Goal: Task Accomplishment & Management: Manage account settings

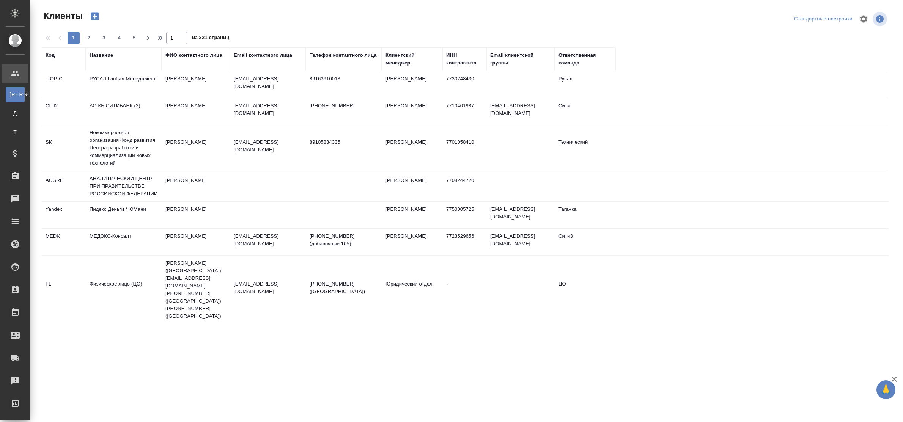
select select "RU"
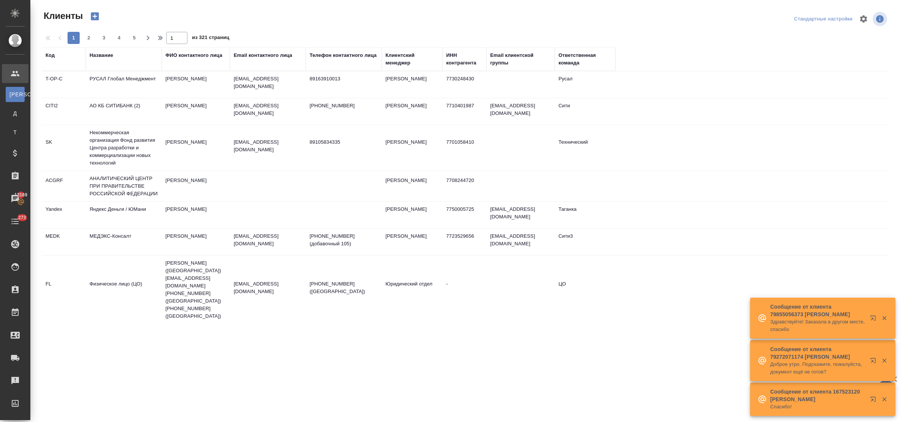
click at [108, 56] on div "Название" at bounding box center [102, 56] width 24 height 8
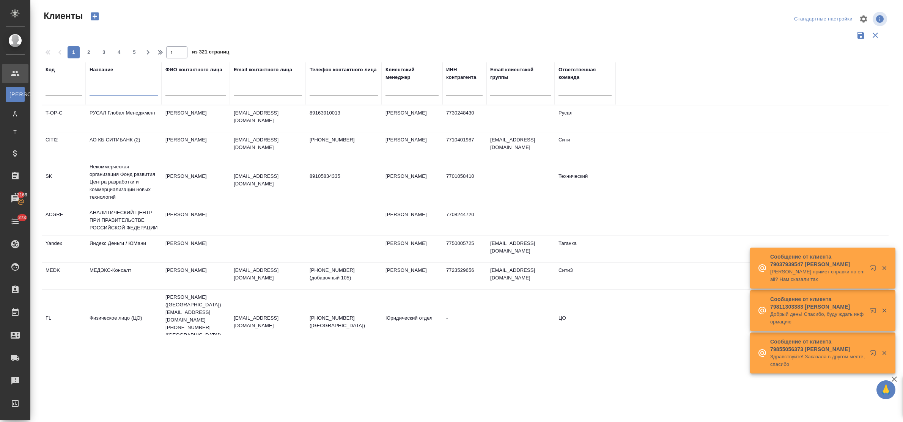
click at [120, 92] on input "text" at bounding box center [124, 90] width 68 height 9
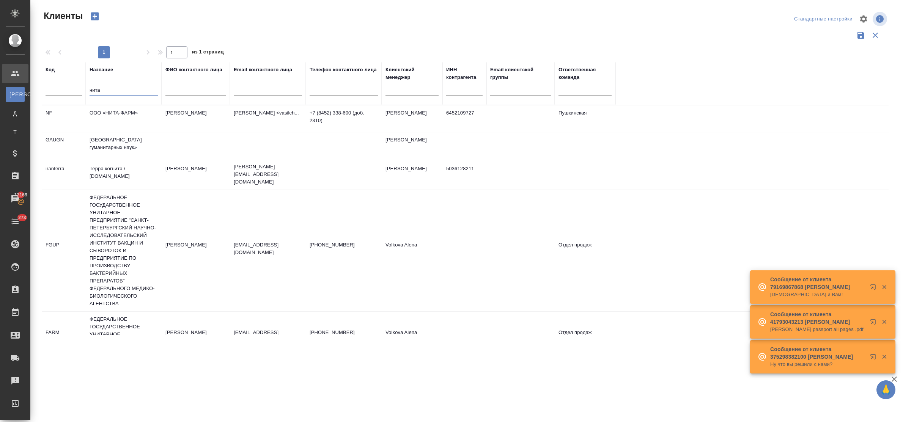
click at [119, 113] on td "ООО «НИТА-ФАРМ»" at bounding box center [124, 118] width 76 height 27
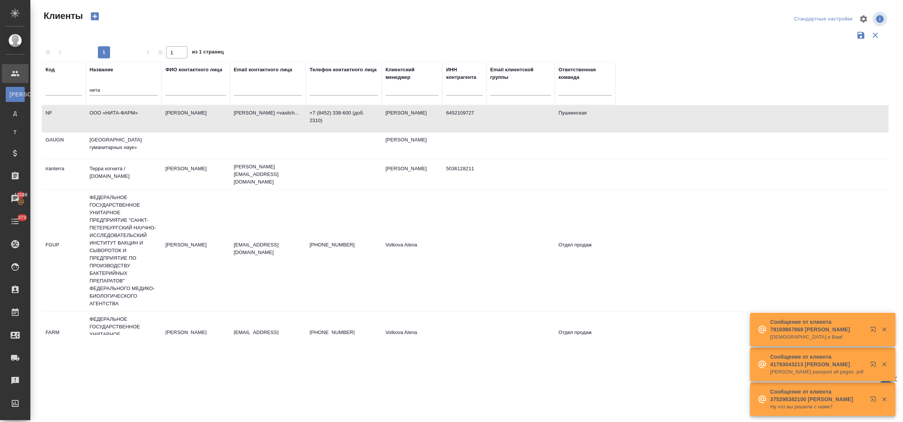
click at [119, 113] on td "ООО «НИТА-ФАРМ»" at bounding box center [124, 118] width 76 height 27
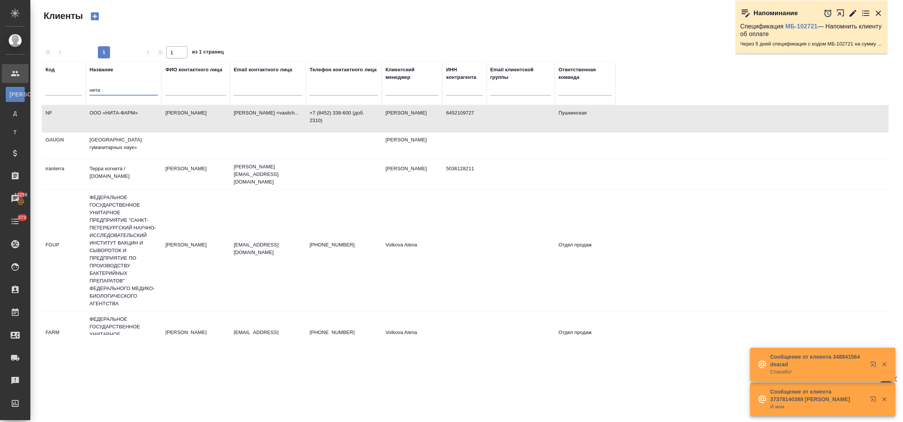
drag, startPoint x: 115, startPoint y: 93, endPoint x: 65, endPoint y: 92, distance: 49.3
click at [65, 92] on tr "Код Название нита ФИО контактного лица Email контактного лица Телефон контактно…" at bounding box center [328, 83] width 573 height 43
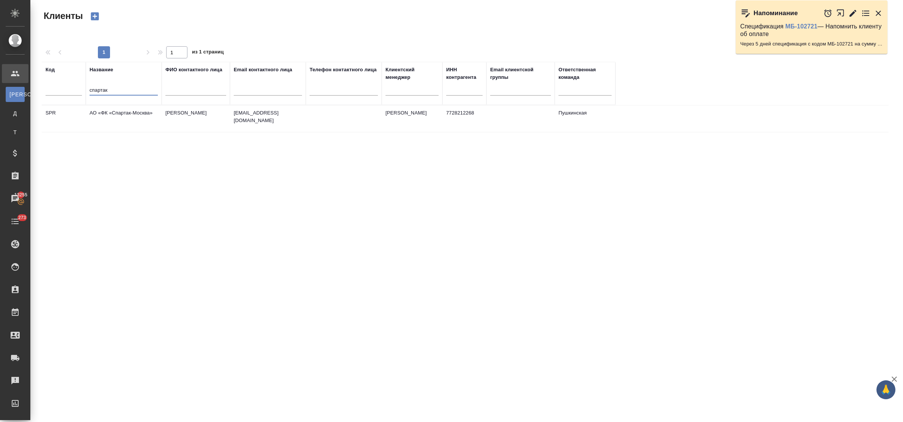
type input "спартак"
click at [141, 115] on td "АО «ФК «Спартак-Москва»" at bounding box center [124, 118] width 76 height 27
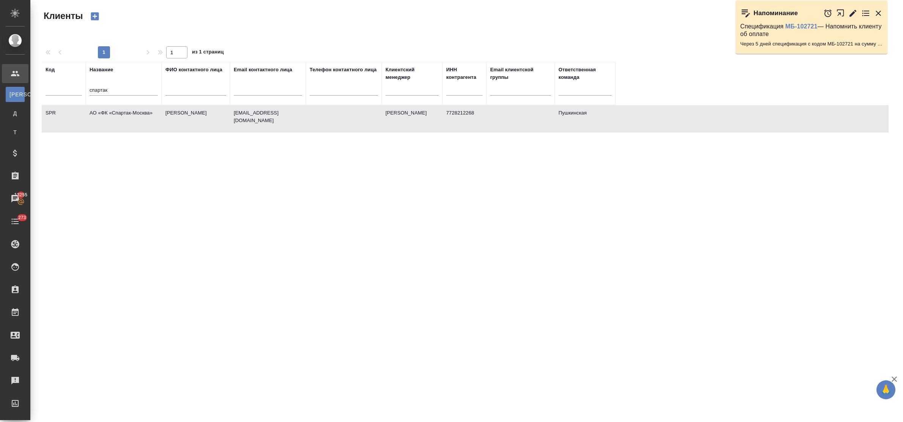
click at [141, 115] on td "АО «ФК «Спартак-Москва»" at bounding box center [124, 118] width 76 height 27
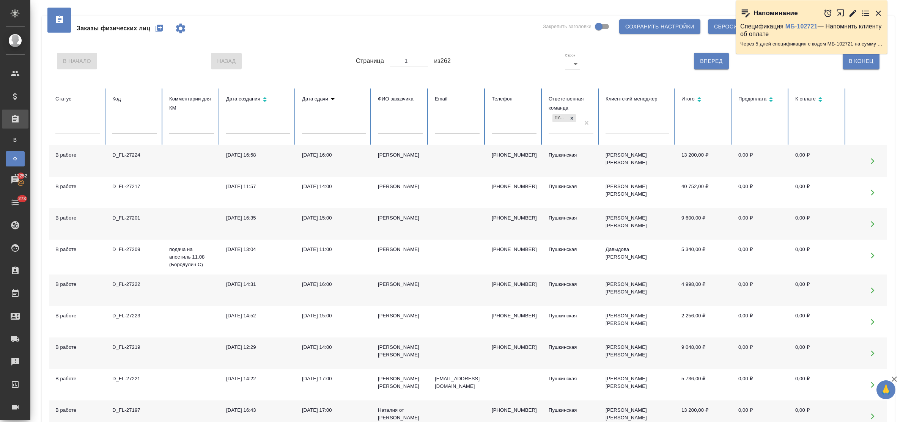
click at [132, 126] on input "text" at bounding box center [134, 128] width 45 height 11
type input "27220"
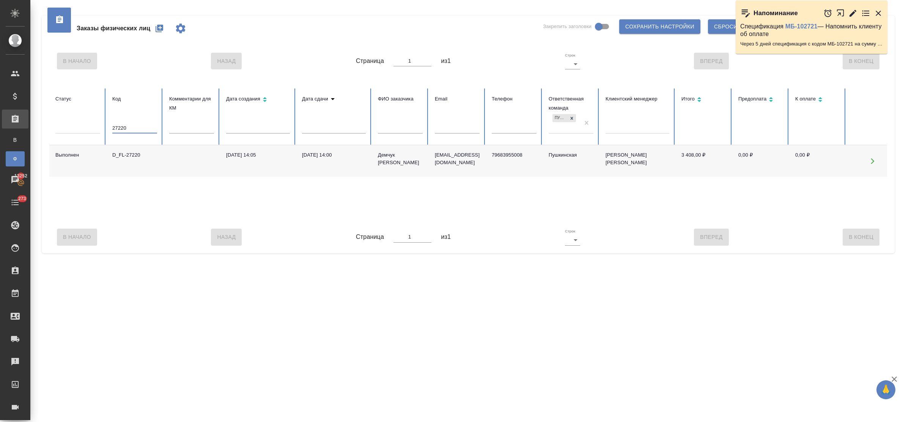
click at [135, 150] on td "D_FL-27220" at bounding box center [134, 160] width 57 height 31
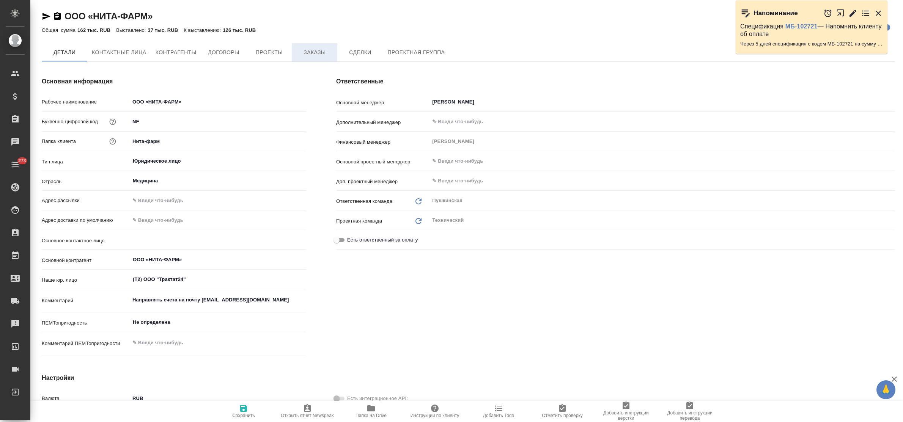
click at [305, 56] on span "Заказы" at bounding box center [314, 52] width 36 height 9
type textarea "x"
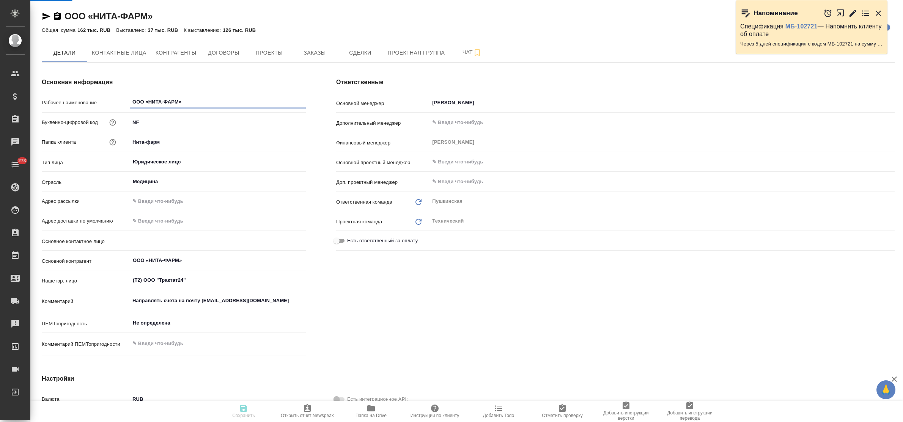
type textarea "x"
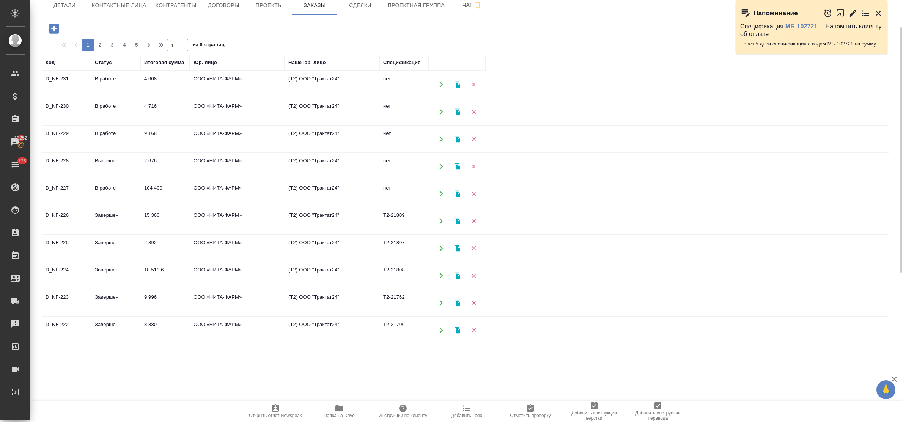
click at [215, 98] on td "ООО «НИТА-ФАРМ»" at bounding box center [237, 84] width 95 height 27
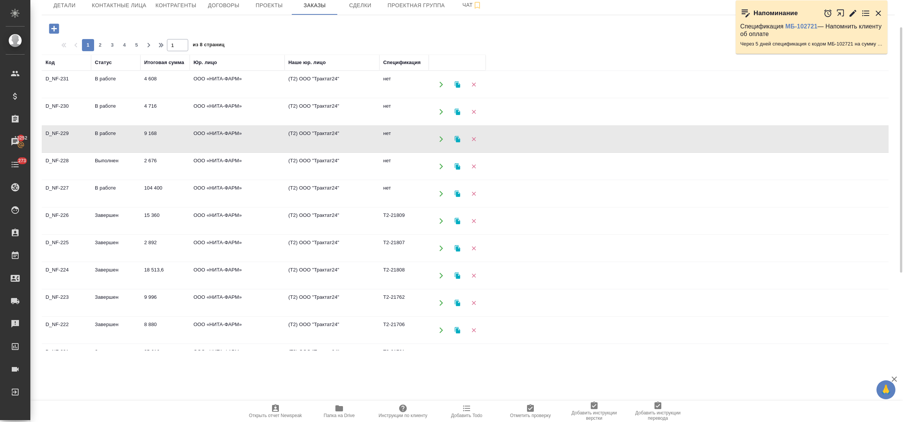
click at [215, 98] on td "ООО «НИТА-ФАРМ»" at bounding box center [237, 84] width 95 height 27
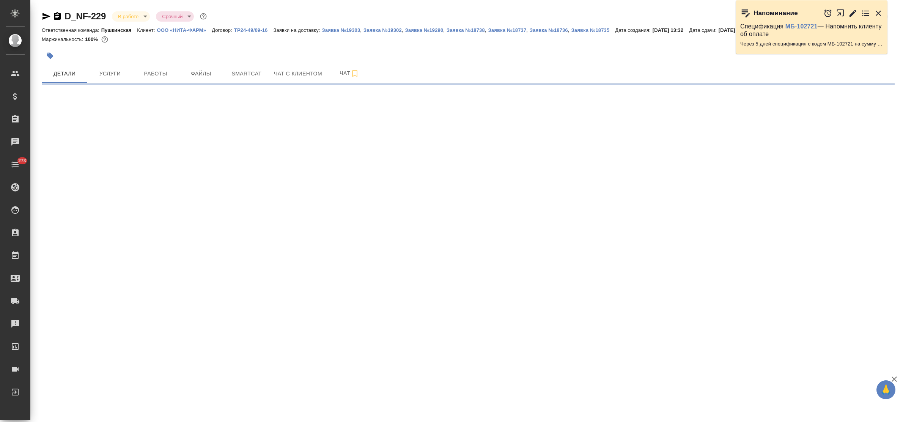
select select "RU"
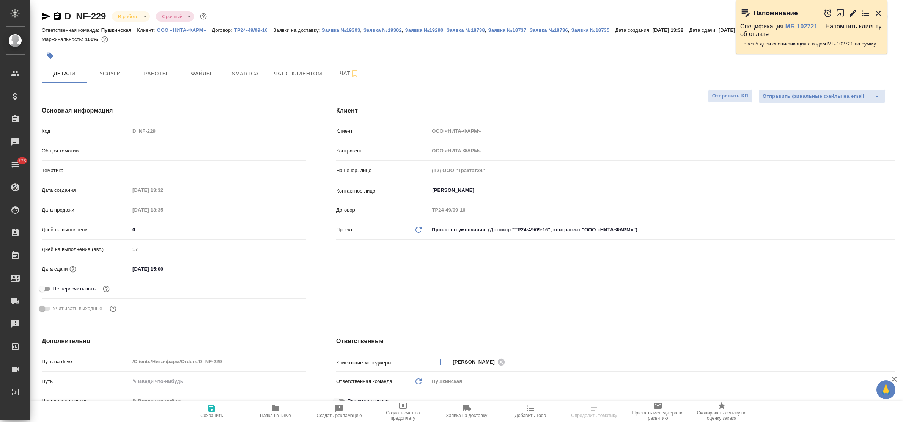
type textarea "x"
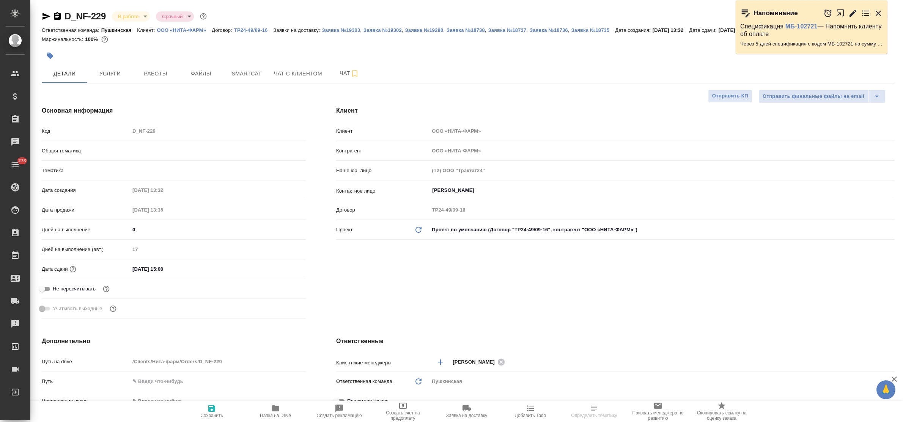
type textarea "x"
click at [117, 71] on span "Услуги" at bounding box center [110, 73] width 36 height 9
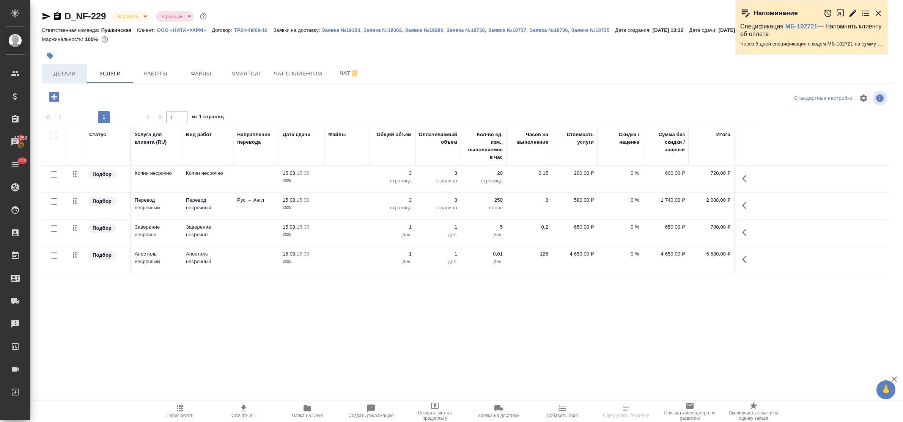
click at [68, 74] on span "Детали" at bounding box center [64, 73] width 36 height 9
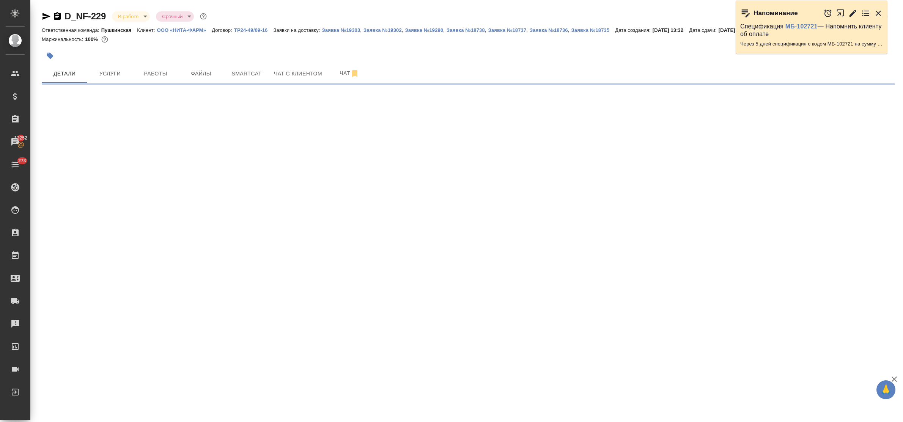
select select "RU"
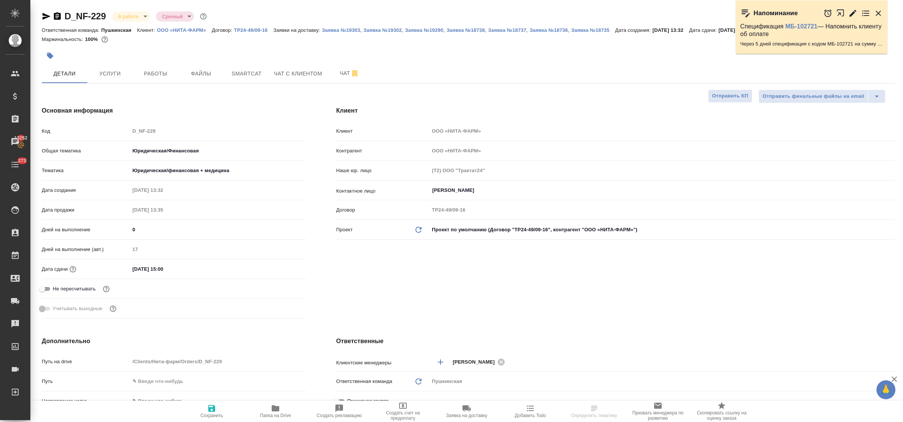
type textarea "x"
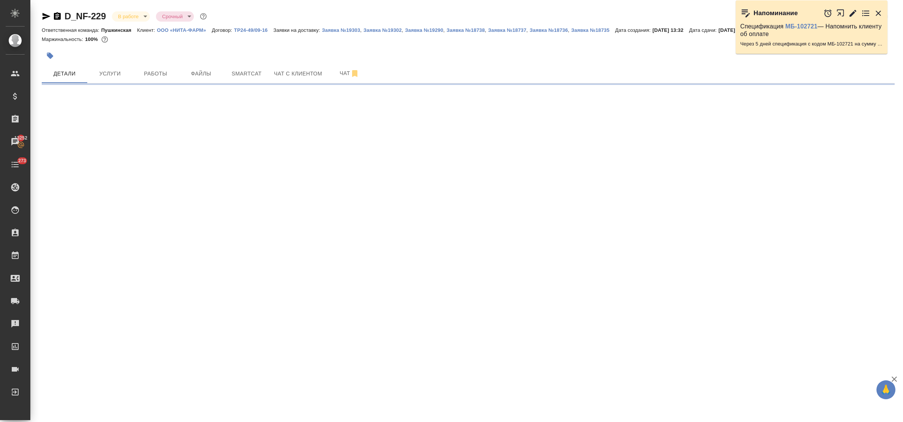
select select "RU"
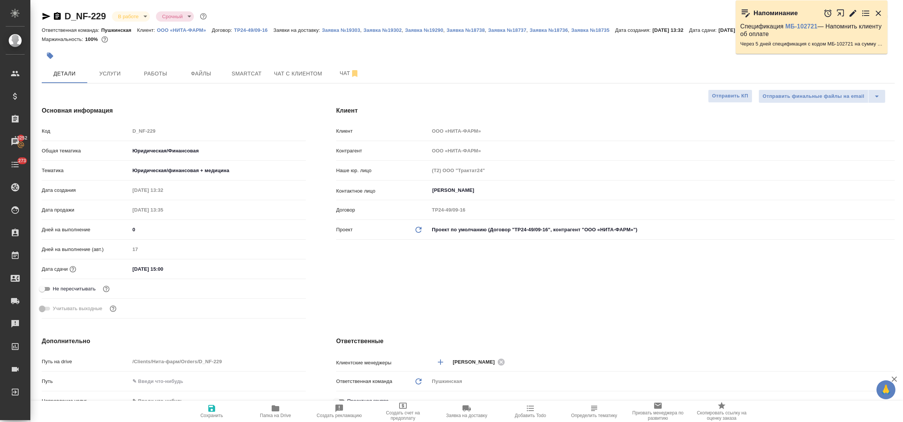
type textarea "x"
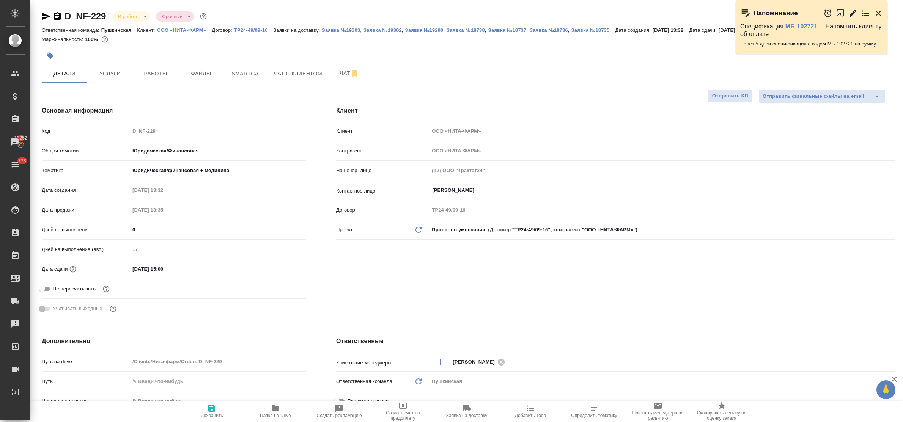
type textarea "x"
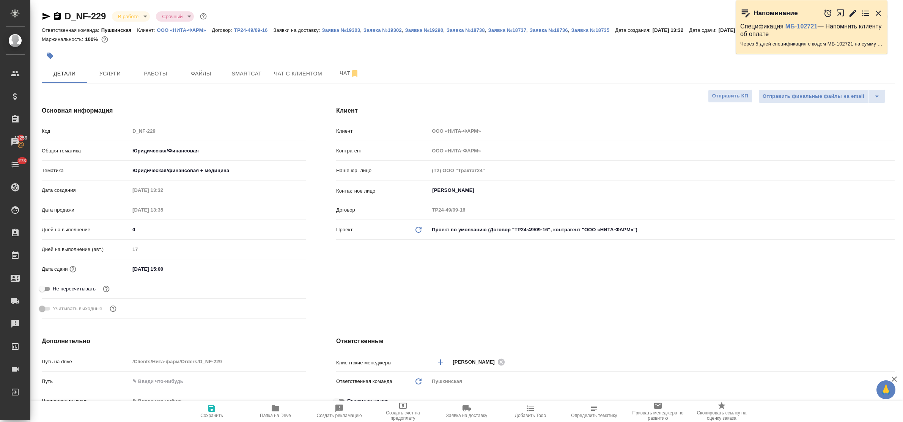
type textarea "x"
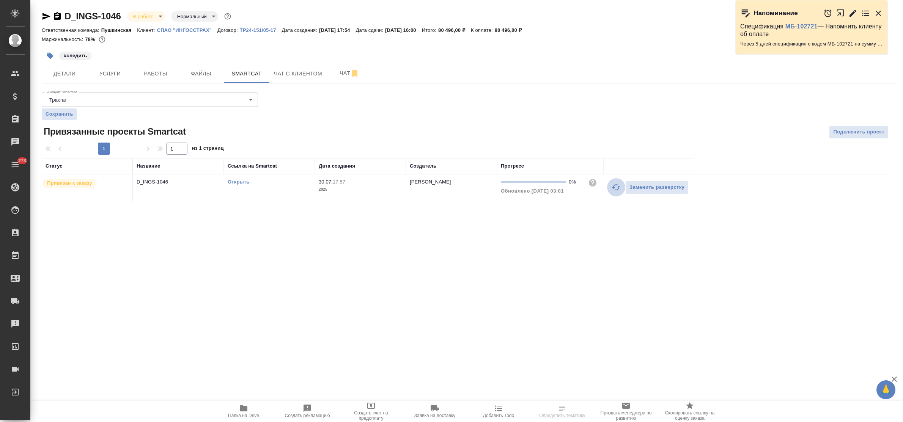
click at [615, 189] on icon "button" at bounding box center [615, 187] width 9 height 9
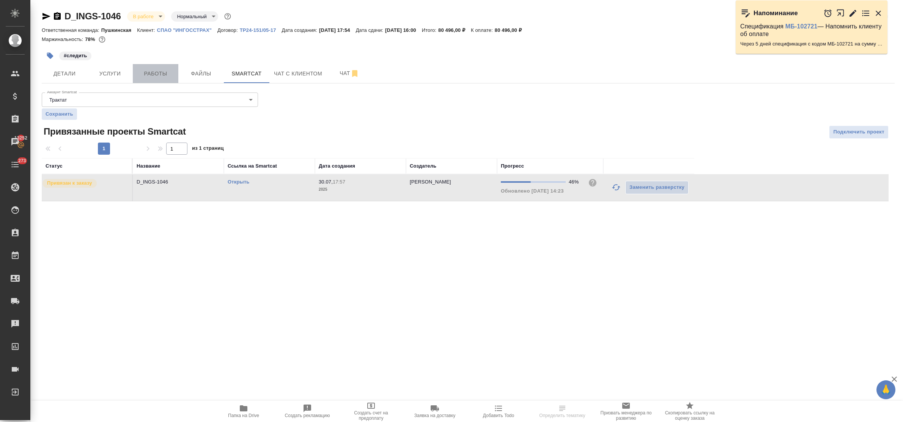
click at [154, 76] on span "Работы" at bounding box center [155, 73] width 36 height 9
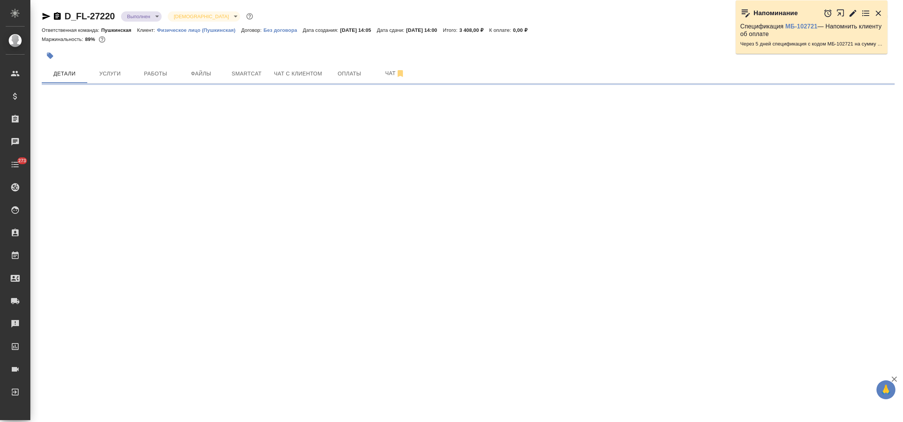
select select "RU"
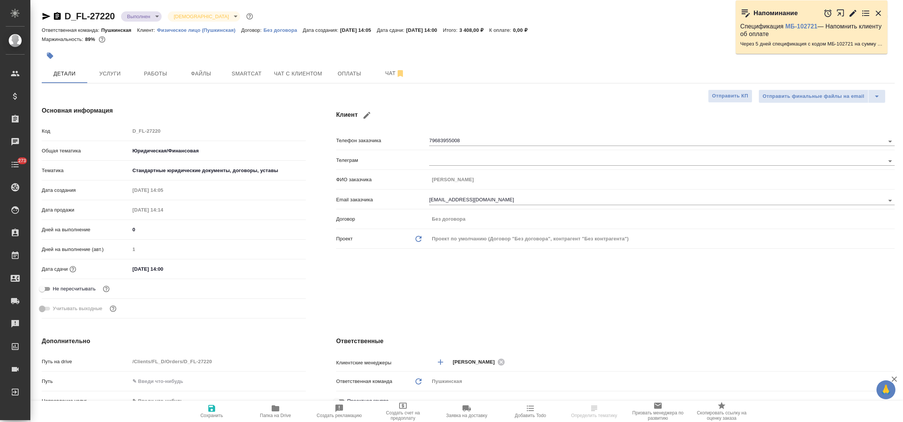
type textarea "x"
click at [259, 310] on div "Учитывать выходные" at bounding box center [174, 308] width 264 height 13
click at [275, 411] on icon "button" at bounding box center [276, 408] width 8 height 6
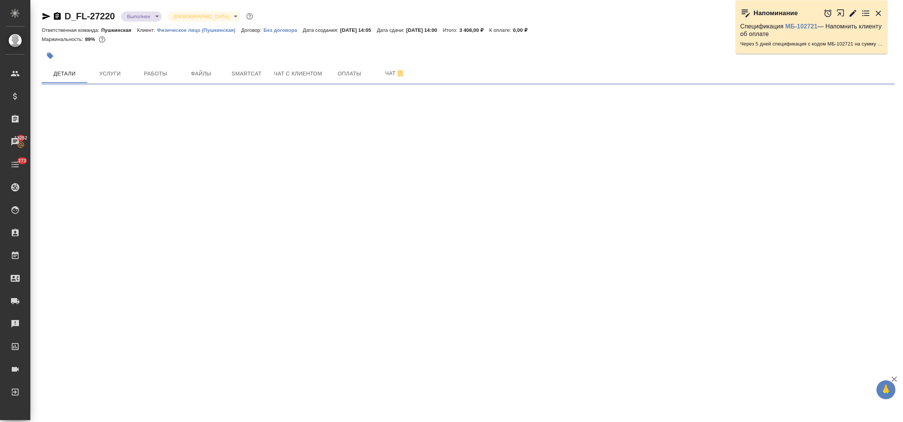
select select "RU"
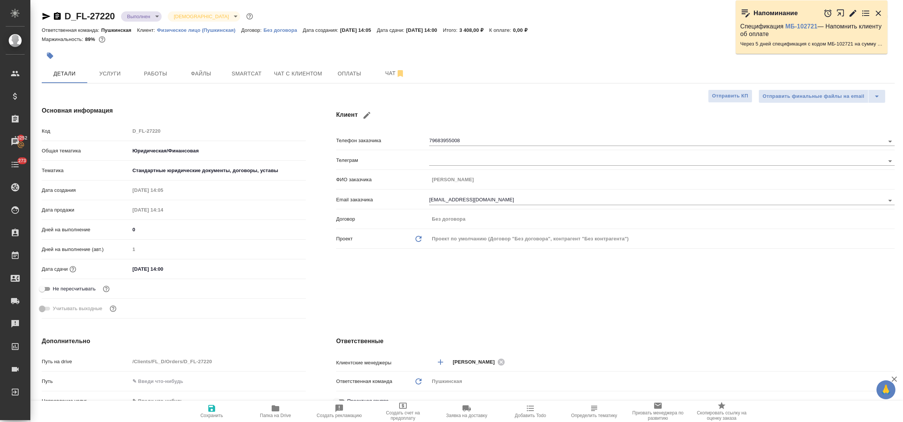
type textarea "x"
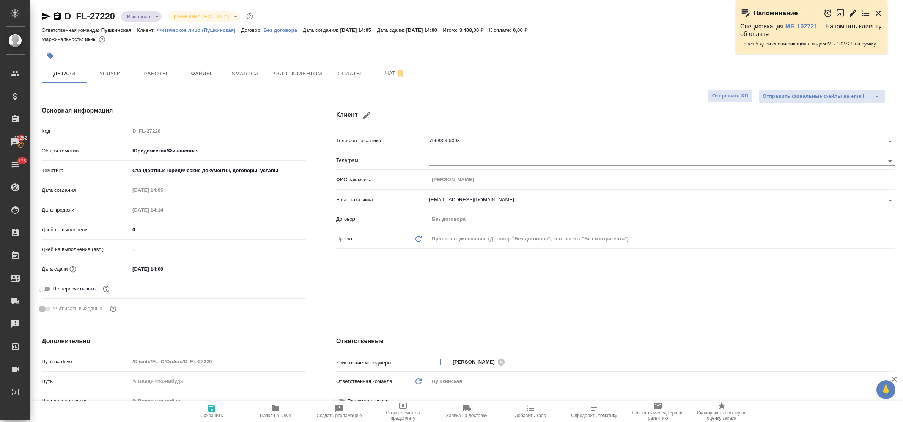
type textarea "x"
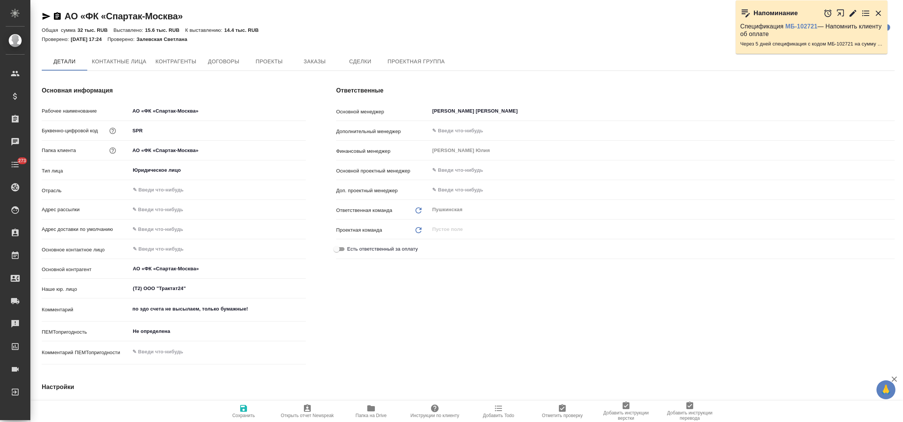
type textarea "x"
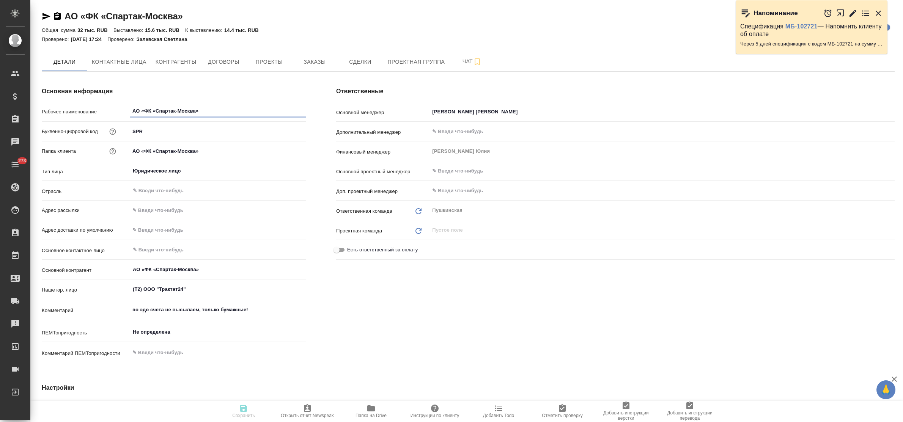
type textarea "x"
click at [314, 65] on span "Заказы" at bounding box center [314, 61] width 36 height 9
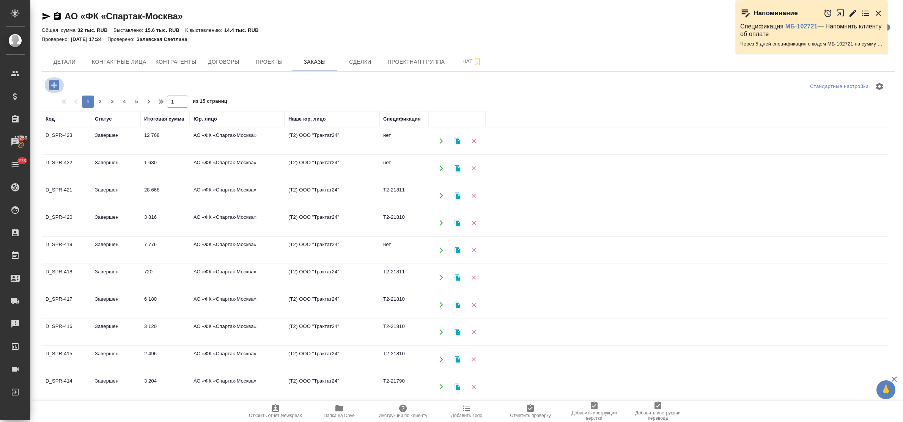
click at [54, 87] on icon "button" at bounding box center [53, 85] width 13 height 13
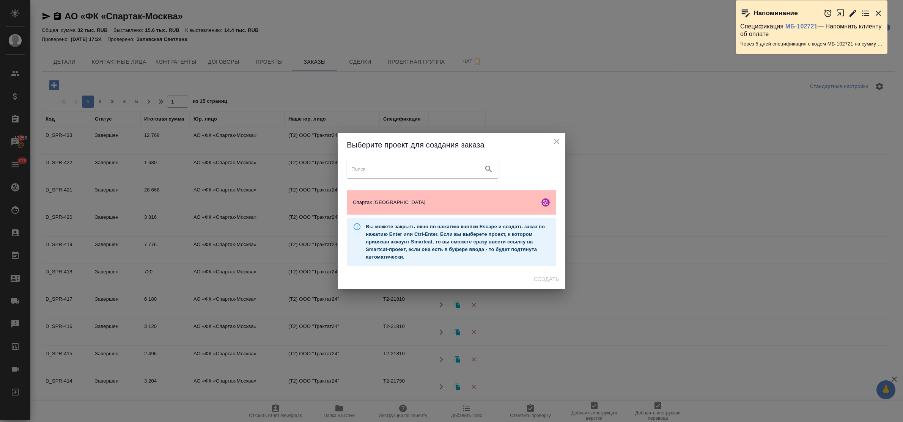
click at [400, 203] on span "Спартак Москва" at bounding box center [445, 203] width 184 height 8
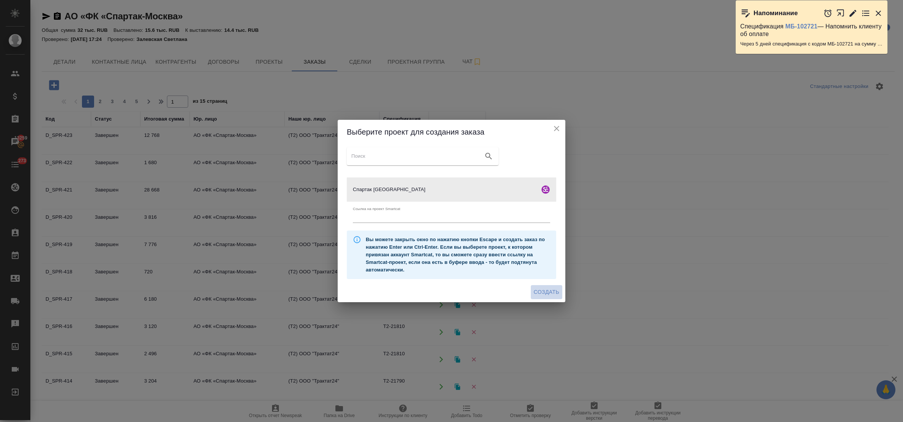
click at [553, 291] on span "Создать" at bounding box center [546, 291] width 25 height 9
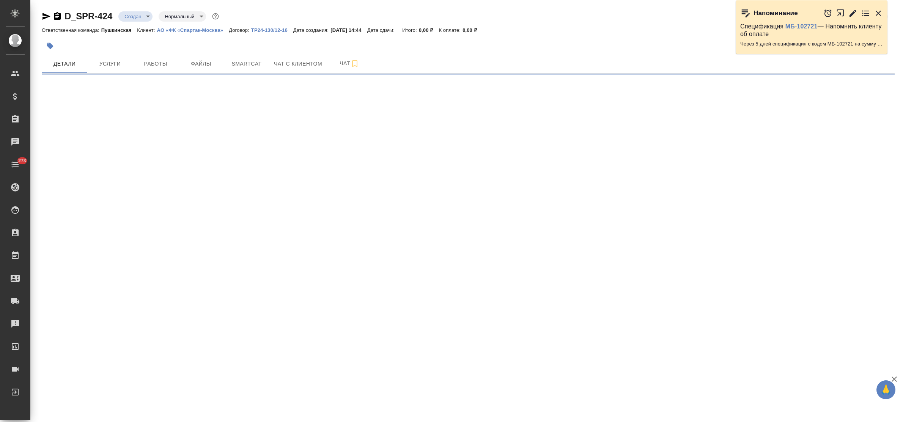
select select "RU"
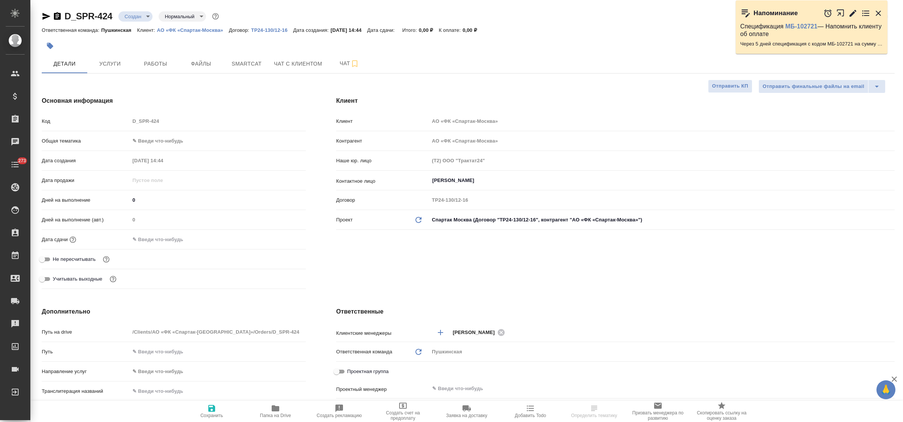
type textarea "x"
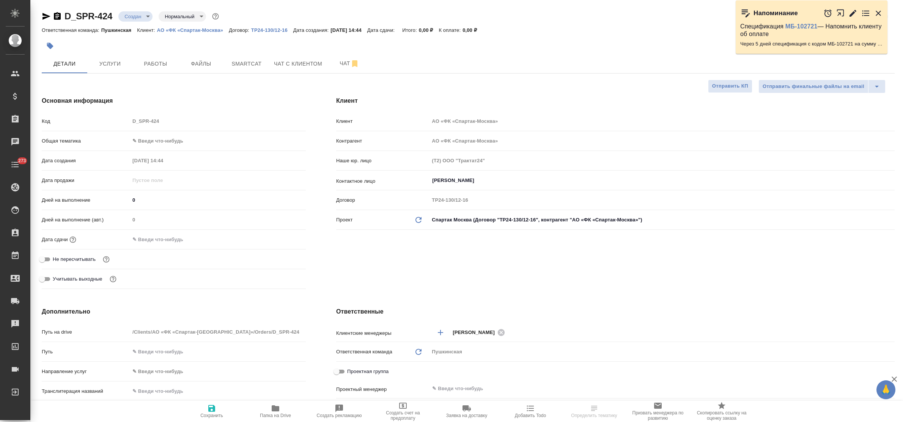
type textarea "x"
click at [490, 180] on input "Залевская Виктория" at bounding box center [648, 180] width 435 height 9
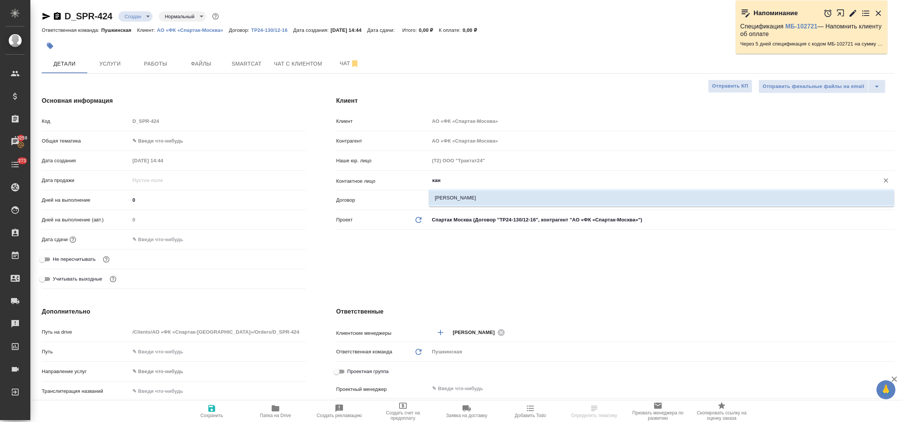
click at [488, 194] on li "Кандинова Юлия" at bounding box center [661, 198] width 465 height 14
type input "Кандинова Юлия"
type textarea "x"
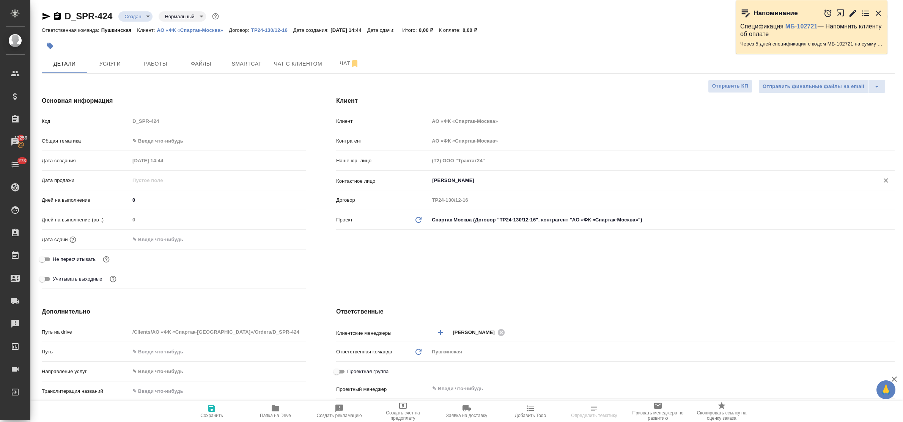
type input "Кандинова Юлия"
click at [211, 407] on icon "button" at bounding box center [211, 408] width 9 height 9
type textarea "x"
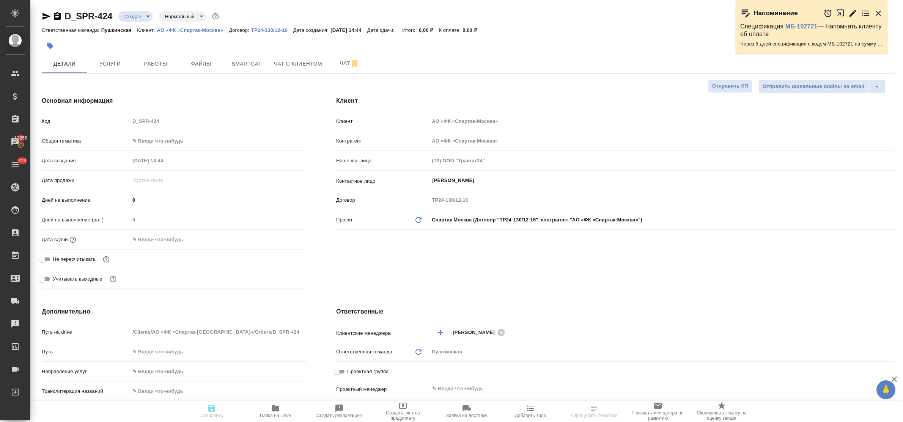
type textarea "x"
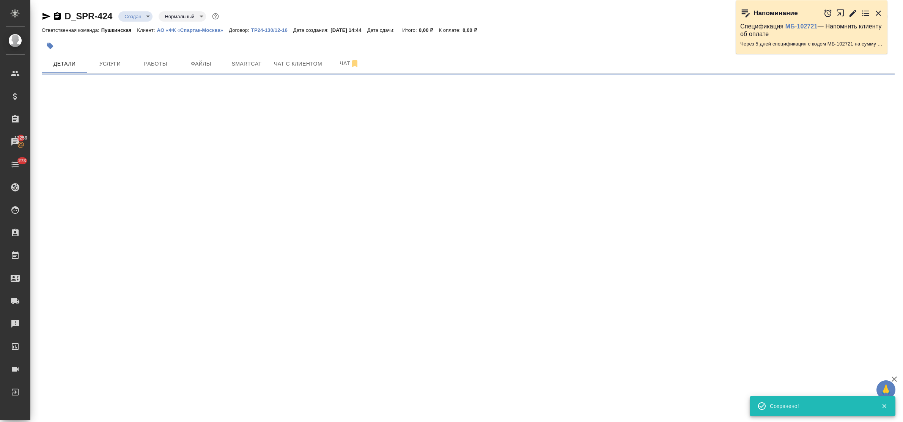
select select "RU"
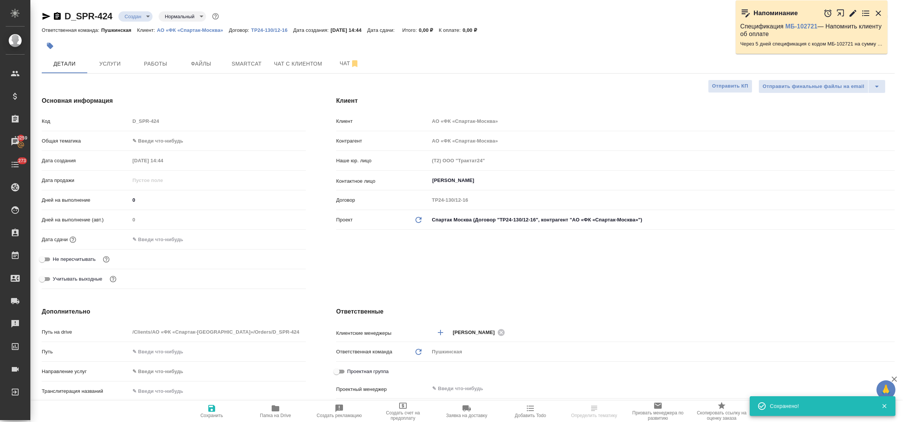
type textarea "x"
click at [172, 143] on body "🙏 .cls-1 fill:#fff; AWATERA Bulakhova Elena Клиенты Спецификации Заказы 13259 Ч…" at bounding box center [451, 211] width 903 height 422
click at [186, 218] on li "Юридическая/Финансовая" at bounding box center [218, 214] width 176 height 12
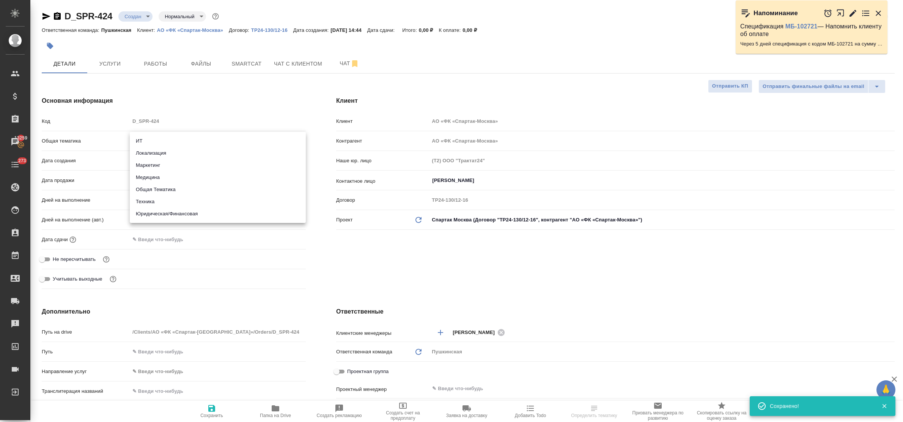
type input "yr-fn"
type textarea "x"
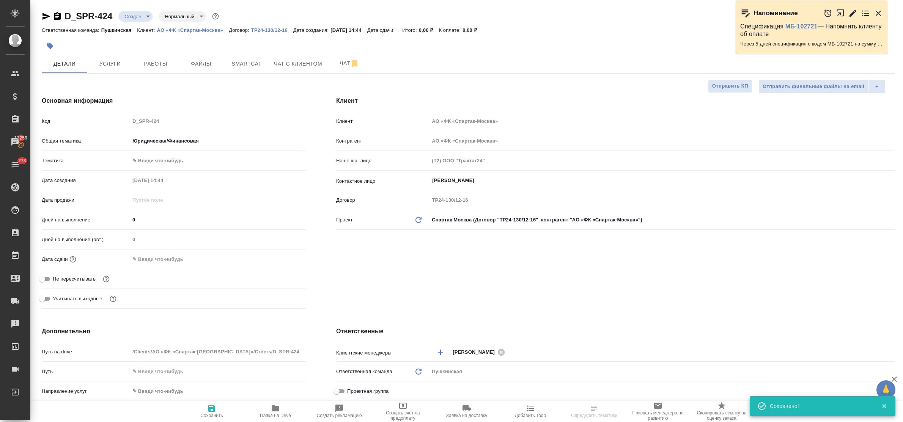
click at [163, 160] on body "🙏 .cls-1 fill:#fff; AWATERA Bulakhova Elena Клиенты Спецификации Заказы 13259 Ч…" at bounding box center [451, 211] width 903 height 422
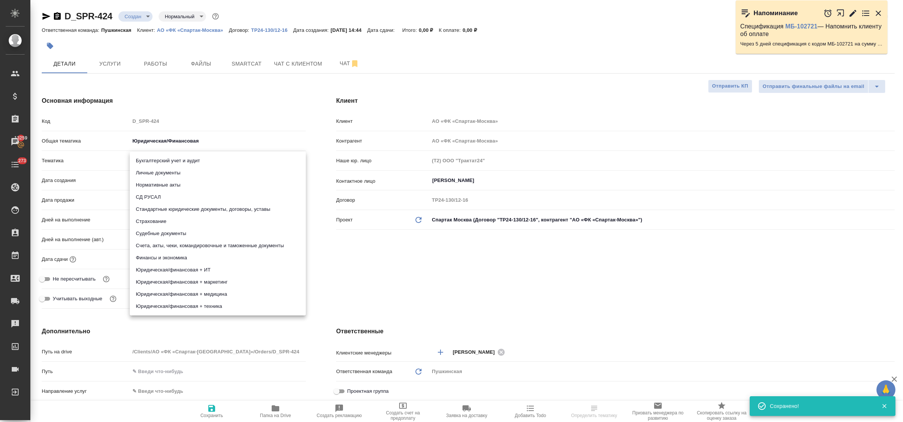
click at [164, 173] on li "Личные документы" at bounding box center [218, 173] width 176 height 12
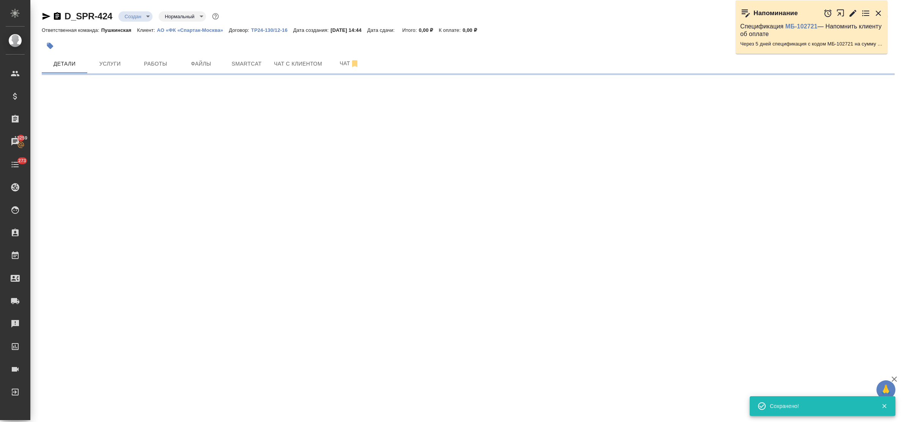
select select "RU"
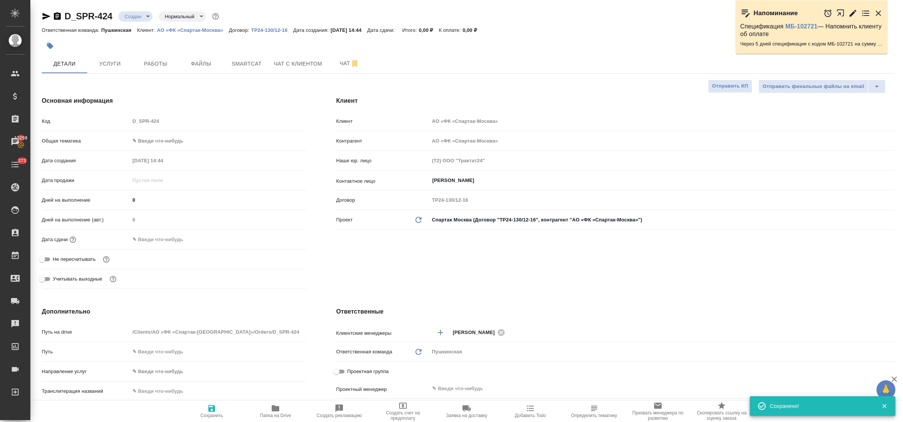
type textarea "x"
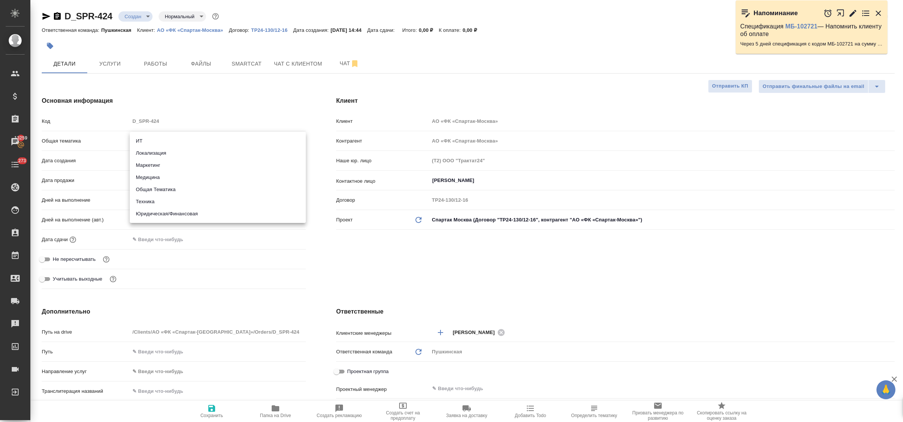
click at [162, 144] on body "🙏 .cls-1 fill:#fff; AWATERA Bulakhova Elena Клиенты Спецификации Заказы 13259 Ч…" at bounding box center [451, 211] width 903 height 422
click at [175, 215] on li "Юридическая/Финансовая" at bounding box center [218, 214] width 176 height 12
type input "yr-fn"
type textarea "x"
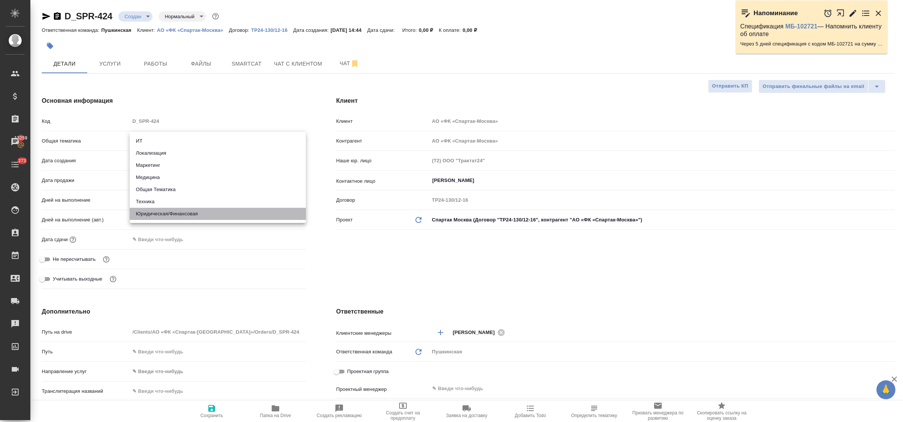
type textarea "x"
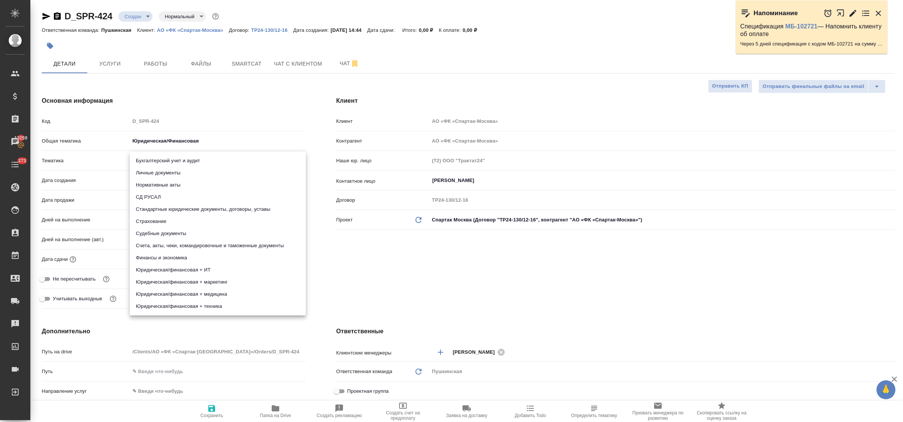
click at [172, 159] on body "🙏 .cls-1 fill:#fff; AWATERA Bulakhova Elena Клиенты Спецификации Заказы 13259 Ч…" at bounding box center [451, 211] width 903 height 422
click at [173, 176] on li "Личные документы" at bounding box center [218, 173] width 176 height 12
type textarea "x"
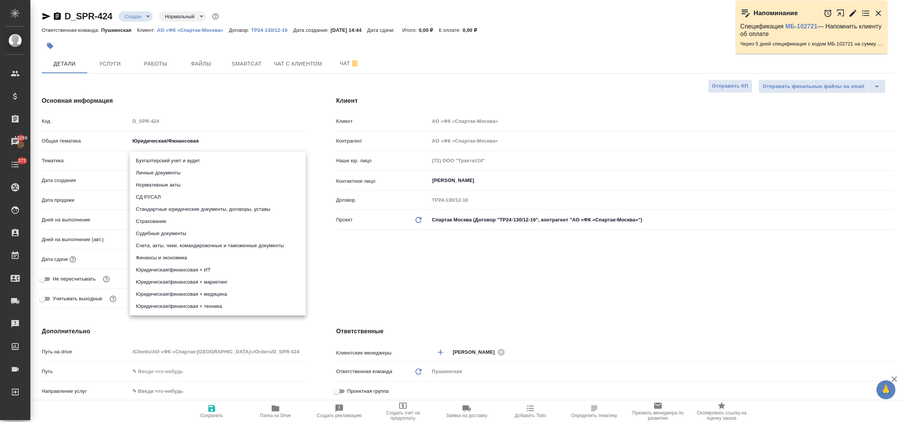
type input "5a8b8b956a9677013d343cfe"
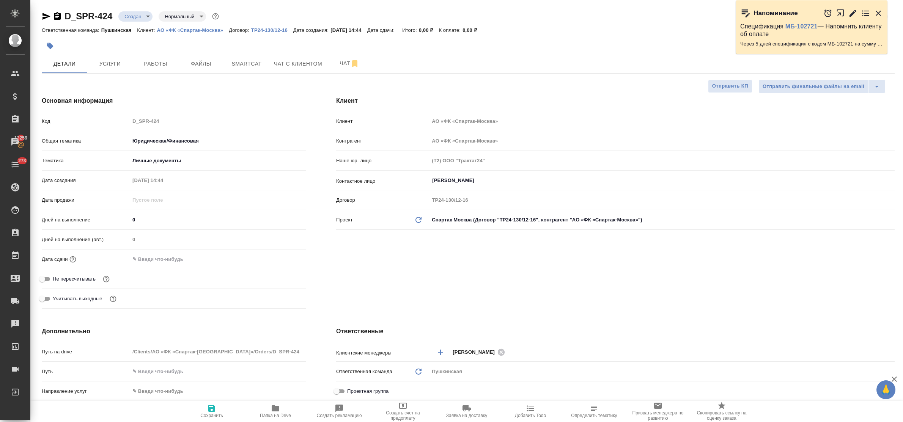
click at [181, 262] on input "text" at bounding box center [163, 259] width 66 height 11
click at [286, 260] on icon "button" at bounding box center [283, 258] width 7 height 8
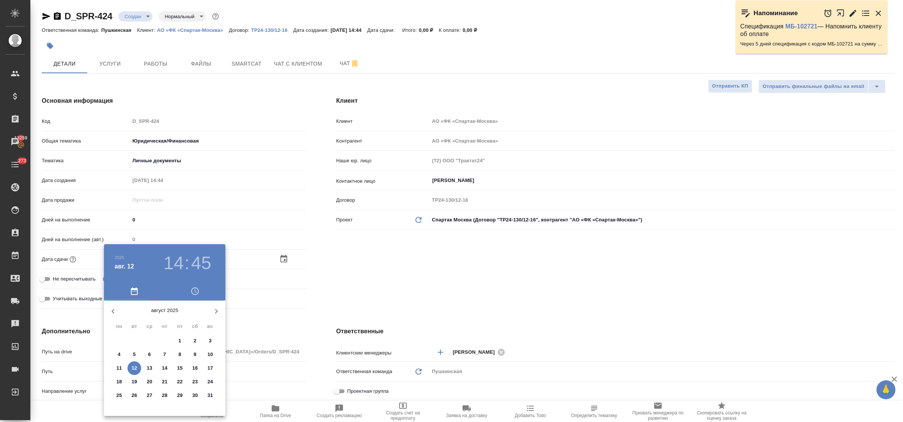
click at [165, 366] on p "14" at bounding box center [165, 368] width 6 height 8
type input "14.08.2025 14:45"
type textarea "x"
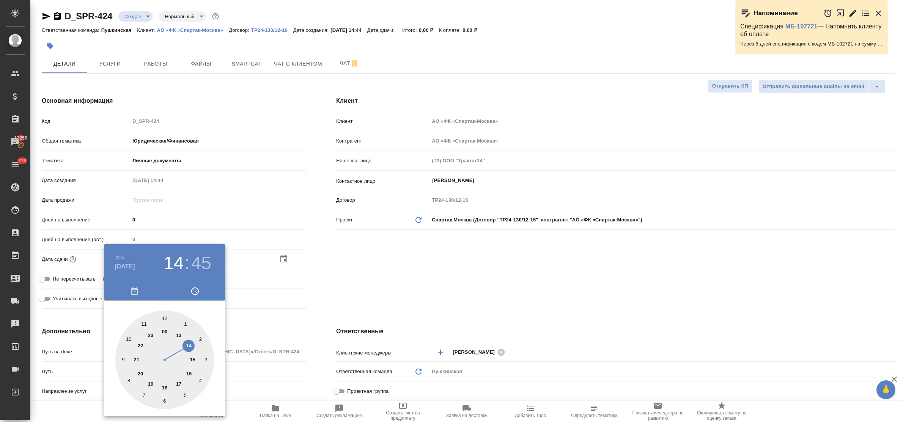
click at [192, 360] on div at bounding box center [164, 360] width 99 height 99
type input "14.08.2025 15:45"
type textarea "x"
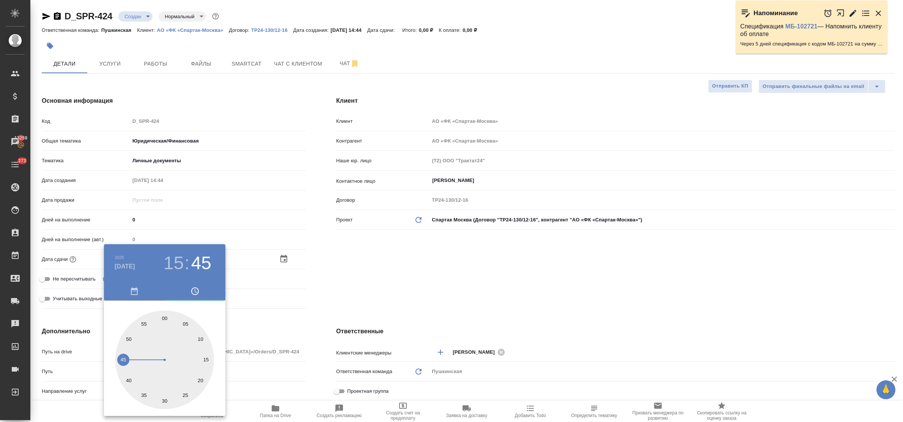
click at [164, 318] on div at bounding box center [164, 360] width 99 height 99
type input "[DATE] 15:00"
type textarea "x"
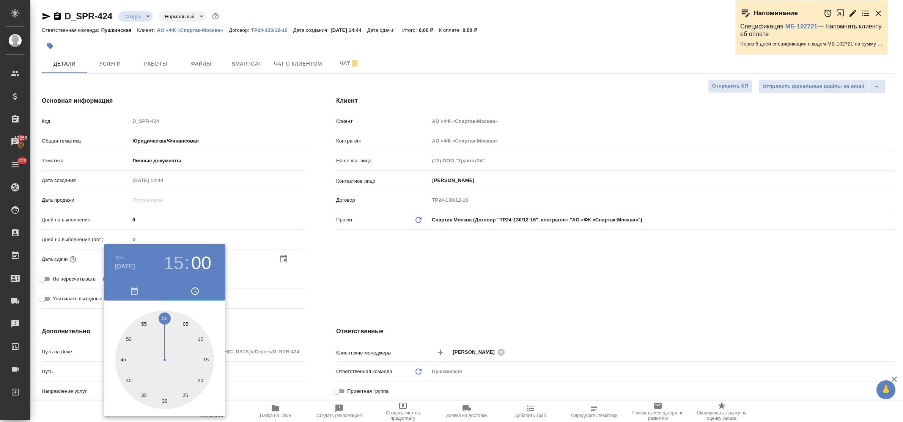
click at [257, 330] on div at bounding box center [451, 211] width 903 height 422
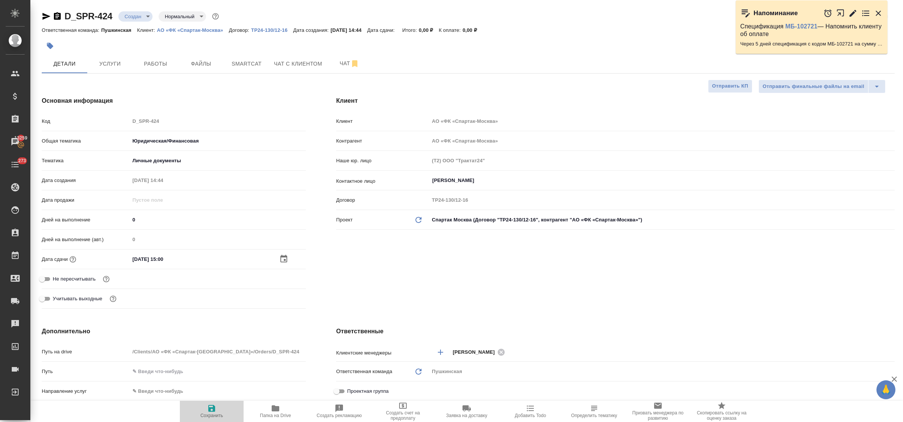
click at [214, 408] on icon "button" at bounding box center [211, 408] width 7 height 7
type textarea "x"
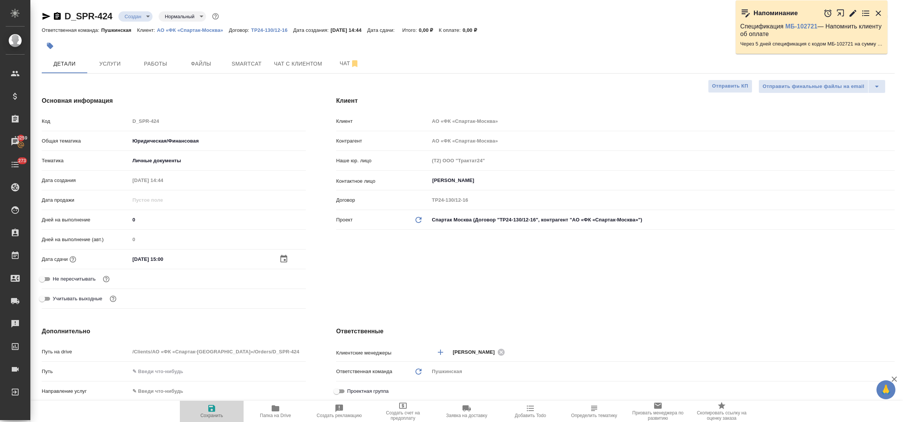
type textarea "x"
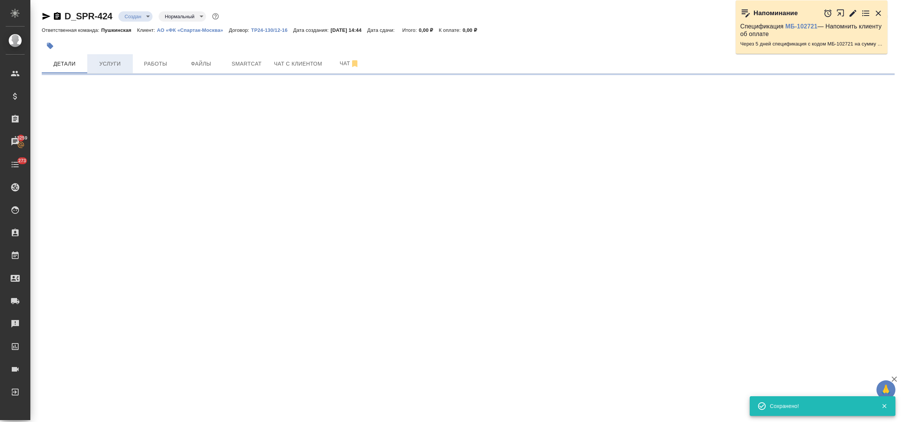
select select "RU"
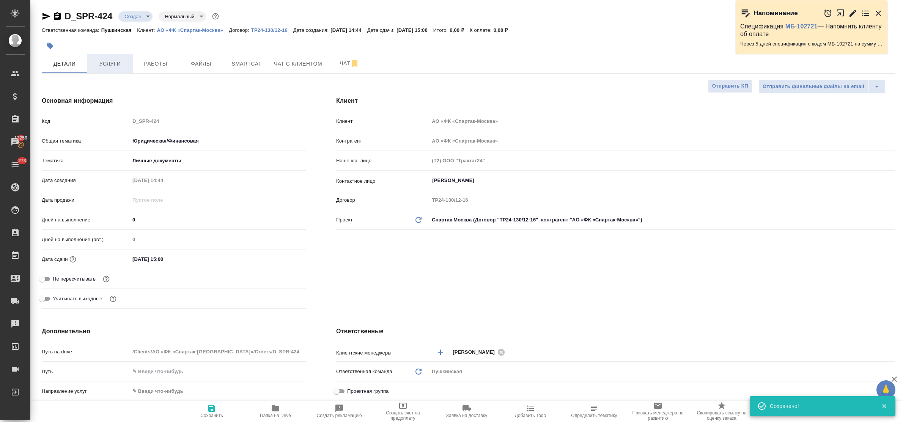
type textarea "x"
click at [112, 63] on span "Услуги" at bounding box center [110, 63] width 36 height 9
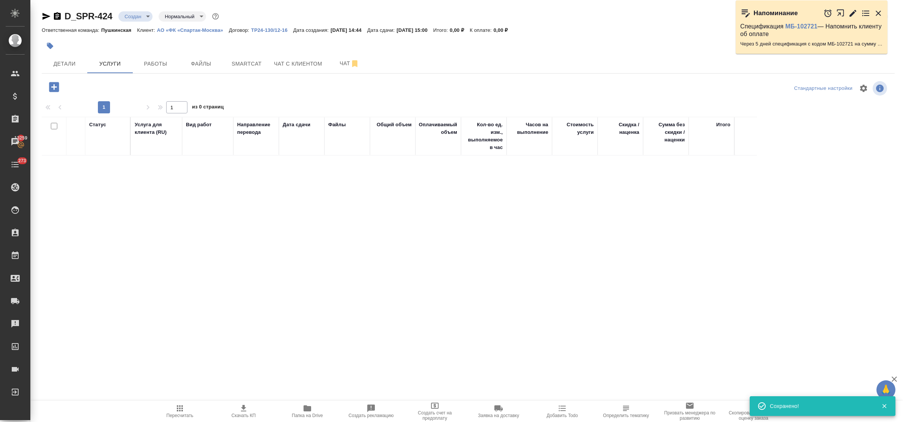
click at [53, 90] on icon "button" at bounding box center [53, 86] width 13 height 13
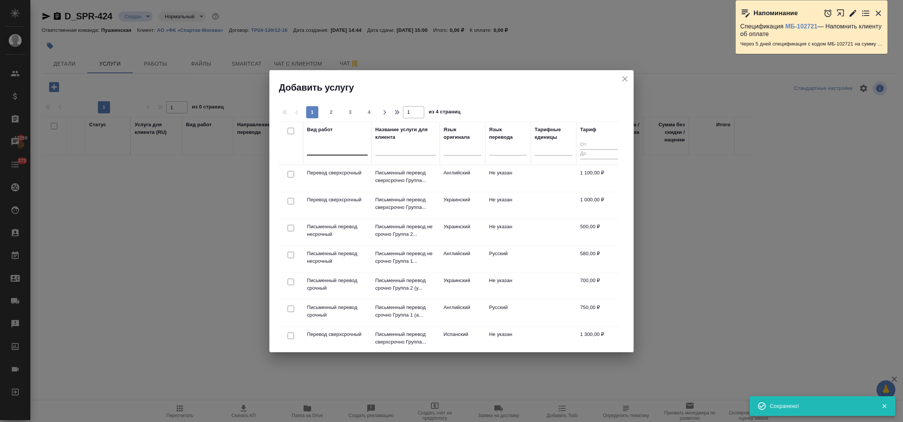
click at [336, 152] on div at bounding box center [337, 147] width 61 height 11
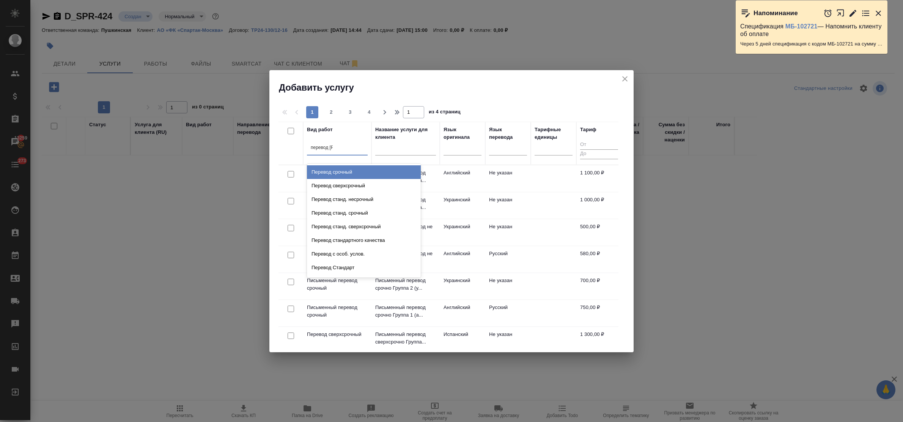
type input "перевод ст"
click at [355, 173] on div "Перевод станд. несрочный" at bounding box center [364, 172] width 114 height 14
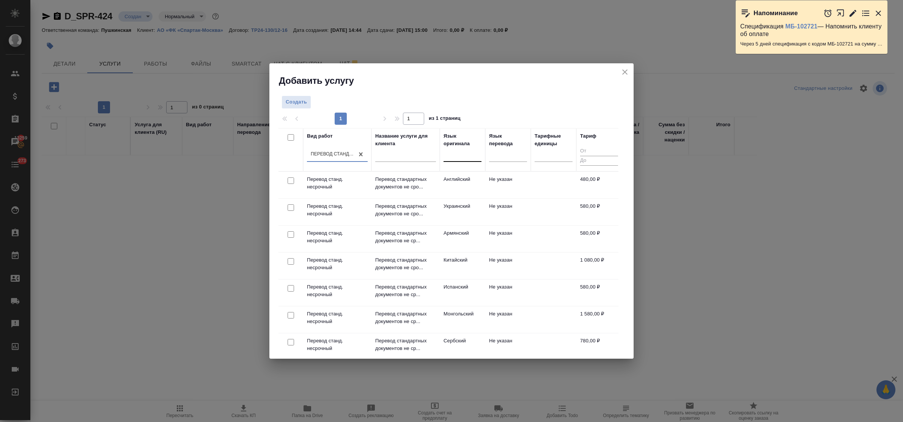
click at [457, 160] on div at bounding box center [462, 155] width 38 height 14
click at [467, 188] on div "Английский" at bounding box center [500, 192] width 114 height 14
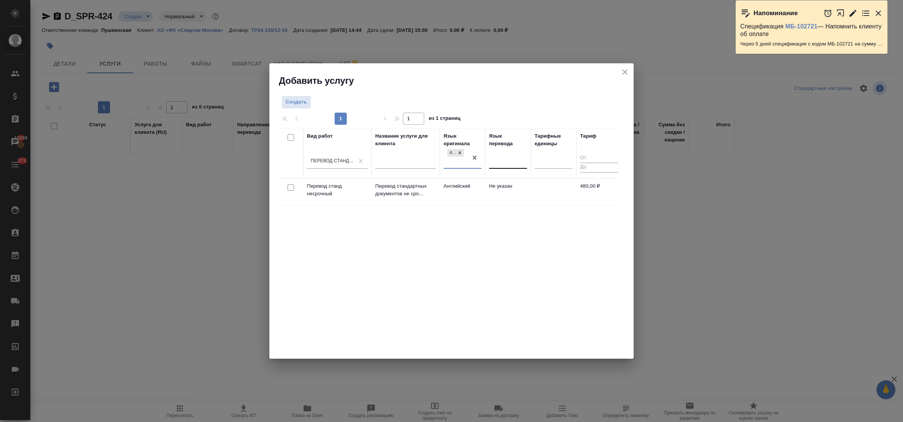
click at [512, 162] on div at bounding box center [508, 160] width 38 height 11
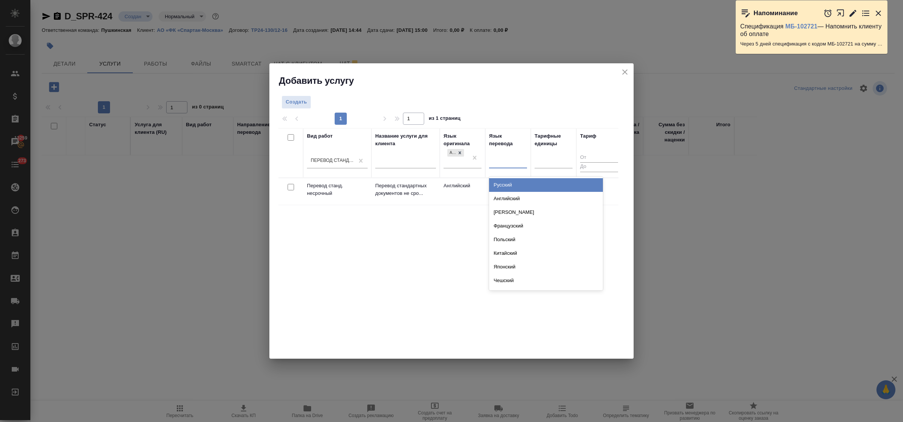
click at [517, 183] on div "Русский" at bounding box center [546, 185] width 114 height 14
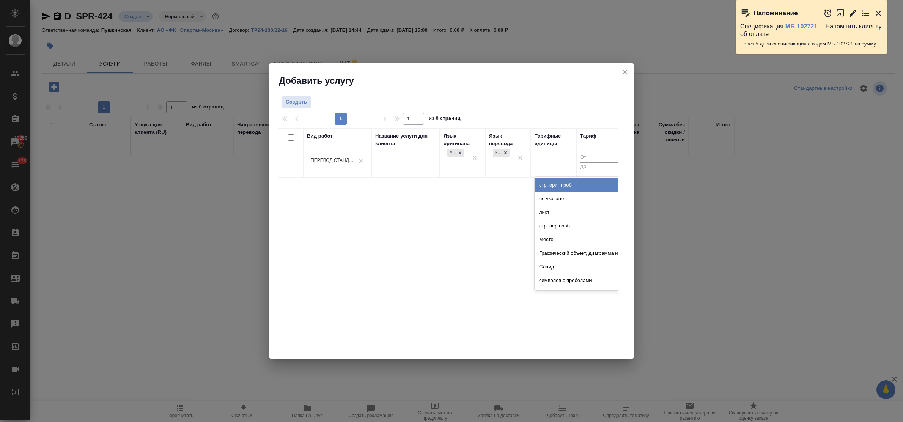
click at [551, 166] on div at bounding box center [553, 160] width 38 height 11
type input "док"
click at [554, 182] on div "док." at bounding box center [591, 185] width 114 height 14
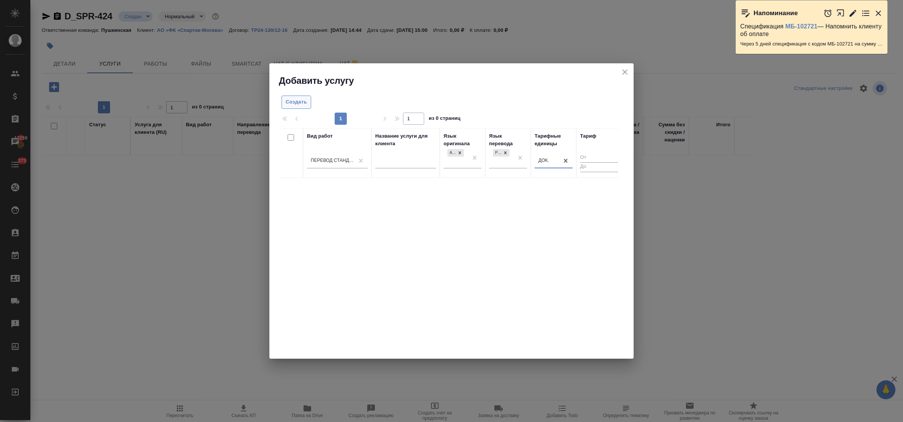
click at [298, 104] on span "Создать" at bounding box center [296, 102] width 21 height 9
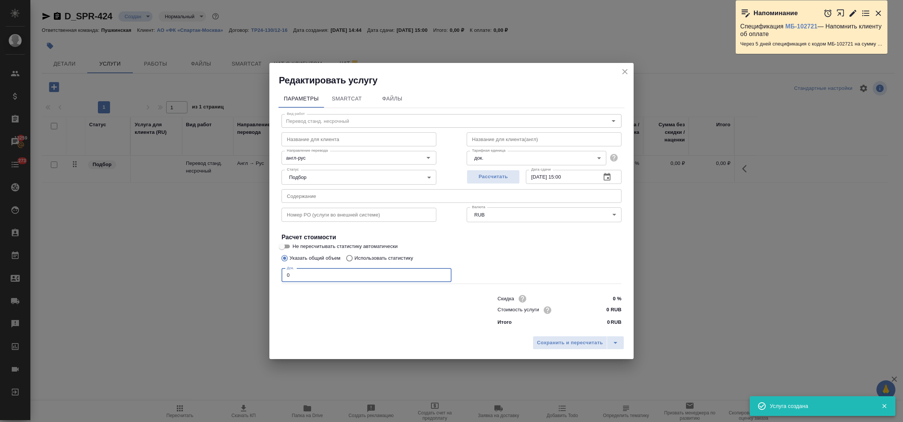
drag, startPoint x: 293, startPoint y: 276, endPoint x: 264, endPoint y: 274, distance: 28.9
click at [264, 274] on div "Редактировать услугу Параметры SmartCat Файлы Вид работ Перевод станд. несрочны…" at bounding box center [451, 211] width 903 height 422
type input "1"
click at [601, 307] on input "0 RUB" at bounding box center [607, 310] width 28 height 11
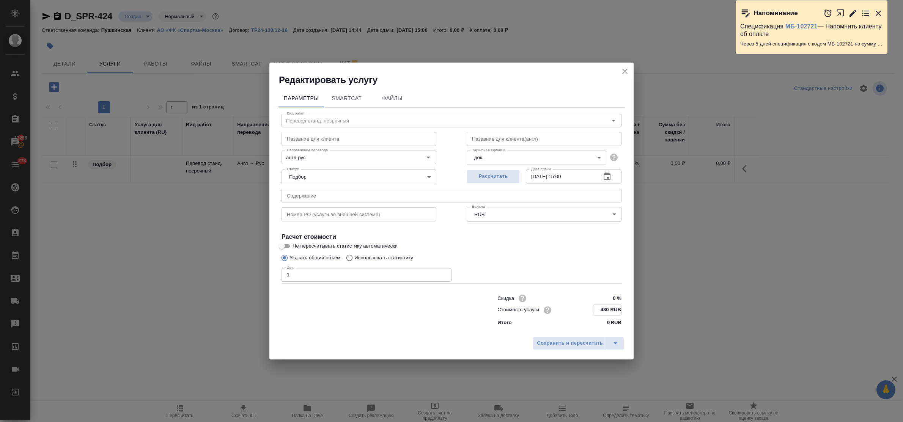
type input "480 RUB"
click at [566, 177] on input "14.08.2025 15:00" at bounding box center [560, 177] width 69 height 14
type input "14.08.2025 12:00"
click at [572, 345] on span "Сохранить и пересчитать" at bounding box center [570, 343] width 66 height 9
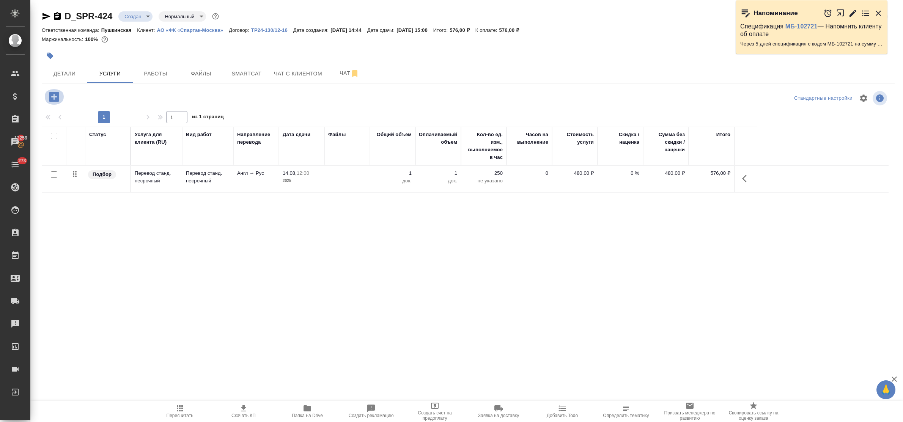
click at [52, 98] on icon "button" at bounding box center [54, 97] width 10 height 10
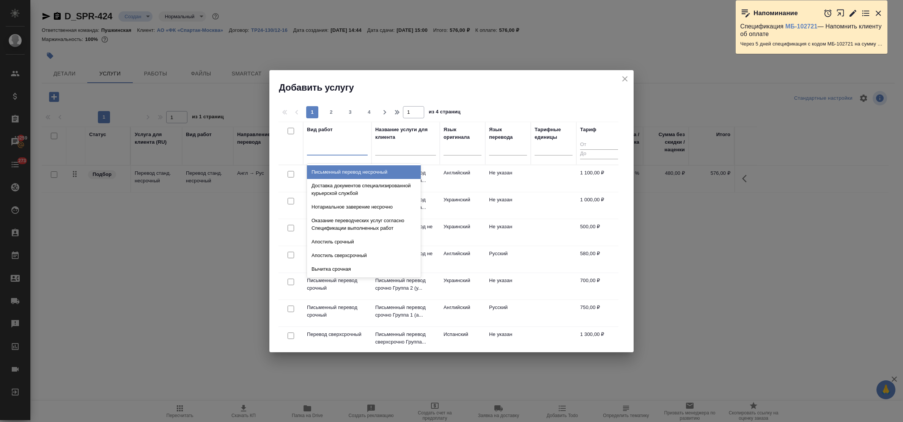
click at [319, 152] on div at bounding box center [337, 147] width 61 height 11
type input "заве"
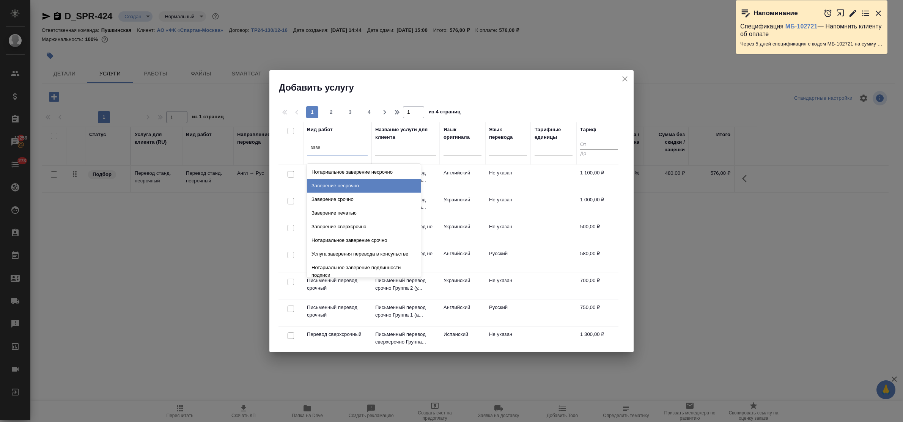
click at [339, 185] on div "Заверение несрочно" at bounding box center [364, 186] width 114 height 14
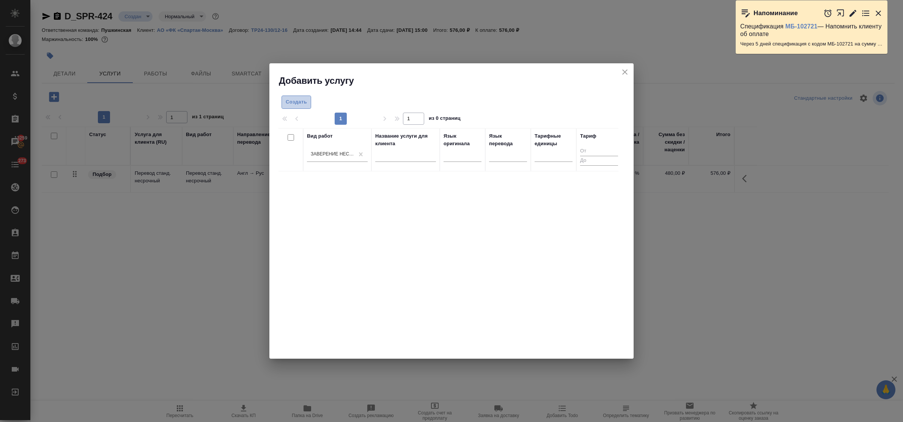
click at [298, 107] on button "Создать" at bounding box center [296, 102] width 30 height 13
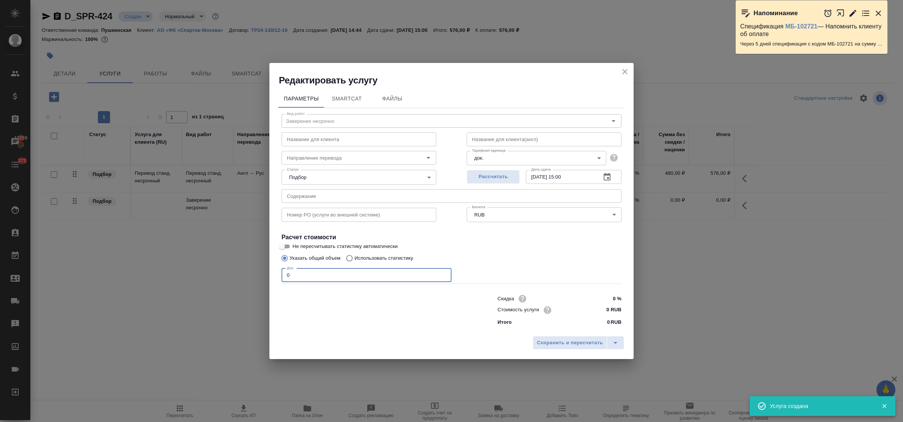
drag, startPoint x: 294, startPoint y: 273, endPoint x: 278, endPoint y: 274, distance: 16.7
click at [278, 274] on div "Вид работ Заверение несрочно Вид работ Название для клиента Название для клиент…" at bounding box center [451, 218] width 346 height 221
type input "2"
click at [594, 308] on input "0 RUB" at bounding box center [607, 310] width 28 height 11
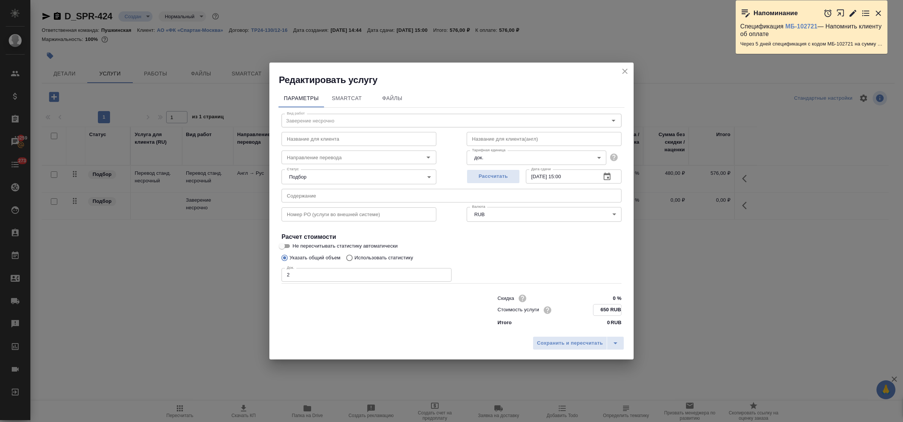
type input "650 RUB"
click at [348, 200] on input "text" at bounding box center [451, 196] width 340 height 14
paste input "Жена Гарсия перв стр"
type input "Жена Гарсия перв стр"
click at [565, 344] on span "Сохранить и пересчитать" at bounding box center [570, 343] width 66 height 9
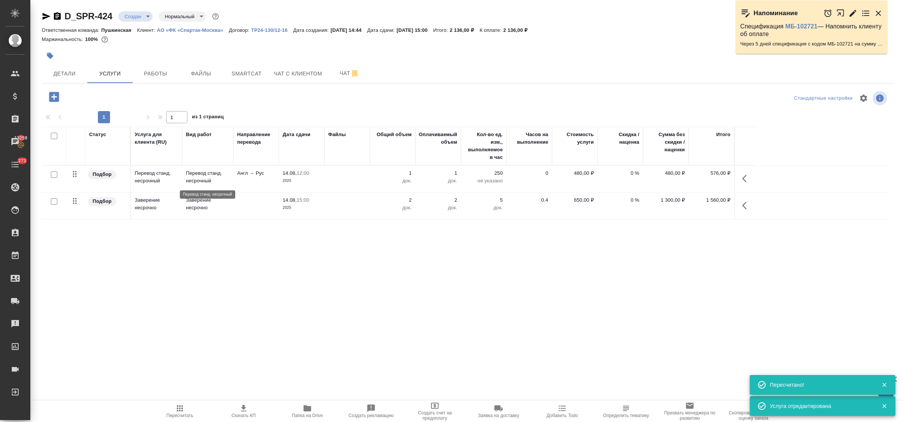
click at [201, 179] on p "Перевод станд. несрочный" at bounding box center [208, 177] width 44 height 15
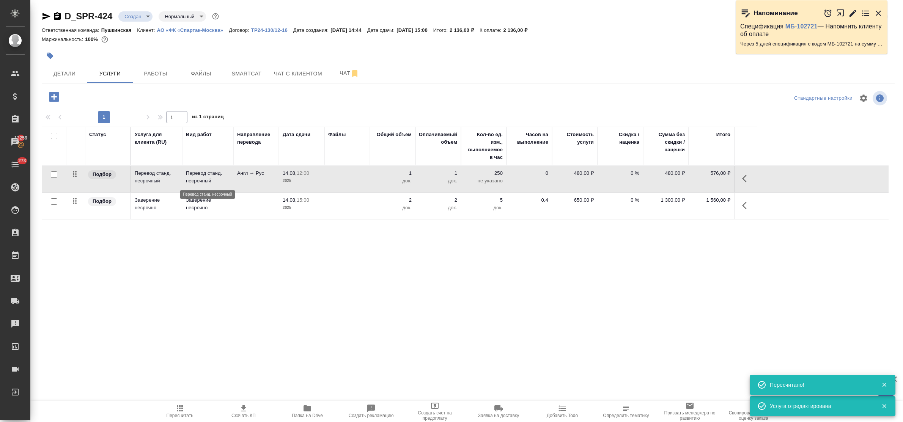
click at [201, 179] on p "Перевод станд. несрочный" at bounding box center [208, 177] width 44 height 15
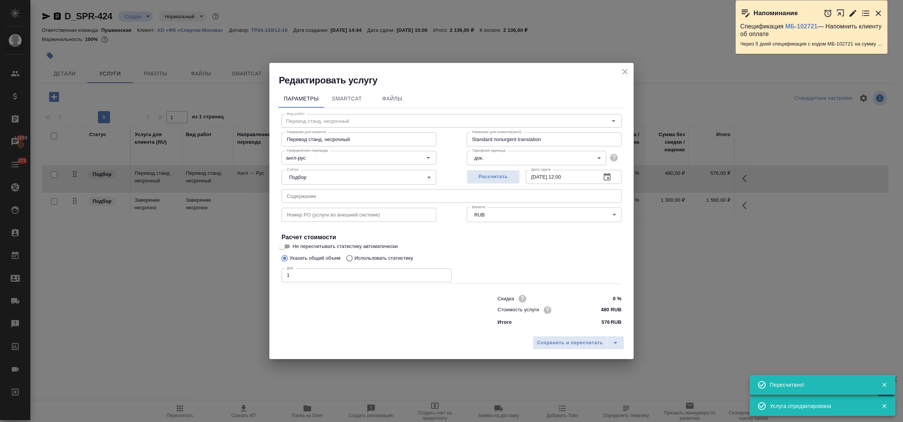
click at [344, 198] on input "text" at bounding box center [451, 196] width 340 height 14
paste input "Жена Гарсия перв стр"
type input "Жена Гарсия перв стр"
click at [552, 341] on span "Сохранить и пересчитать" at bounding box center [570, 343] width 66 height 9
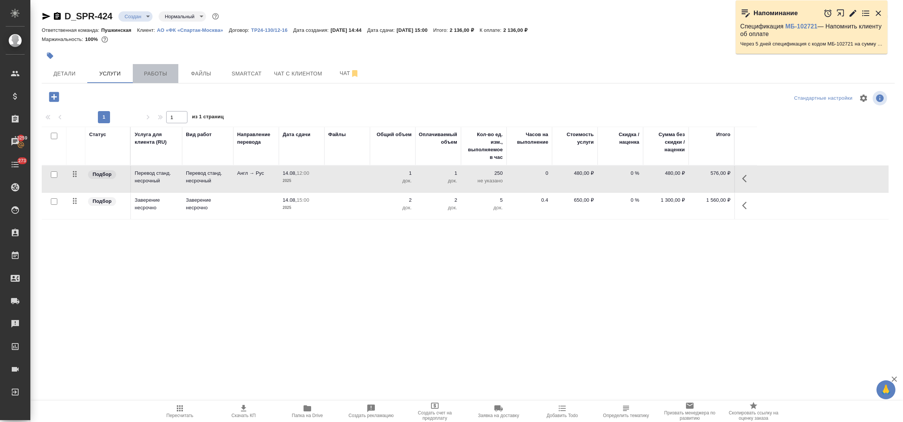
click at [162, 73] on span "Работы" at bounding box center [155, 73] width 36 height 9
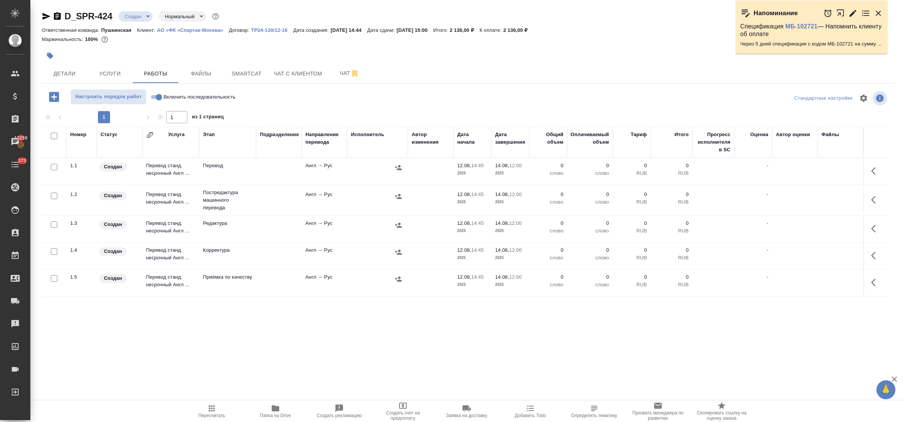
click at [55, 170] on input "checkbox" at bounding box center [54, 167] width 6 height 6
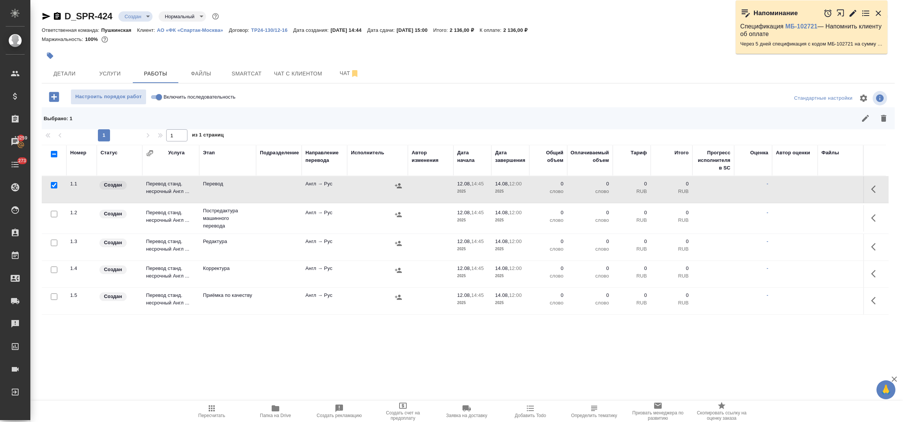
click at [52, 187] on input "checkbox" at bounding box center [54, 185] width 6 height 6
checkbox input "false"
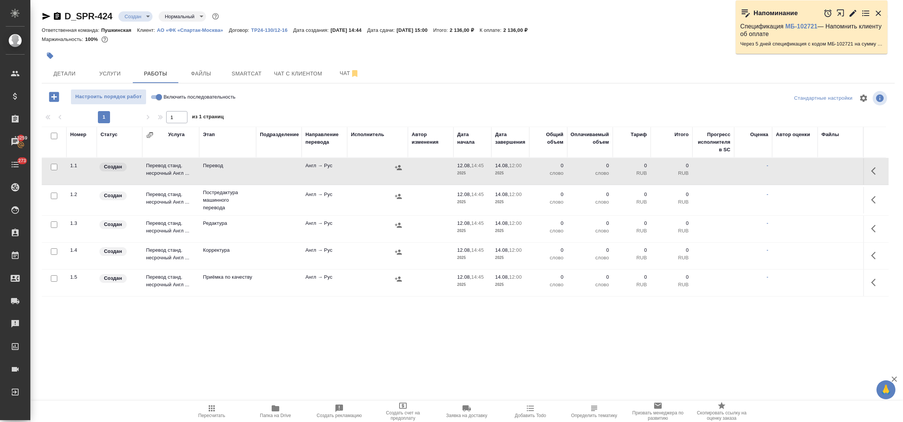
click at [53, 138] on input "checkbox" at bounding box center [54, 136] width 6 height 6
checkbox input "true"
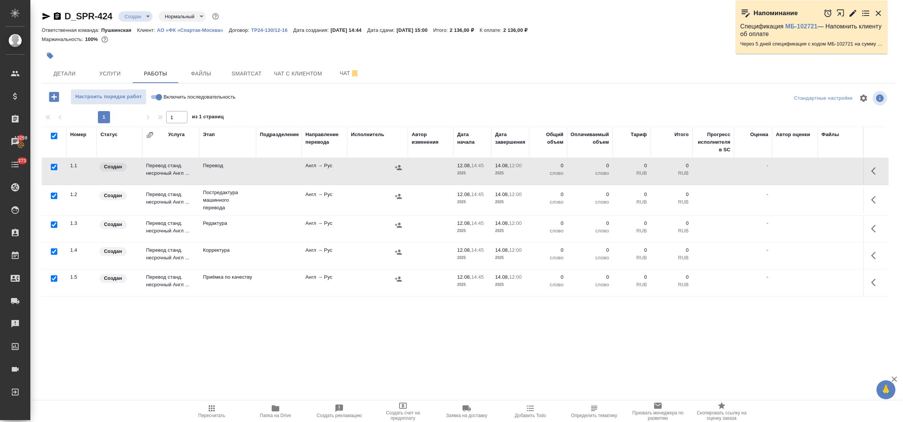
checkbox input "true"
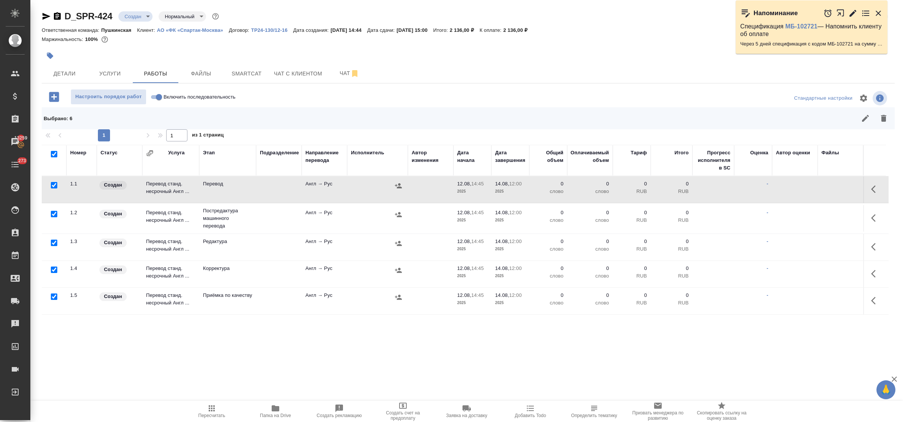
click at [53, 185] on input "checkbox" at bounding box center [54, 185] width 6 height 6
checkbox input "false"
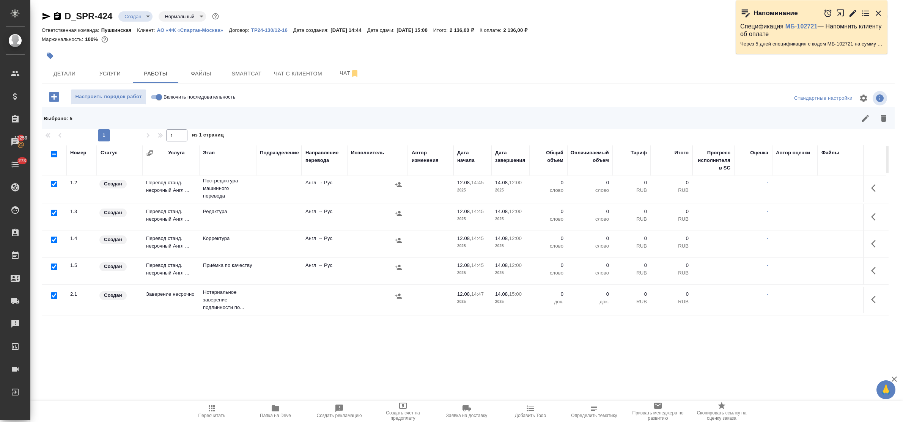
scroll to position [38, 0]
click at [51, 292] on input "checkbox" at bounding box center [54, 295] width 6 height 6
checkbox input "false"
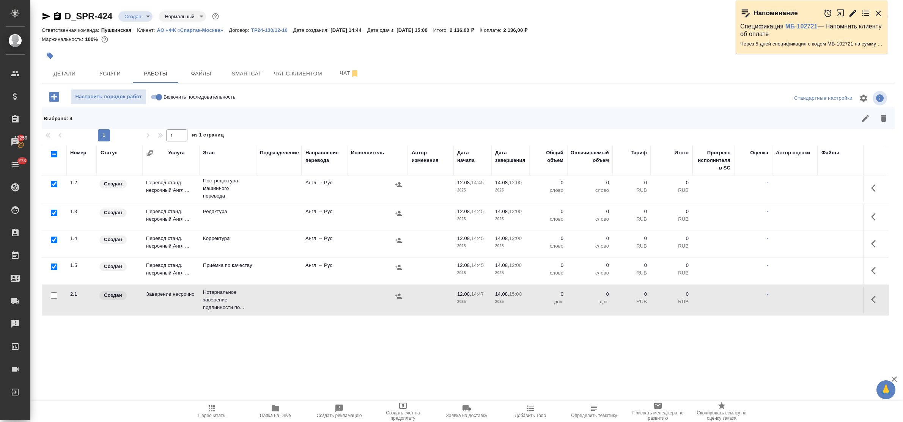
scroll to position [0, 0]
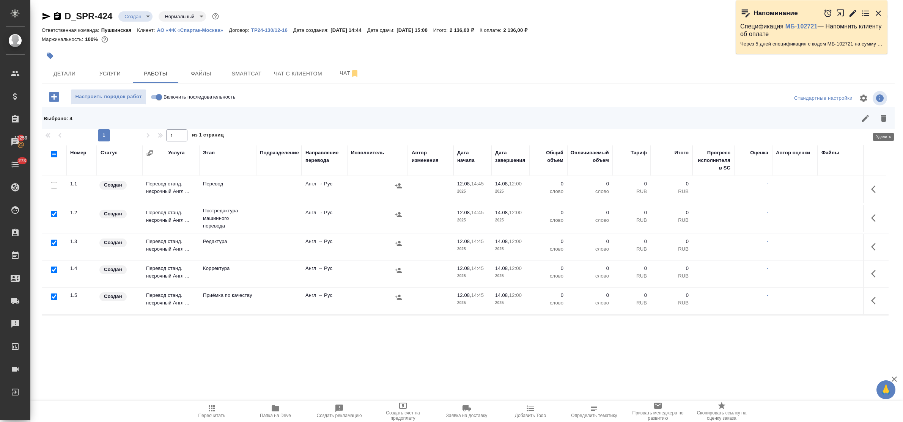
click at [884, 118] on icon "button" at bounding box center [883, 118] width 5 height 7
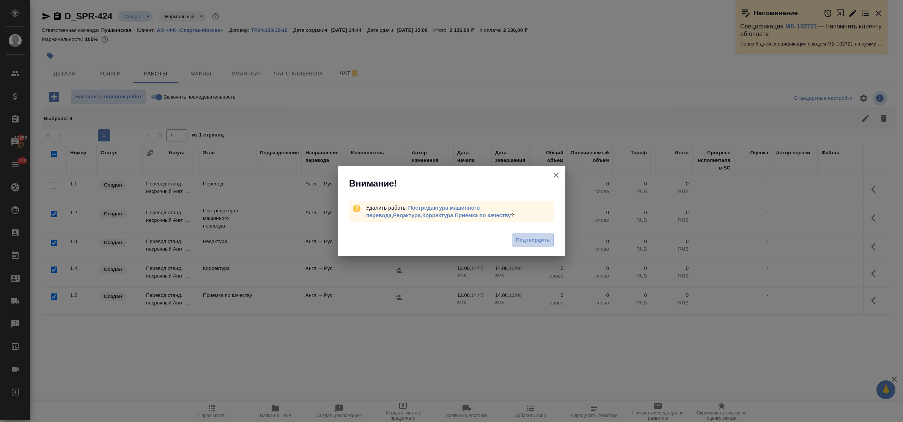
click at [530, 243] on span "Подтвердить" at bounding box center [533, 240] width 34 height 9
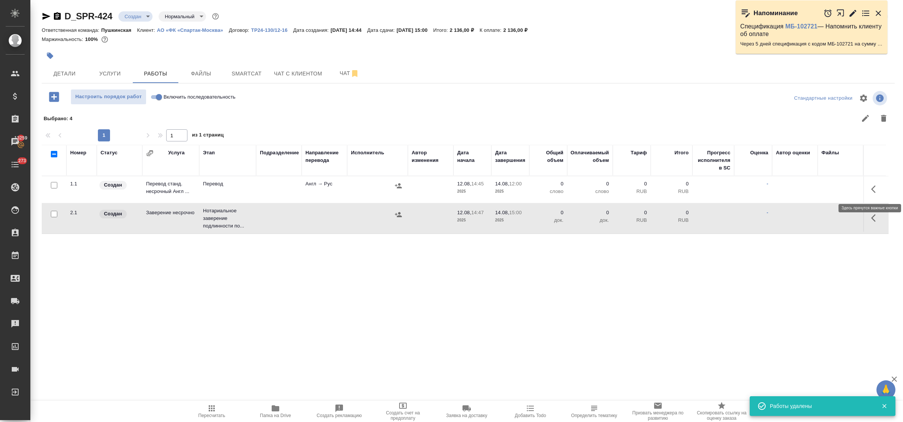
click at [873, 190] on icon "button" at bounding box center [875, 189] width 9 height 9
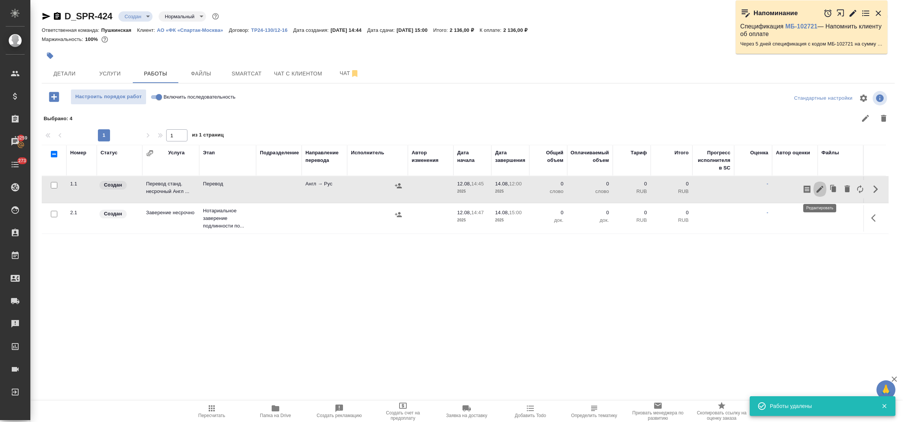
click at [818, 188] on icon "button" at bounding box center [819, 189] width 9 height 9
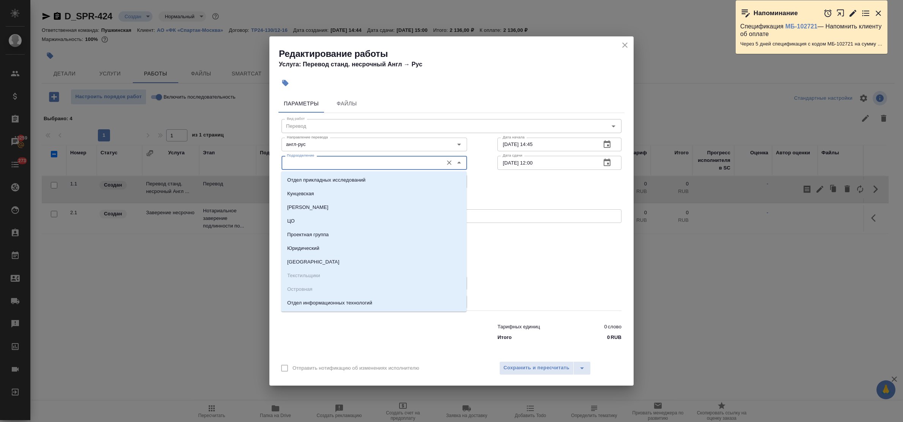
click at [322, 163] on input "Подразделение" at bounding box center [361, 162] width 155 height 9
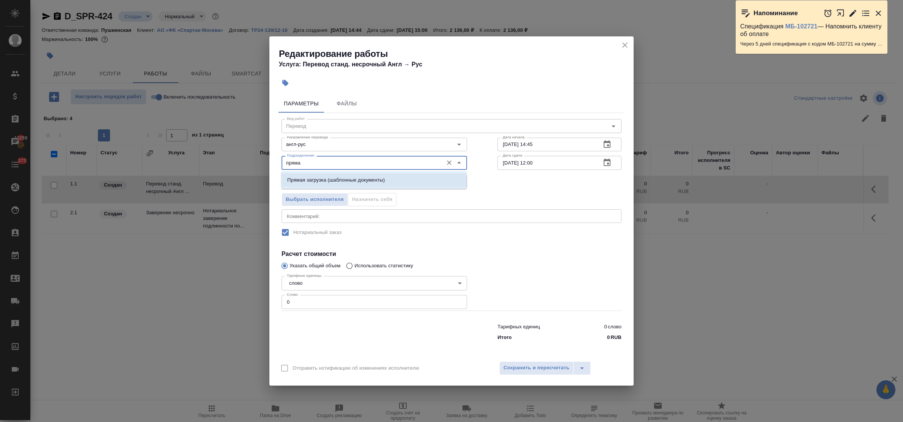
click at [325, 176] on p "Прямая загрузка (шаблонные документы)" at bounding box center [335, 180] width 97 height 8
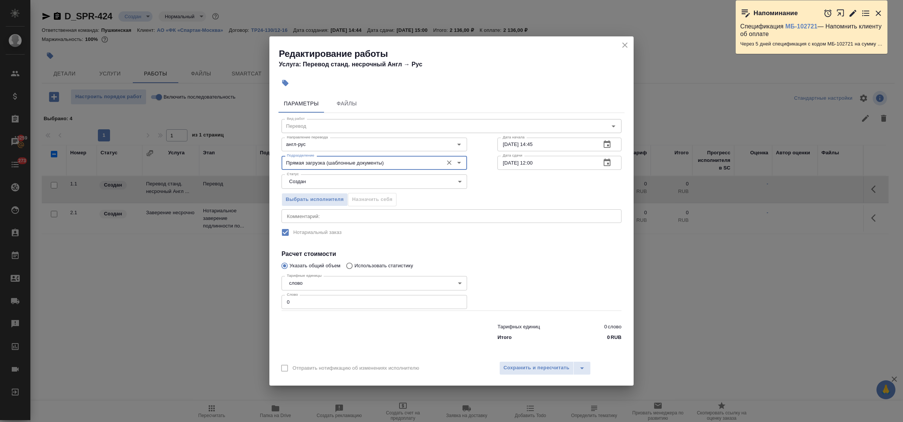
type input "Прямая загрузка (шаблонные документы)"
drag, startPoint x: 289, startPoint y: 303, endPoint x: 270, endPoint y: 300, distance: 18.8
click at [273, 300] on div "Параметры Файлы Вид работ Перевод Вид работ Направление перевода англ-рус Напра…" at bounding box center [451, 223] width 364 height 265
type input "1"
click at [526, 363] on button "Сохранить и пересчитать" at bounding box center [536, 368] width 74 height 14
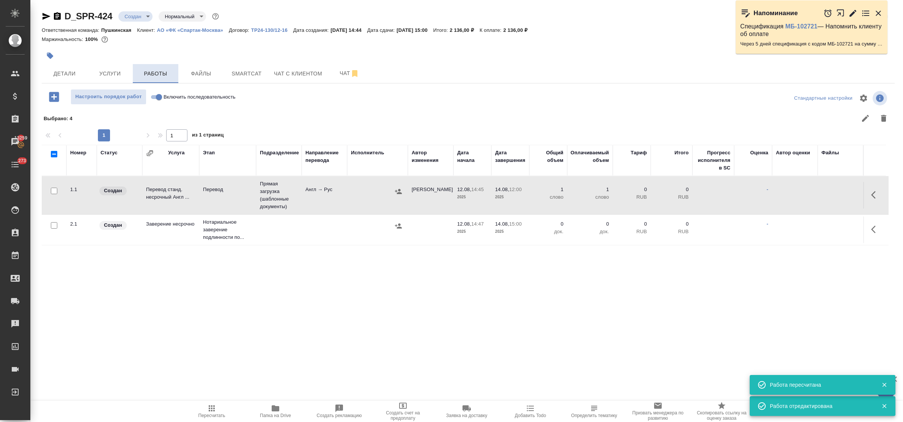
click at [154, 76] on span "Работы" at bounding box center [155, 73] width 36 height 9
click at [190, 76] on span "Файлы" at bounding box center [201, 73] width 36 height 9
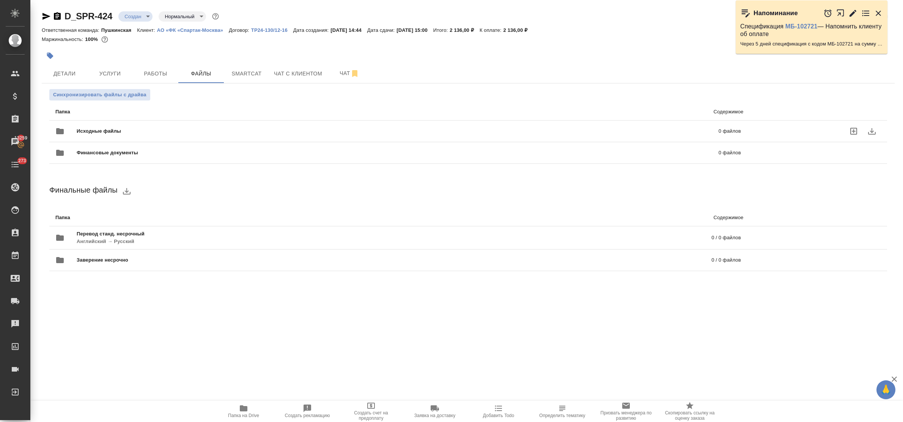
click at [851, 131] on icon "uploadFiles" at bounding box center [853, 131] width 9 height 9
click at [0, 0] on input "uploadFiles" at bounding box center [0, 0] width 0 height 0
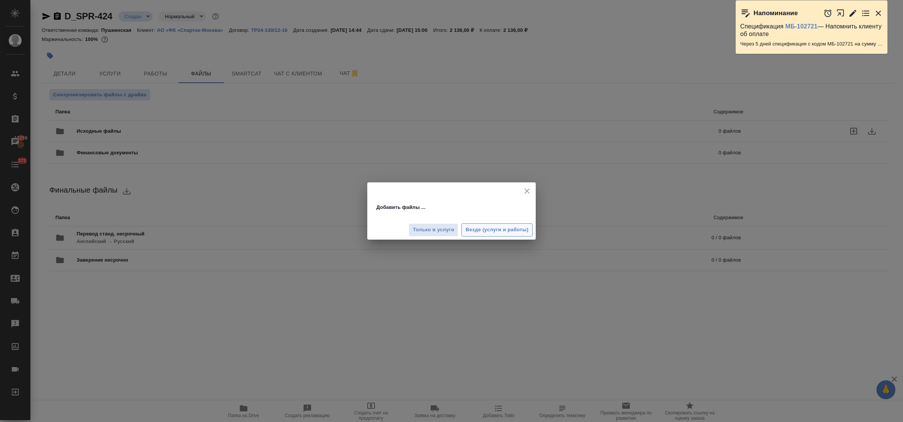
click at [474, 229] on span "Везде (услуги и работы)" at bounding box center [496, 230] width 63 height 9
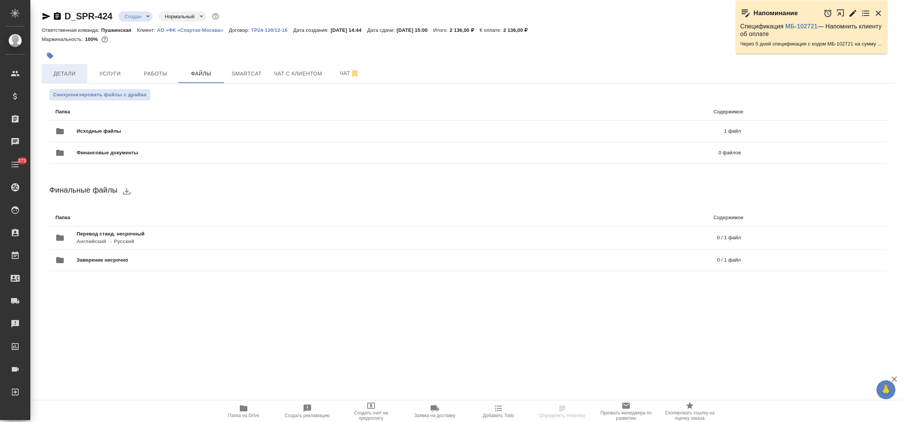
click at [54, 75] on span "Детали" at bounding box center [64, 73] width 36 height 9
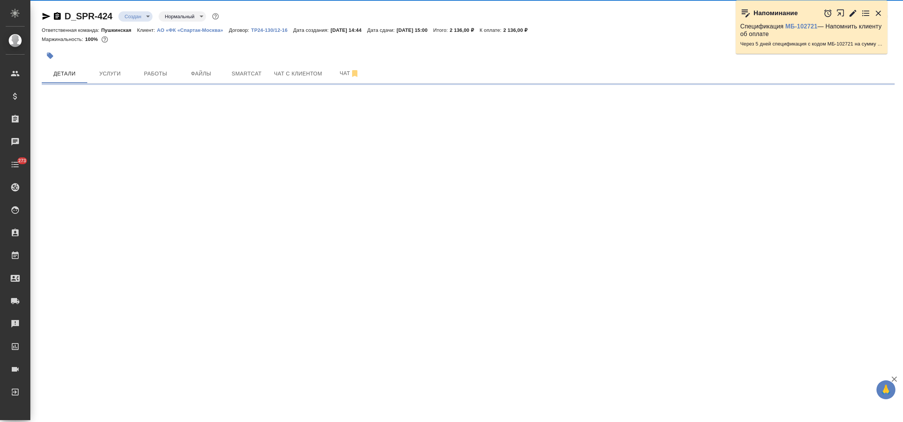
select select "RU"
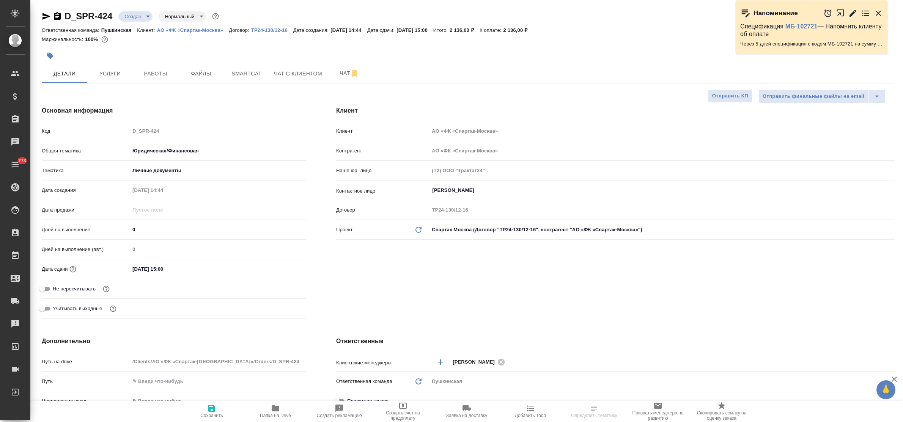
type textarea "x"
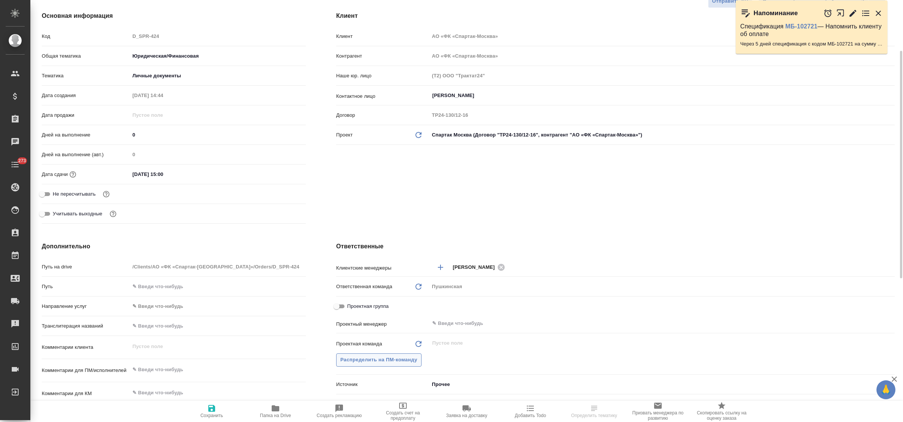
click at [380, 361] on span "Распределить на ПМ-команду" at bounding box center [378, 360] width 77 height 9
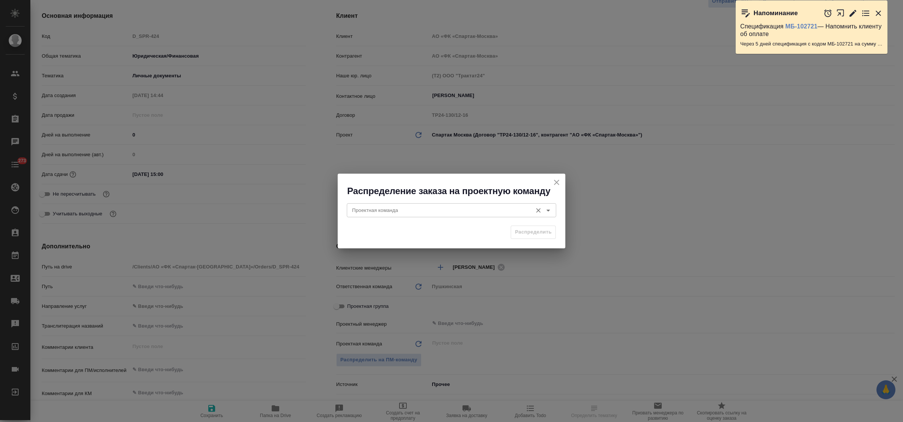
click at [391, 213] on input "Проектная команда" at bounding box center [438, 210] width 179 height 9
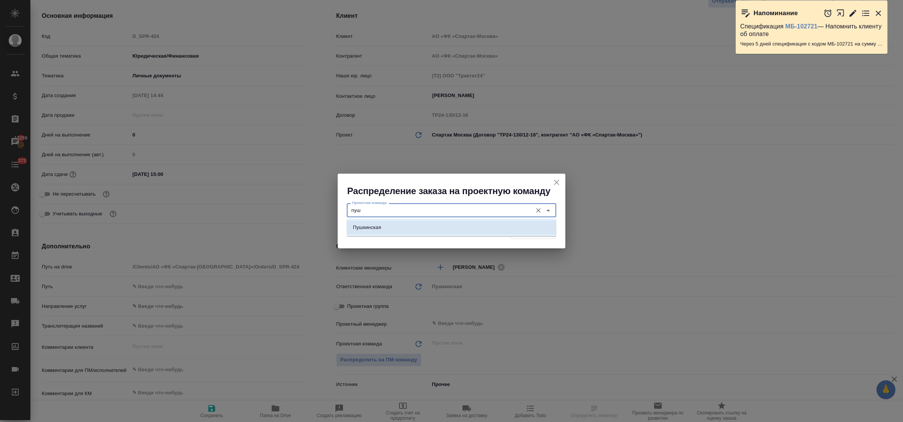
click at [394, 227] on li "Пушкинская" at bounding box center [451, 228] width 209 height 14
type input "Пушкинская"
click at [518, 232] on span "Распределить" at bounding box center [533, 232] width 37 height 9
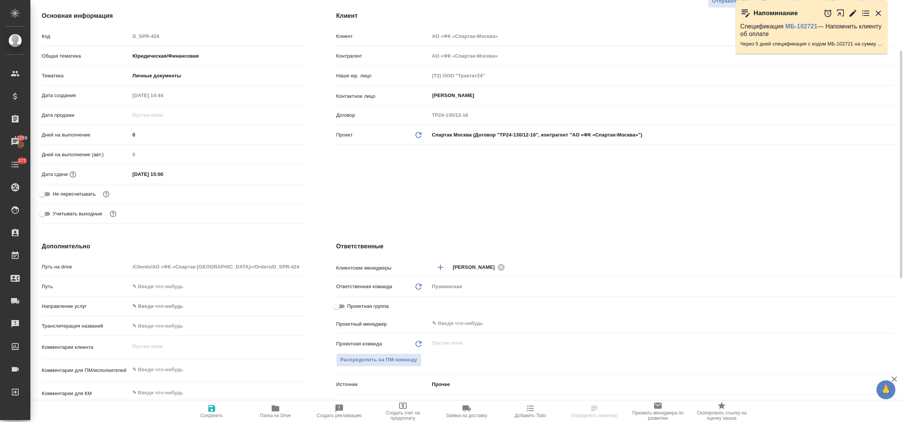
type textarea "x"
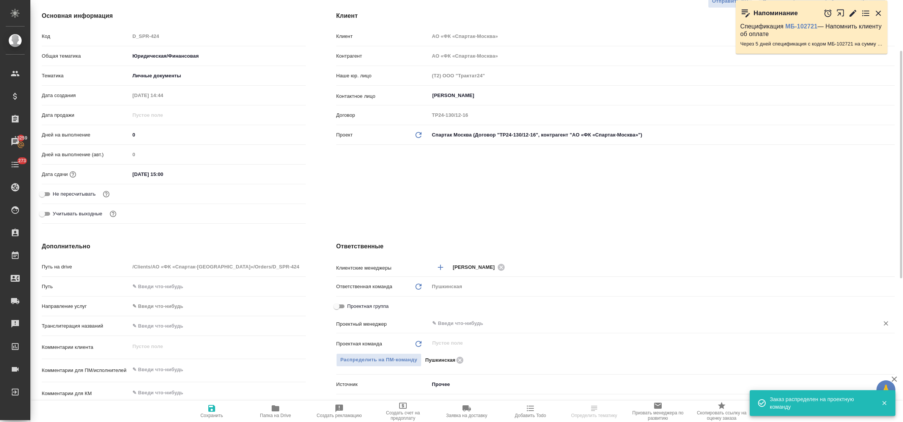
click at [455, 325] on input "text" at bounding box center [648, 323] width 435 height 9
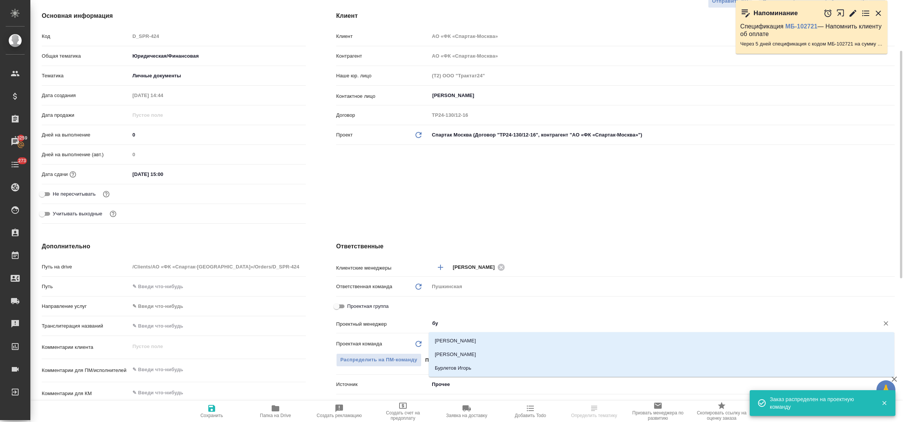
type input "бул"
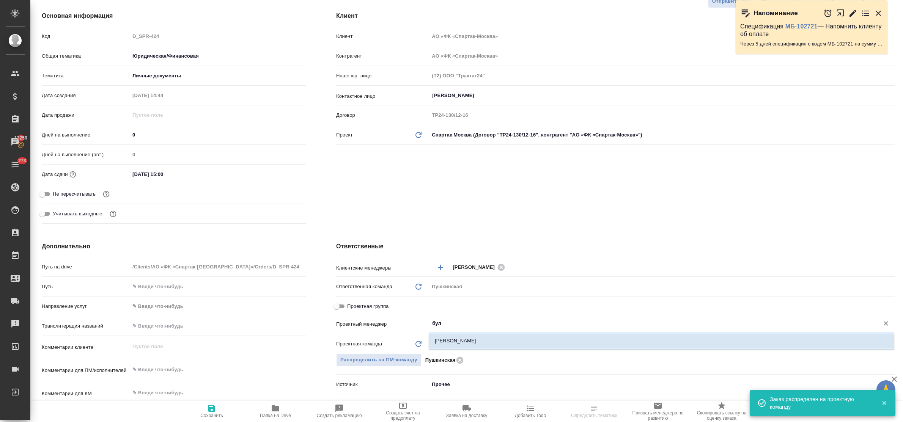
click at [457, 342] on li "[PERSON_NAME] [PERSON_NAME]" at bounding box center [661, 341] width 465 height 14
type textarea "x"
type input "[PERSON_NAME] [PERSON_NAME]"
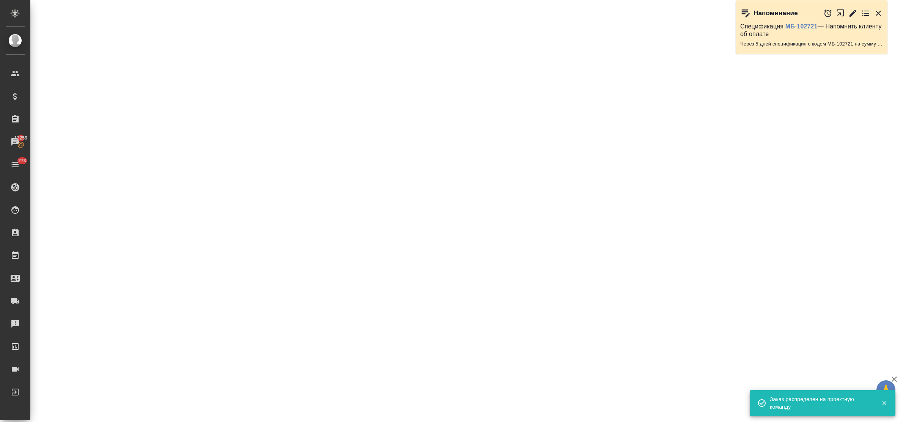
select select "RU"
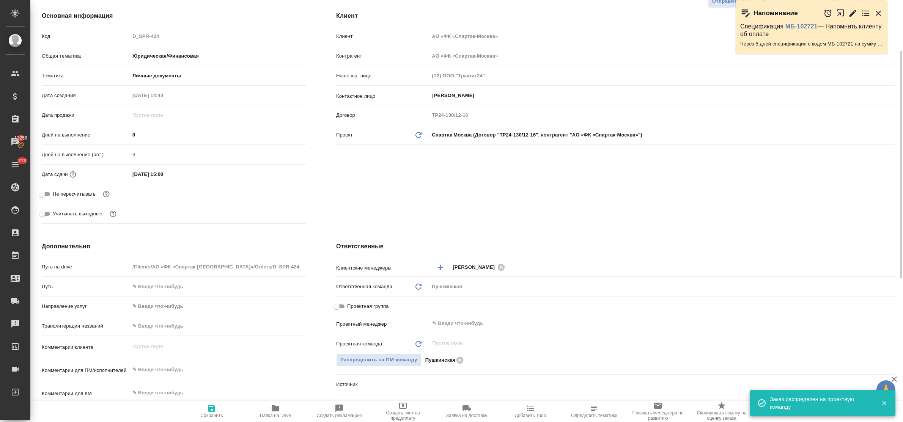
type textarea "x"
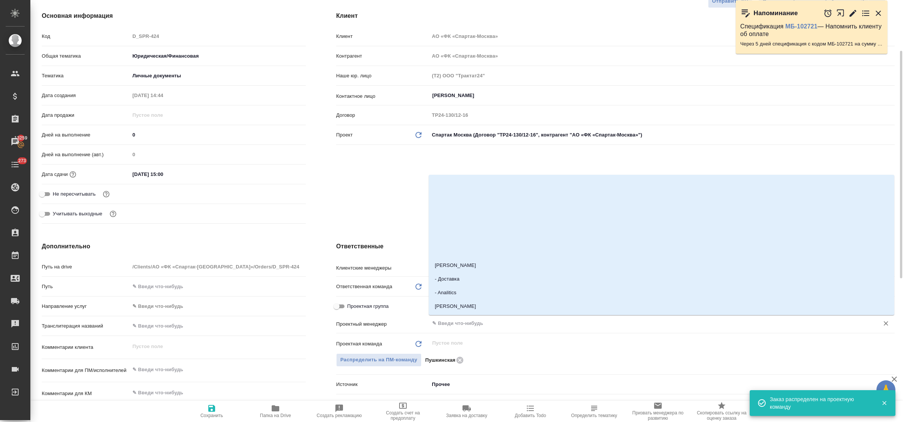
click at [463, 321] on input "text" at bounding box center [648, 323] width 435 height 9
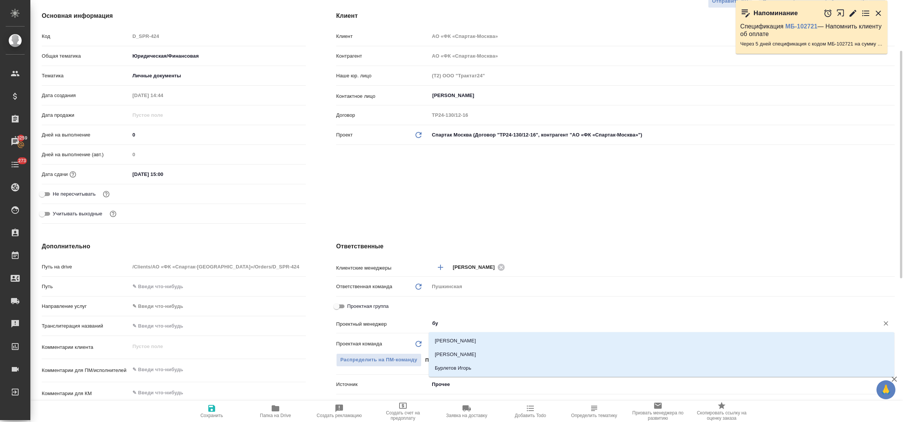
type input "бул"
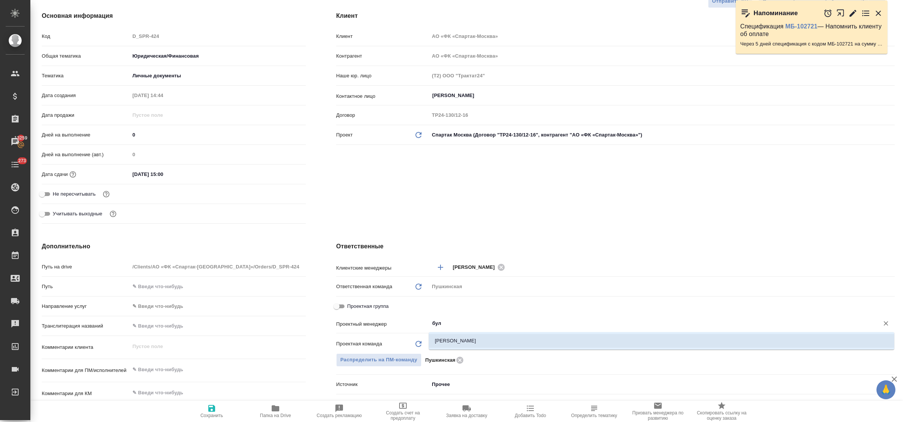
click at [460, 338] on li "[PERSON_NAME] [PERSON_NAME]" at bounding box center [661, 341] width 465 height 14
type textarea "x"
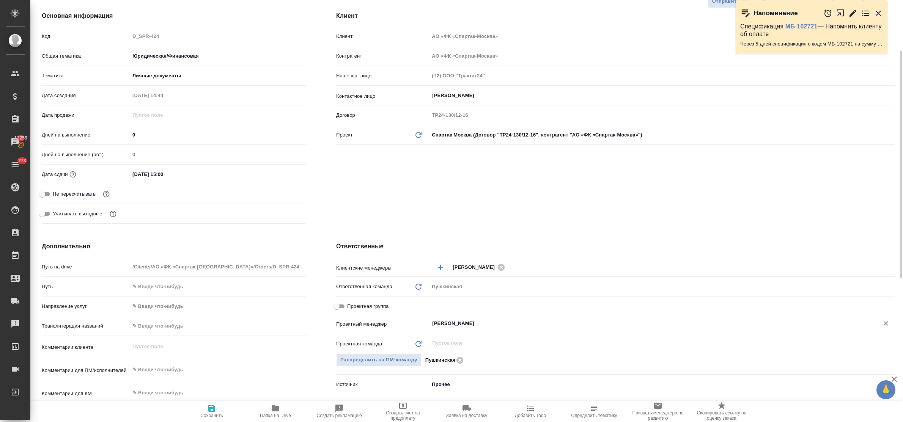
type input "[PERSON_NAME] [PERSON_NAME]"
click at [217, 408] on span "Сохранить" at bounding box center [211, 411] width 55 height 14
type textarea "x"
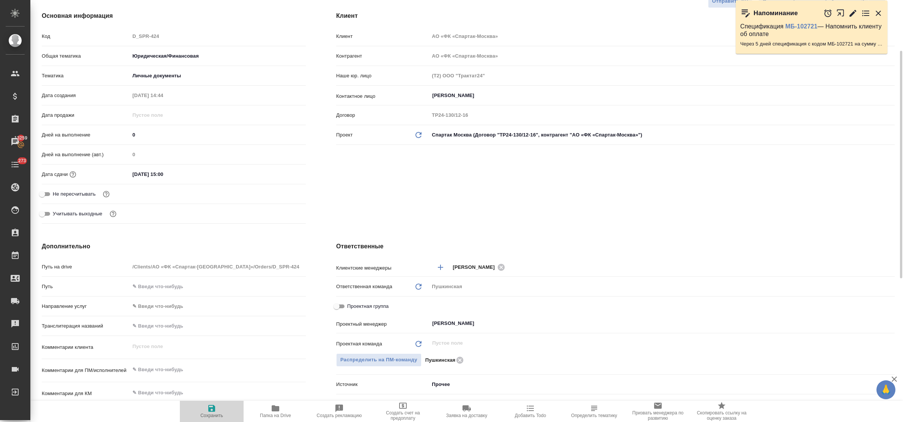
type textarea "x"
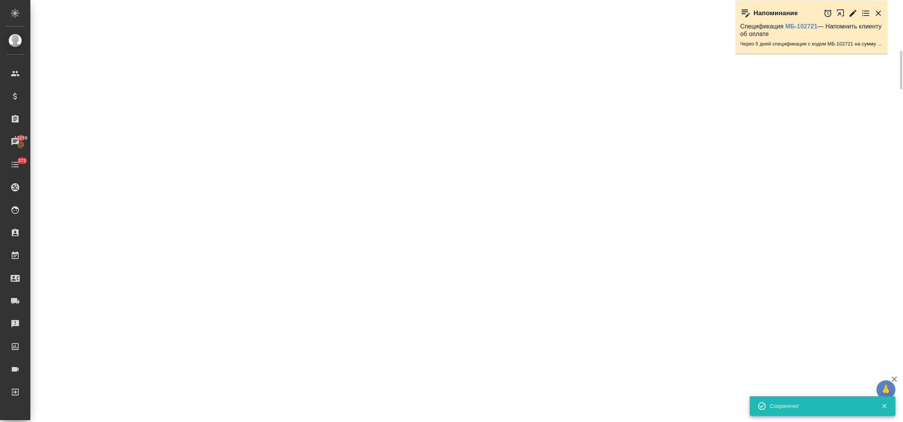
select select "RU"
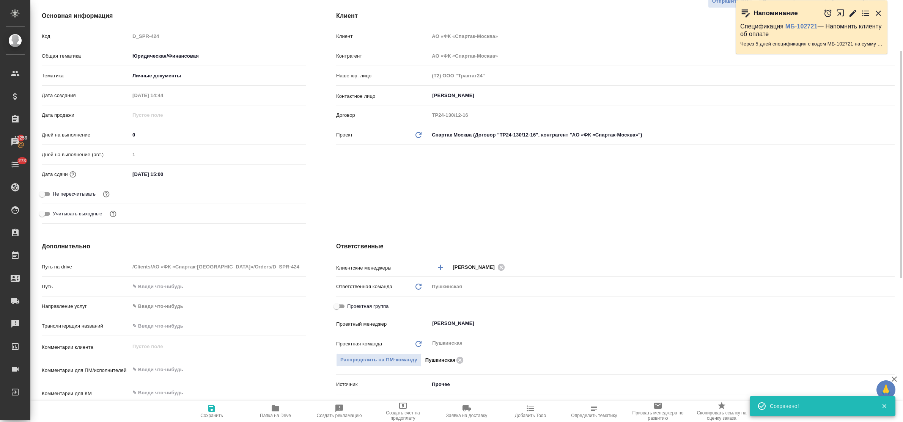
type textarea "x"
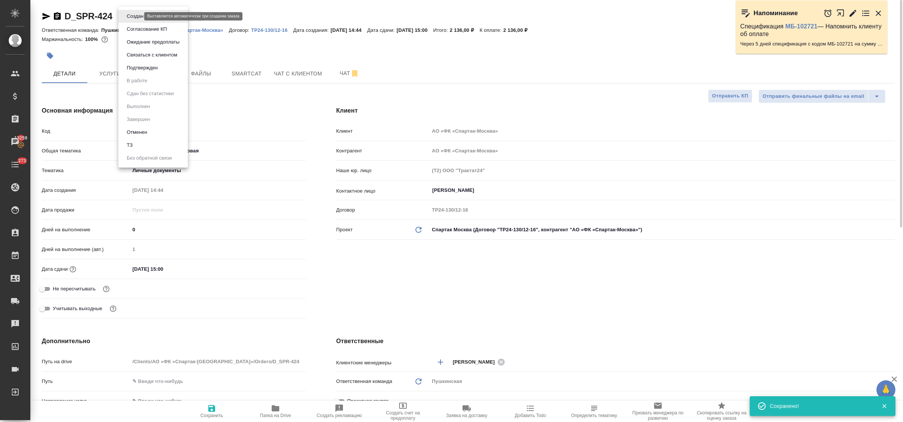
click at [136, 16] on body "🙏 .cls-1 fill:#fff; AWATERA Bulakhova Elena Клиенты Спецификации Заказы 13259 Ч…" at bounding box center [451, 211] width 903 height 422
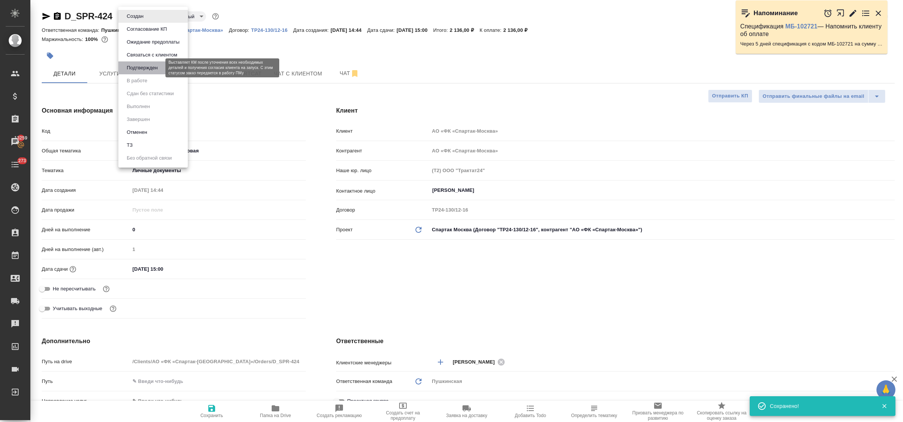
click at [130, 69] on button "Подтвержден" at bounding box center [142, 68] width 36 height 8
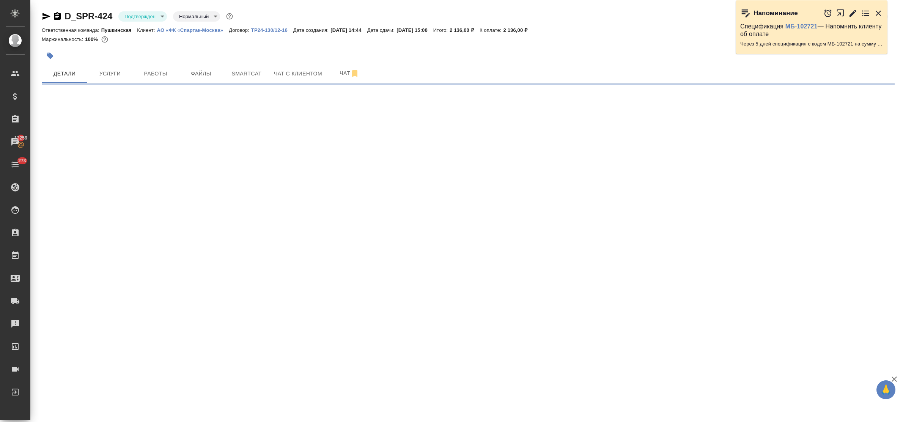
select select "RU"
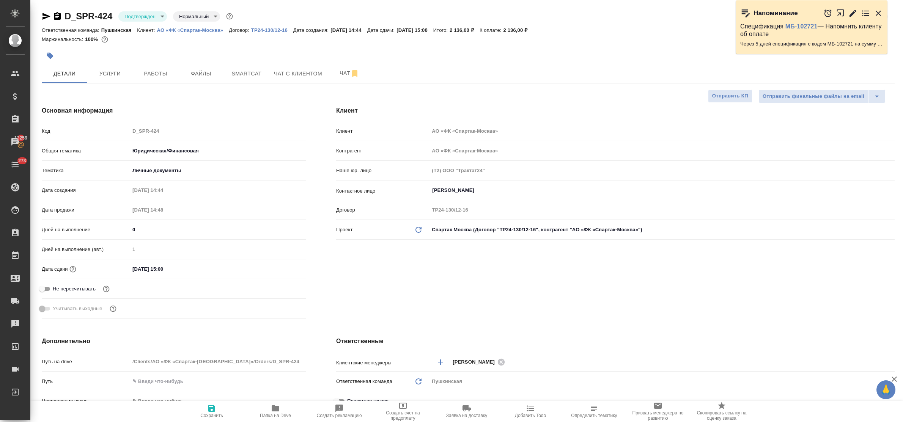
type textarea "x"
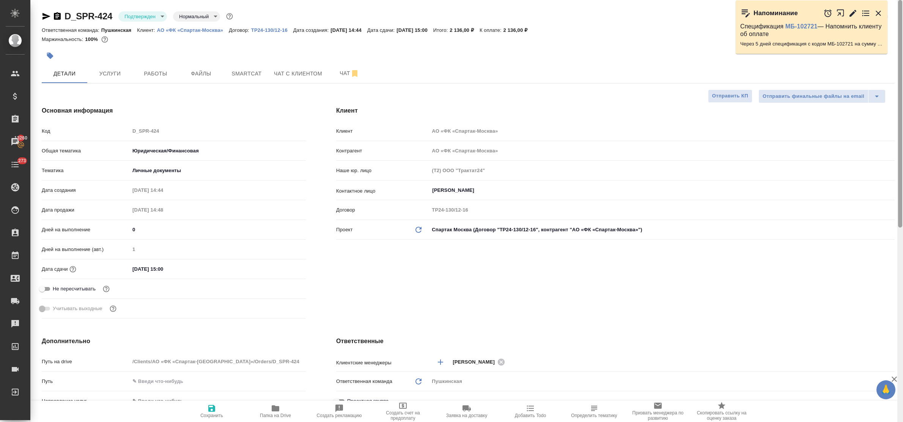
type textarea "x"
click at [157, 72] on span "Работы" at bounding box center [155, 73] width 36 height 9
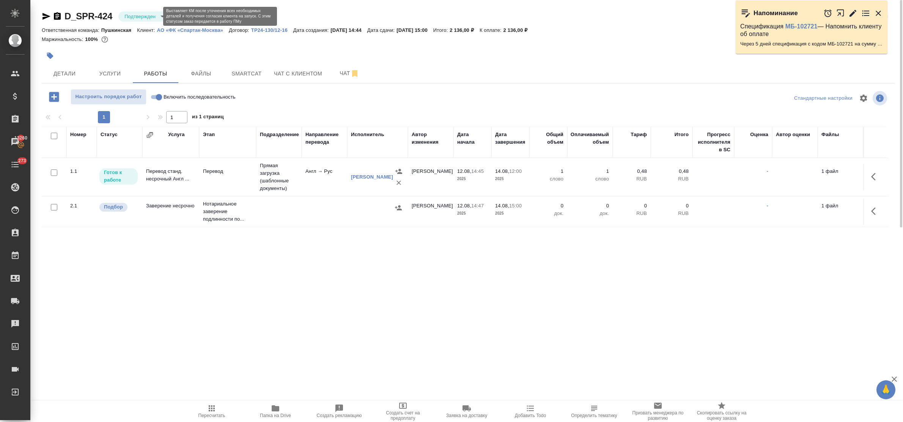
click at [151, 17] on body "🙏 .cls-1 fill:#fff; AWATERA Bulakhova Elena Клиенты Спецификации Заказы 13260 Ч…" at bounding box center [451, 211] width 903 height 422
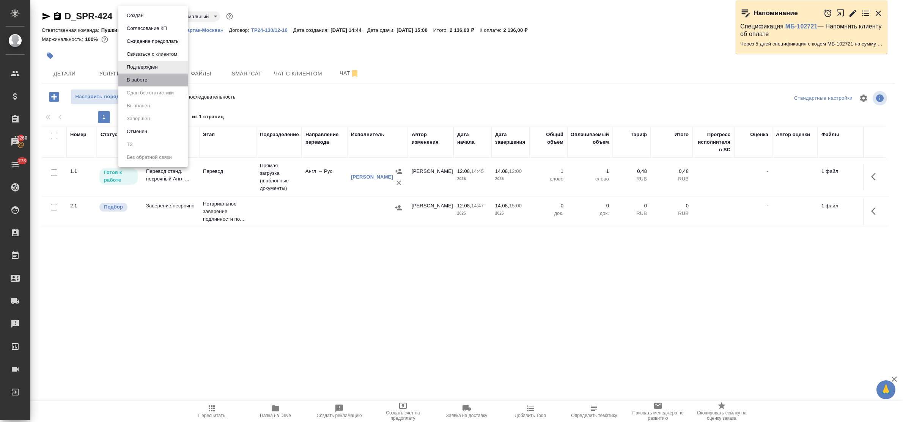
click at [152, 80] on li "В работе" at bounding box center [152, 80] width 69 height 13
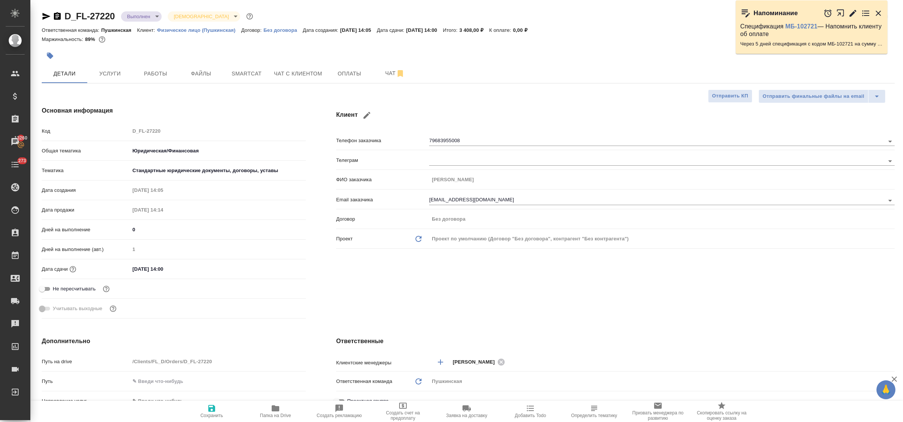
select select "RU"
click at [118, 72] on span "Услуги" at bounding box center [110, 73] width 36 height 9
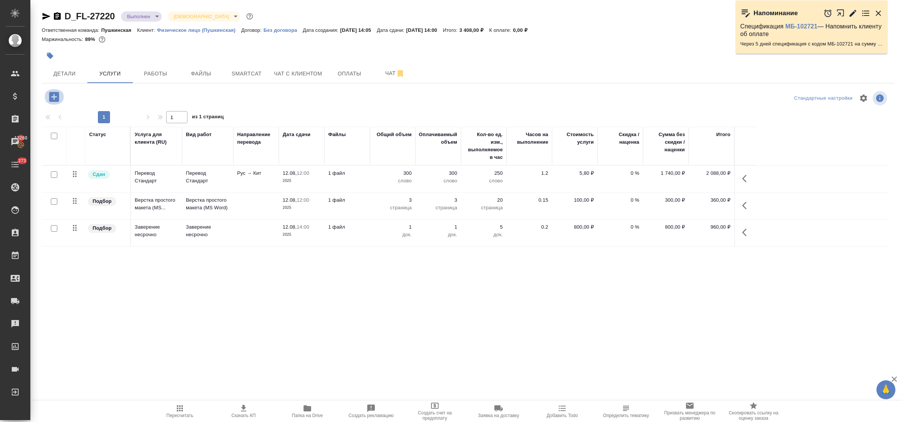
click at [50, 97] on icon "button" at bounding box center [54, 97] width 10 height 10
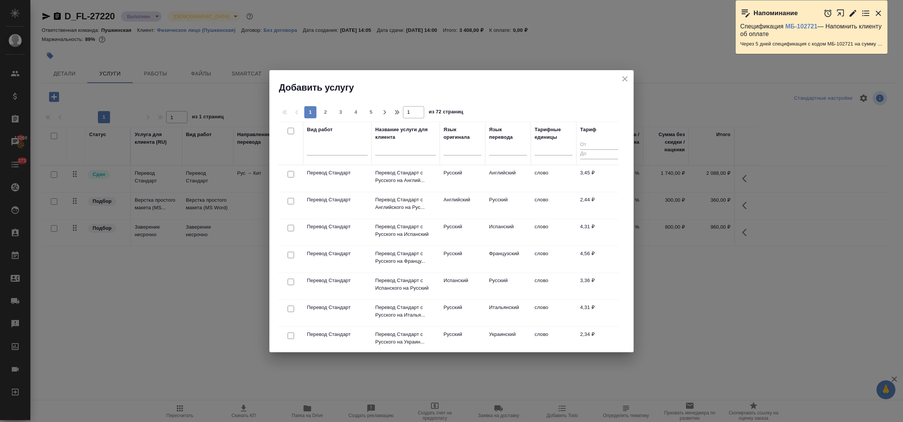
click at [622, 80] on icon "close" at bounding box center [624, 78] width 9 height 9
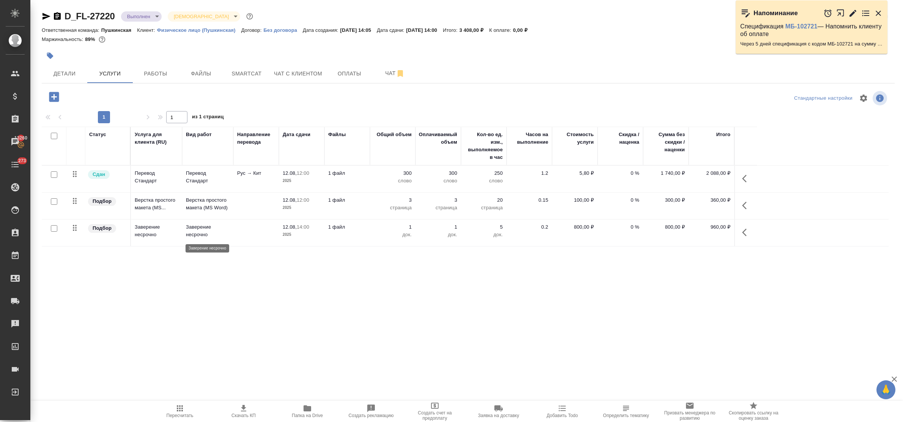
click at [195, 229] on p "Заверение несрочно" at bounding box center [208, 230] width 44 height 15
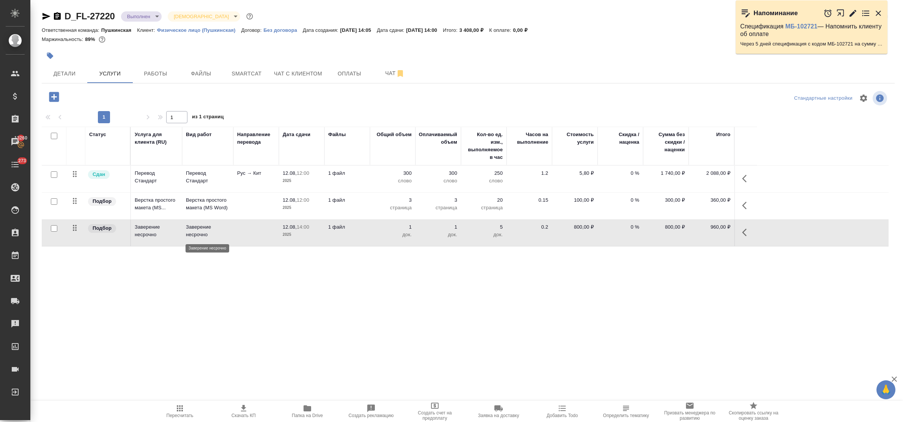
click at [195, 229] on p "Заверение несрочно" at bounding box center [208, 230] width 44 height 15
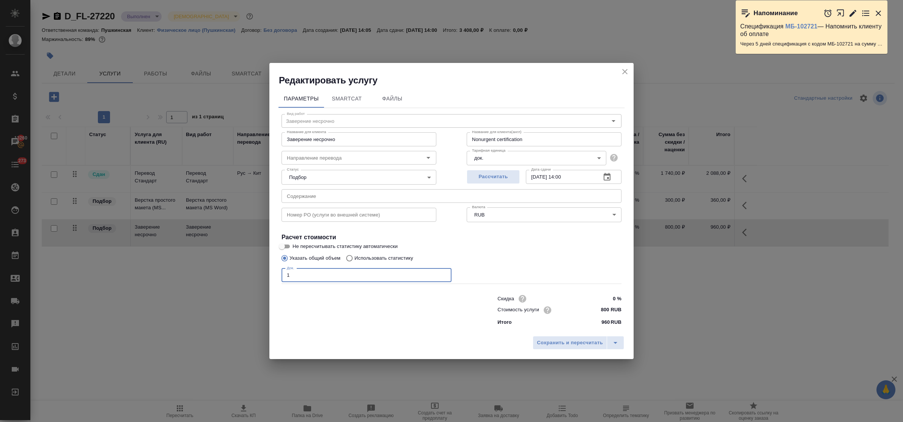
drag, startPoint x: 301, startPoint y: 277, endPoint x: 260, endPoint y: 278, distance: 41.0
click at [260, 278] on div "Редактировать услугу Параметры SmartCat Файлы Вид работ Заверение несрочно Вид …" at bounding box center [451, 211] width 903 height 422
type input "2"
click at [567, 345] on span "Сохранить и пересчитать" at bounding box center [570, 343] width 66 height 9
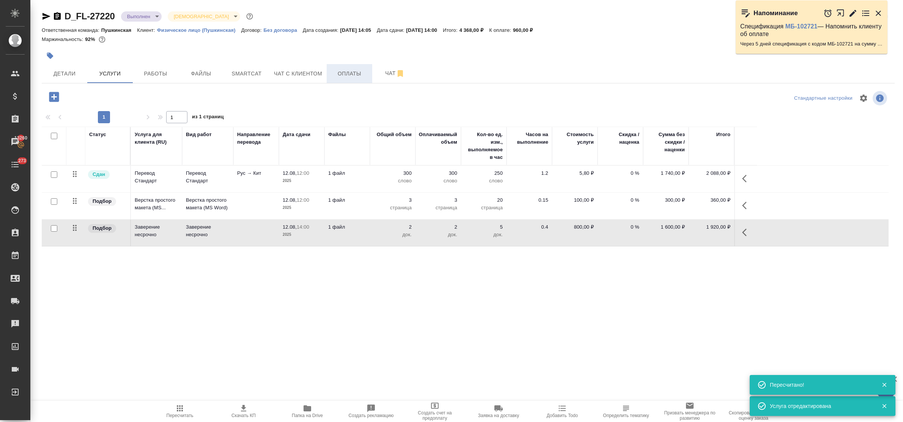
click at [341, 76] on span "Оплаты" at bounding box center [349, 73] width 36 height 9
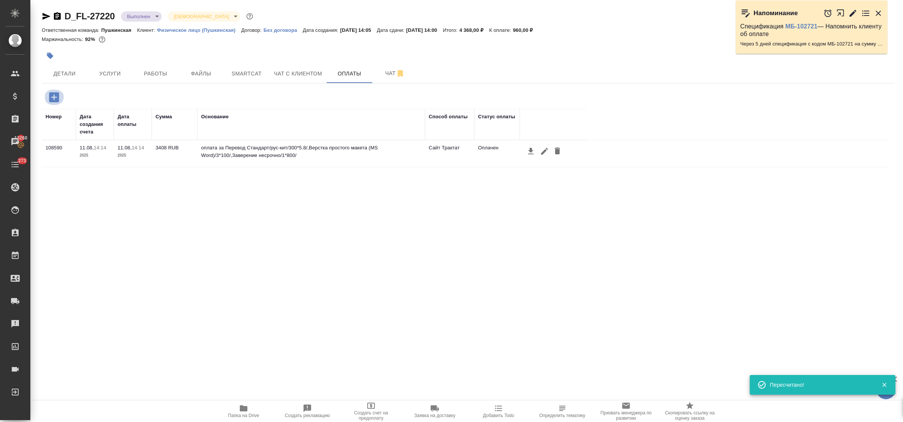
click at [54, 99] on icon "button" at bounding box center [53, 97] width 13 height 13
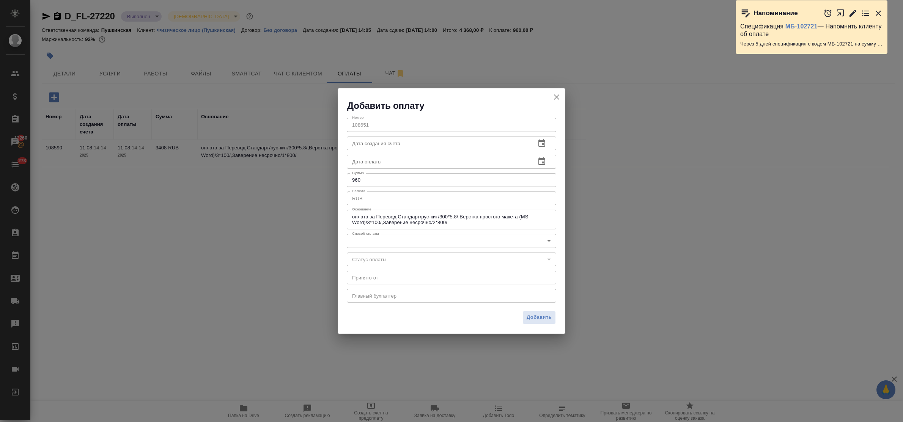
click at [415, 239] on body "🙏 .cls-1 fill:#fff; AWATERA Bulakhova Elena Клиенты Спецификации Заказы 13260 Ч…" at bounding box center [451, 211] width 903 height 422
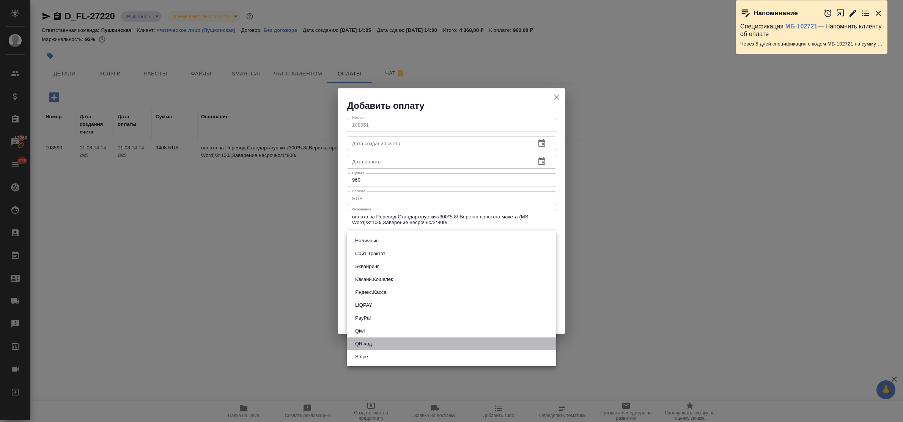
click at [406, 344] on li "QR-код" at bounding box center [451, 344] width 209 height 13
type input "60e5684acae83f185c96e013"
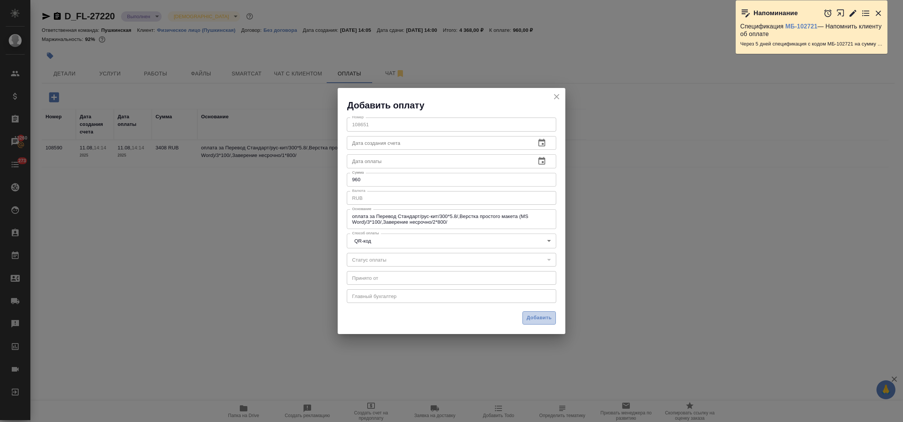
click at [542, 317] on span "Добавить" at bounding box center [538, 318] width 25 height 9
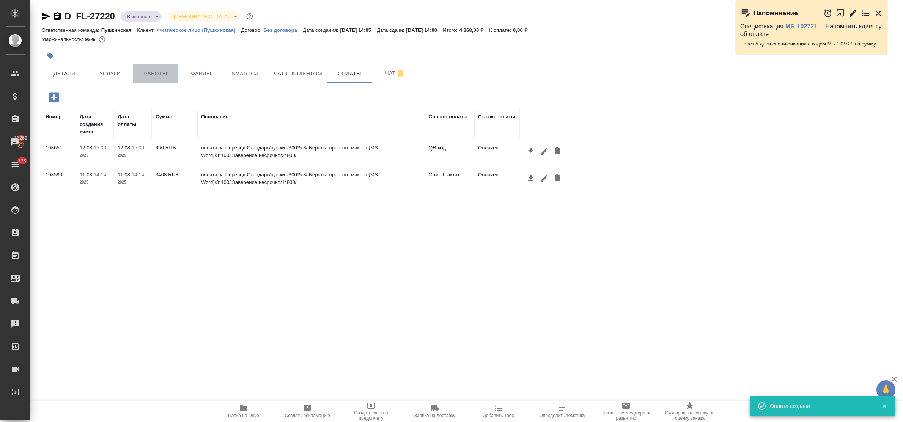
click at [160, 73] on span "Работы" at bounding box center [155, 73] width 36 height 9
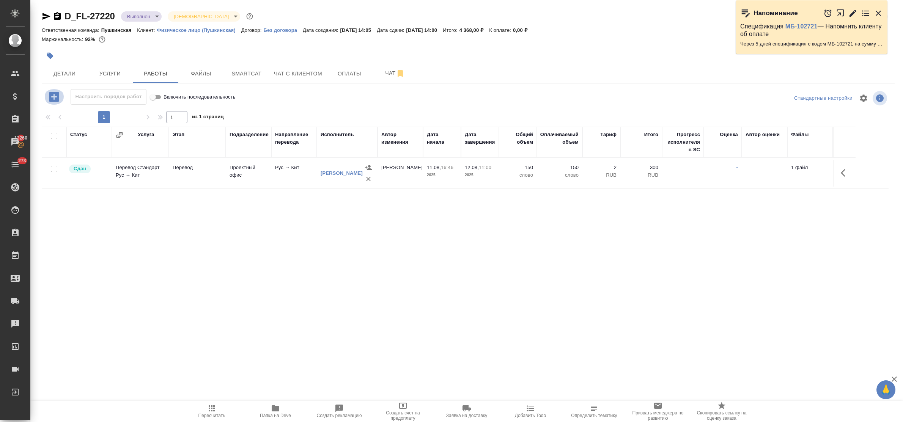
click at [52, 95] on icon "button" at bounding box center [54, 97] width 10 height 10
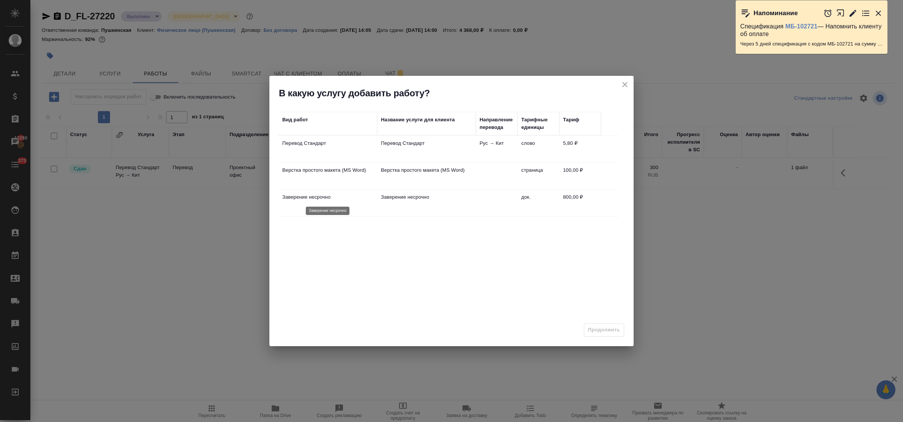
click at [293, 198] on p "Заверение несрочно" at bounding box center [327, 197] width 91 height 8
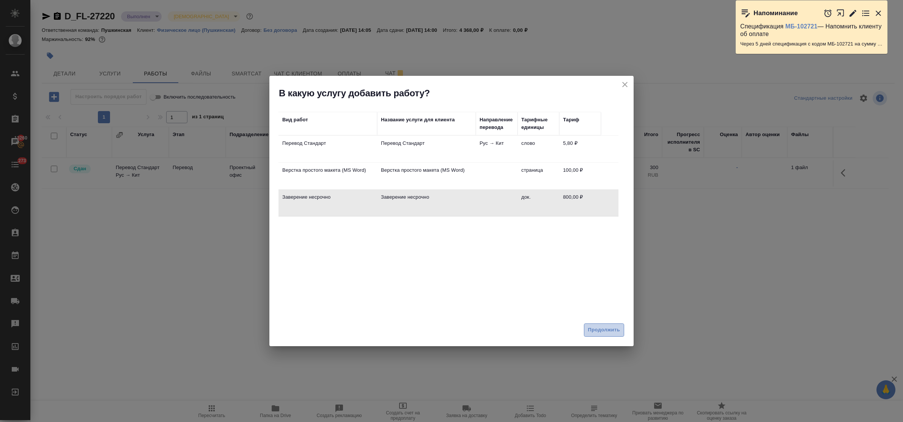
click at [601, 330] on span "Продолжить" at bounding box center [604, 330] width 32 height 9
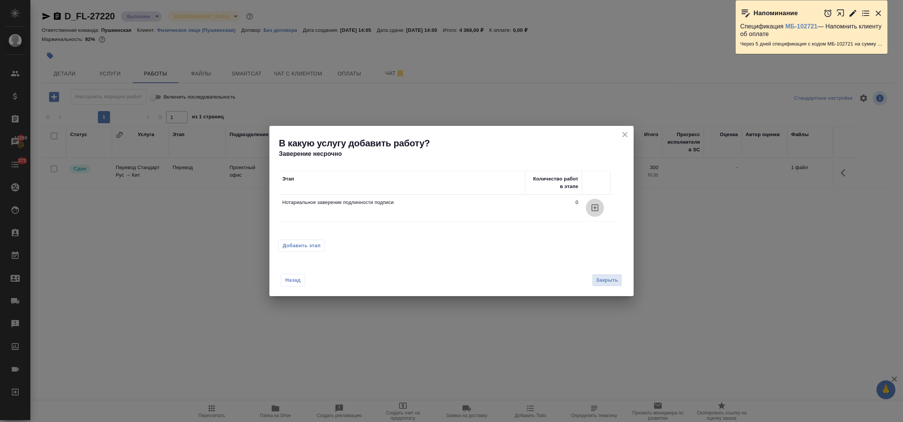
click at [590, 207] on icon "button" at bounding box center [594, 207] width 9 height 9
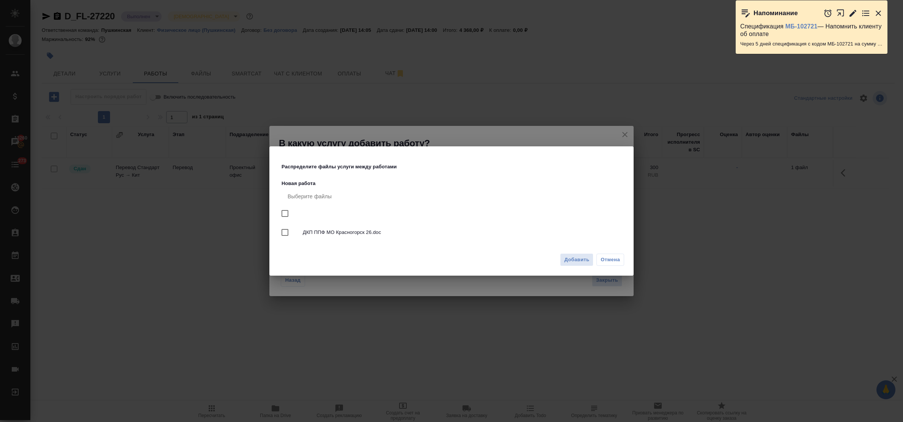
click at [287, 213] on input "checkbox" at bounding box center [285, 214] width 16 height 16
checkbox input "true"
click at [572, 259] on span "Добавить" at bounding box center [576, 260] width 25 height 9
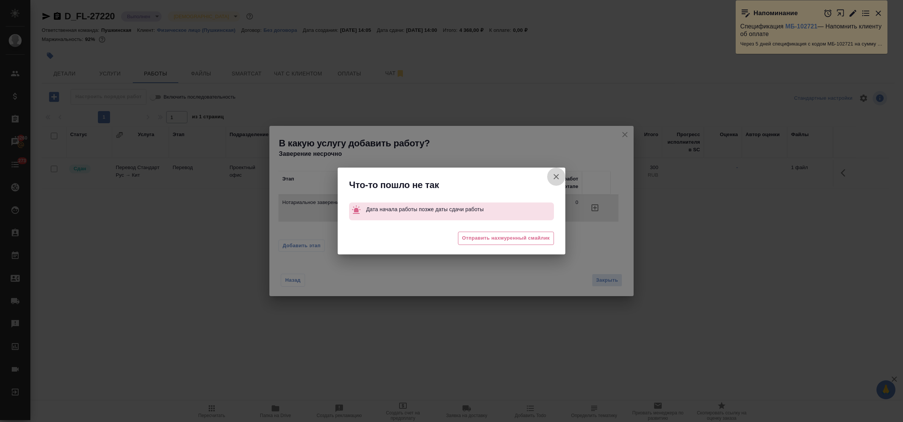
click at [557, 171] on button "Группировать работы по услугам" at bounding box center [556, 177] width 18 height 18
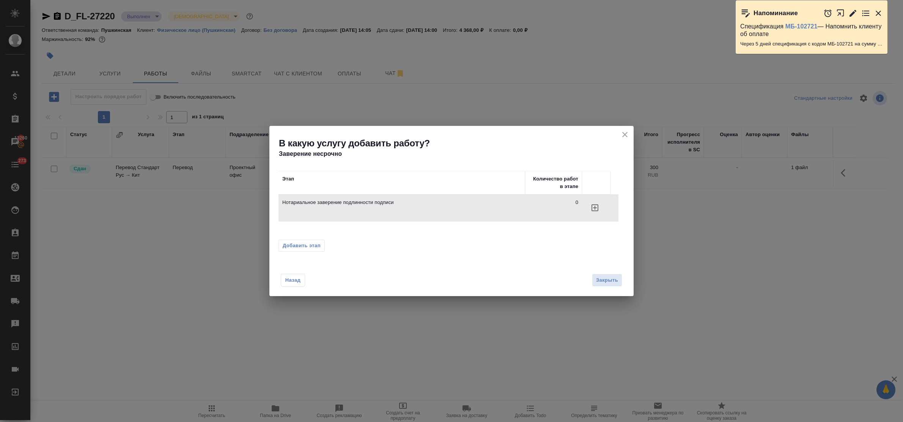
click at [623, 132] on icon "close" at bounding box center [624, 134] width 9 height 9
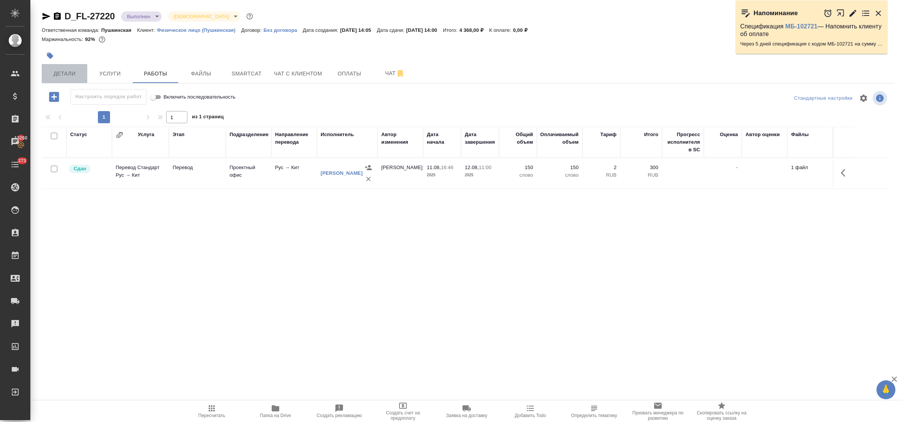
click at [66, 68] on button "Детали" at bounding box center [65, 73] width 46 height 19
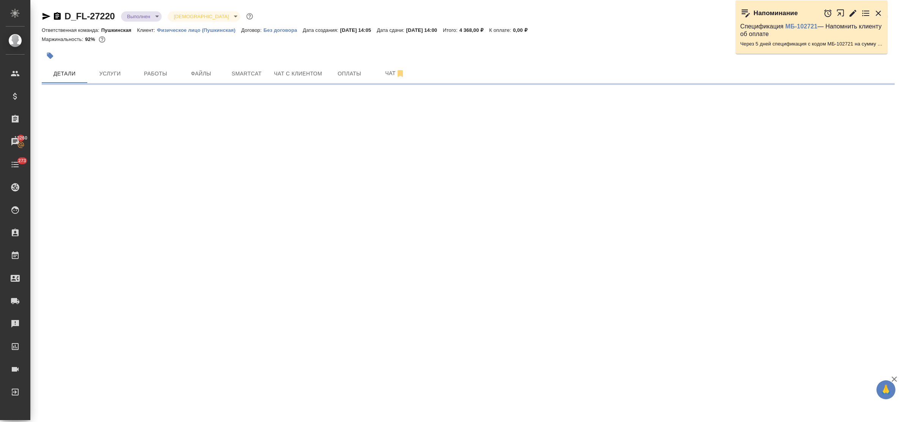
select select "RU"
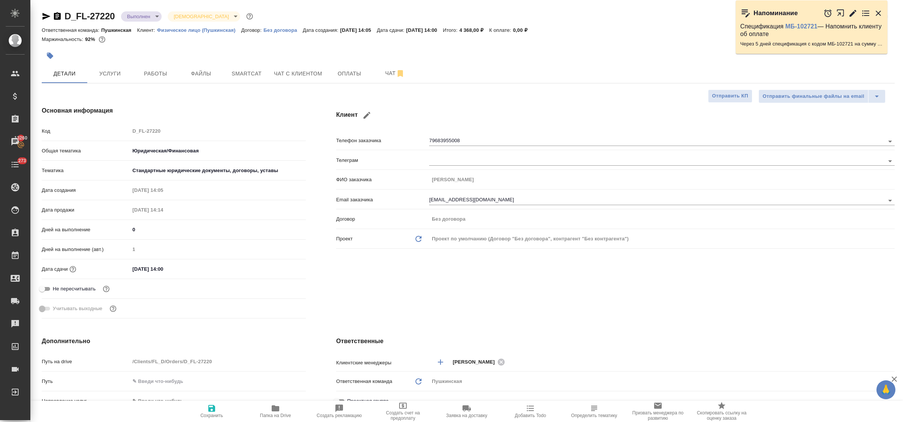
type textarea "x"
click at [174, 272] on input "12.08.2025 14:00" at bounding box center [163, 269] width 66 height 11
click at [164, 269] on input "12.08.2025 14:00" at bounding box center [163, 269] width 66 height 11
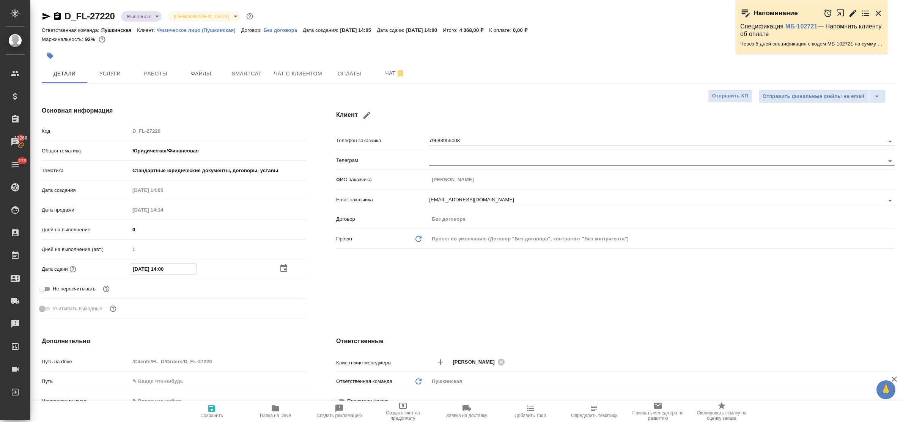
type input "12.08.2025 10:0_"
type textarea "x"
type input "12.08.2025 16:00"
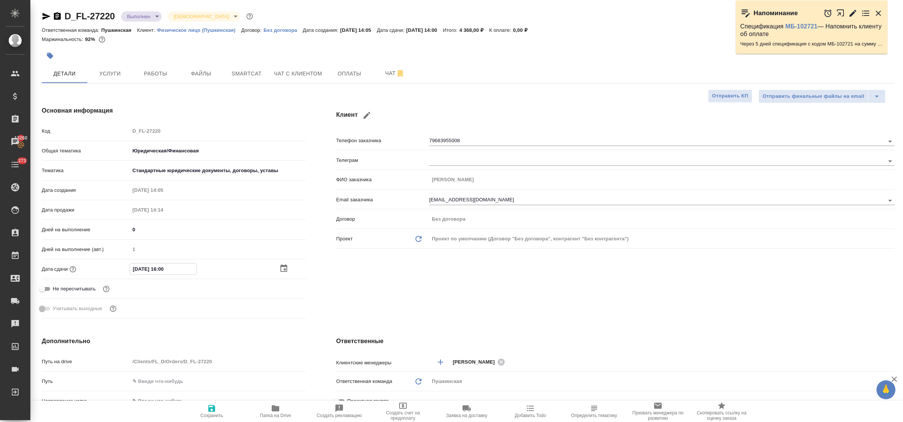
type textarea "x"
type input "12.08.2025 16:00"
click at [209, 407] on icon "button" at bounding box center [211, 408] width 9 height 9
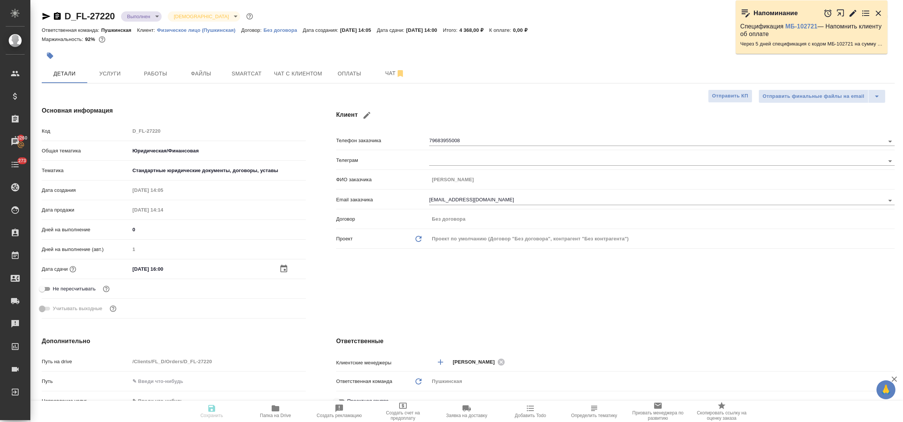
type textarea "x"
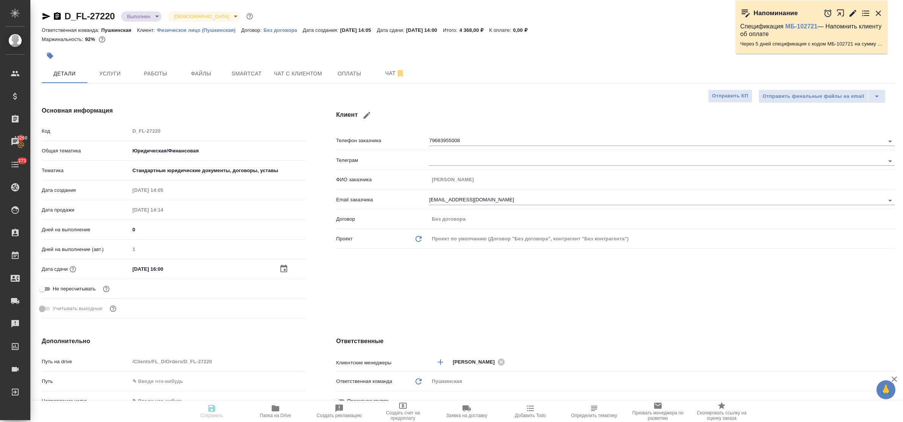
type textarea "x"
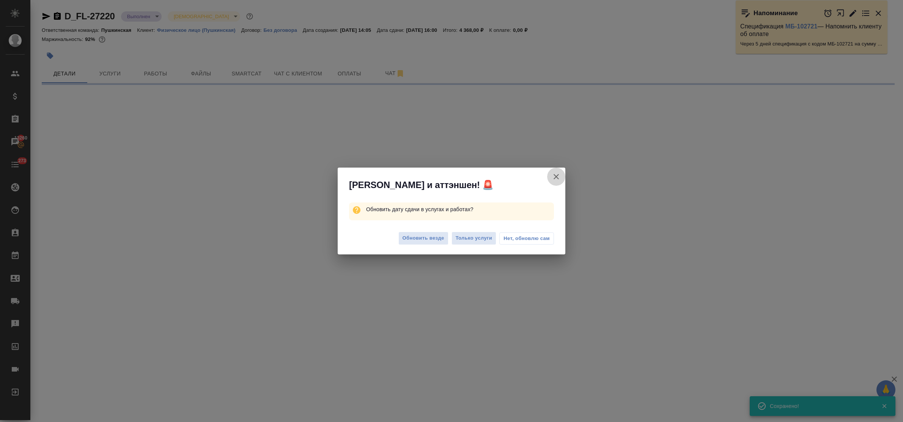
click at [556, 177] on icon "button" at bounding box center [555, 176] width 5 height 5
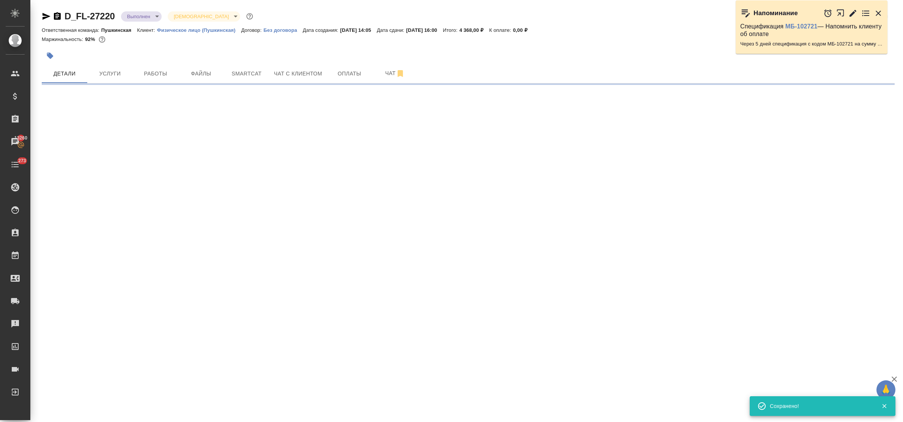
select select "RU"
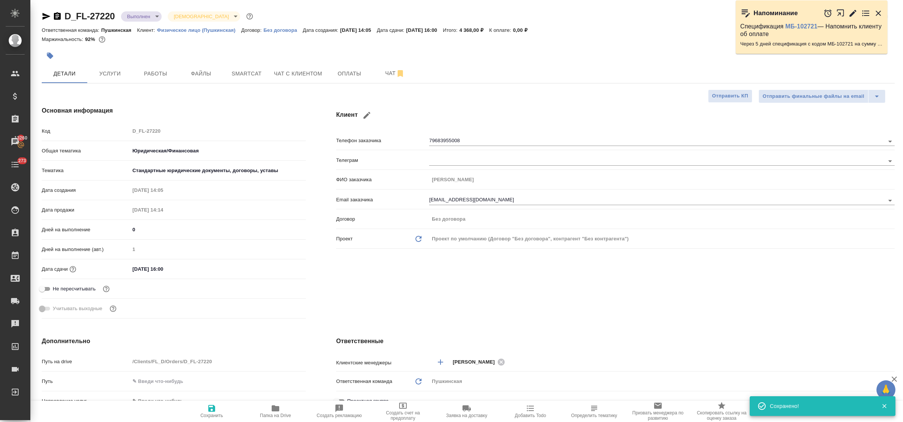
type textarea "x"
click at [104, 75] on span "Услуги" at bounding box center [110, 73] width 36 height 9
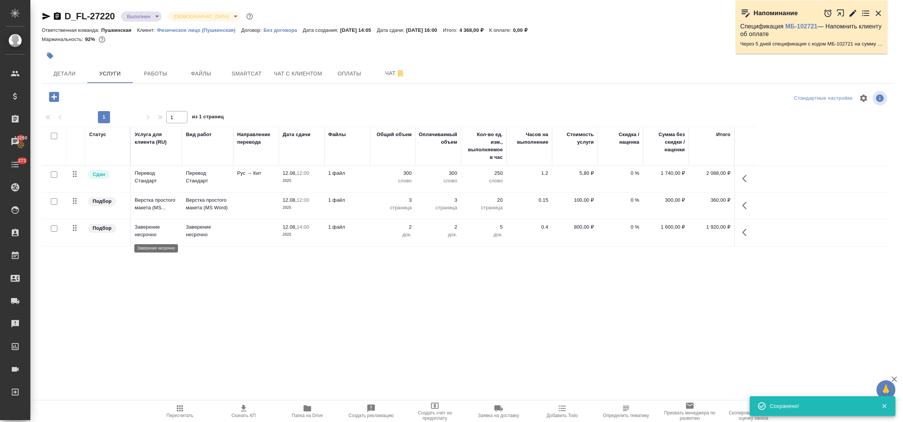
click at [149, 229] on p "Заверение несрочно" at bounding box center [157, 230] width 44 height 15
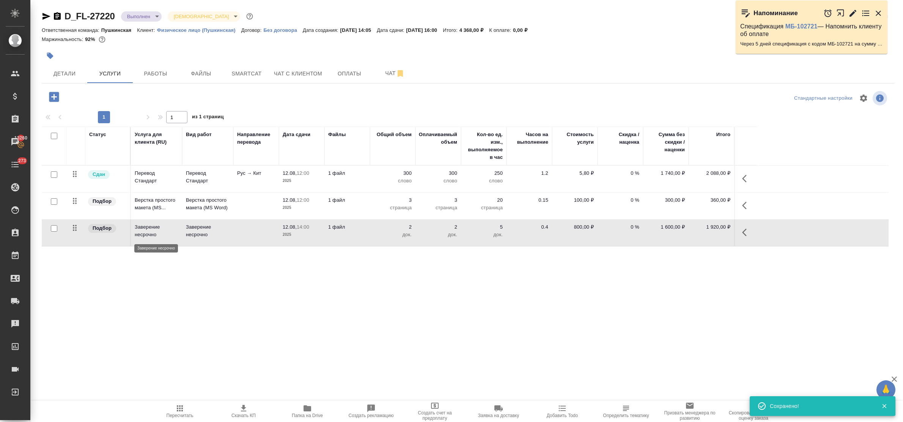
click at [149, 229] on p "Заверение несрочно" at bounding box center [157, 230] width 44 height 15
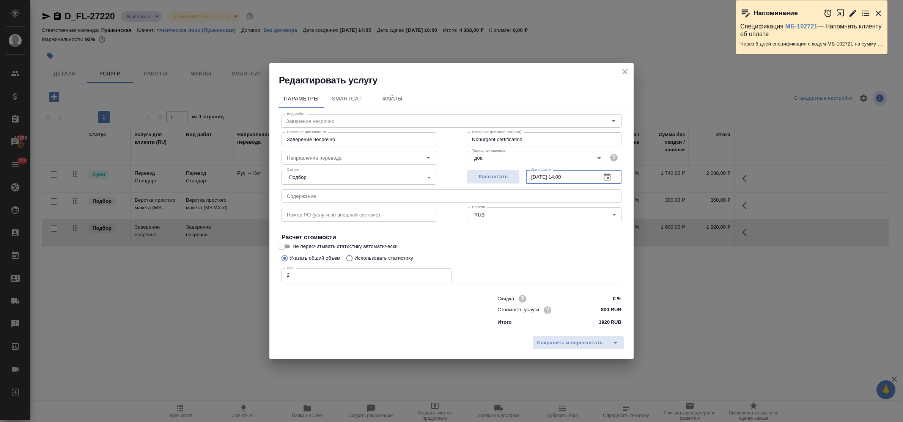
click at [567, 176] on input "12.08.2025 14:00" at bounding box center [560, 177] width 69 height 14
type input "12.08.2025 16:00"
click at [588, 342] on span "Сохранить и пересчитать" at bounding box center [570, 343] width 66 height 9
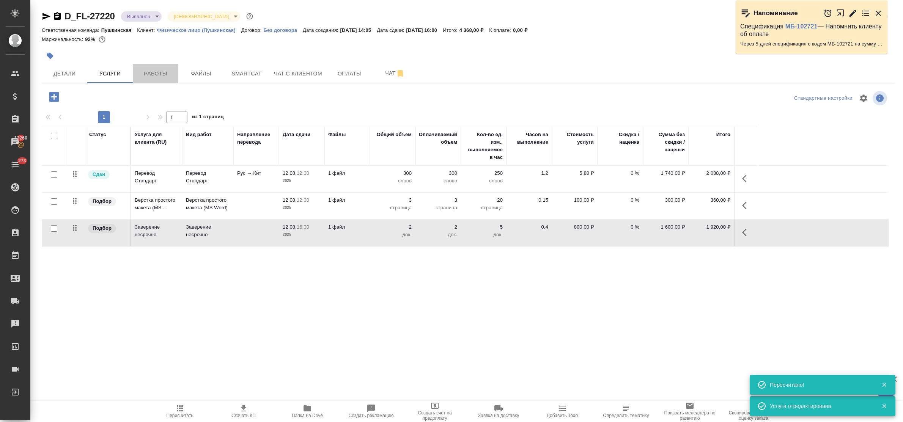
click at [158, 72] on span "Работы" at bounding box center [155, 73] width 36 height 9
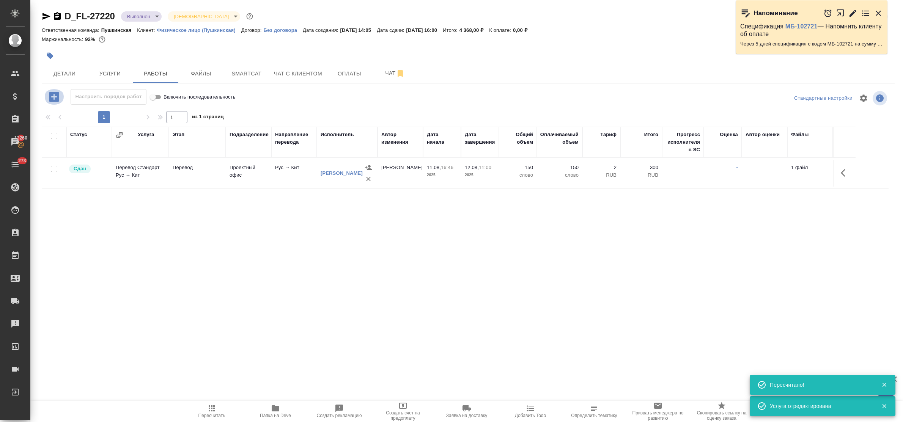
click at [54, 98] on icon "button" at bounding box center [53, 96] width 13 height 13
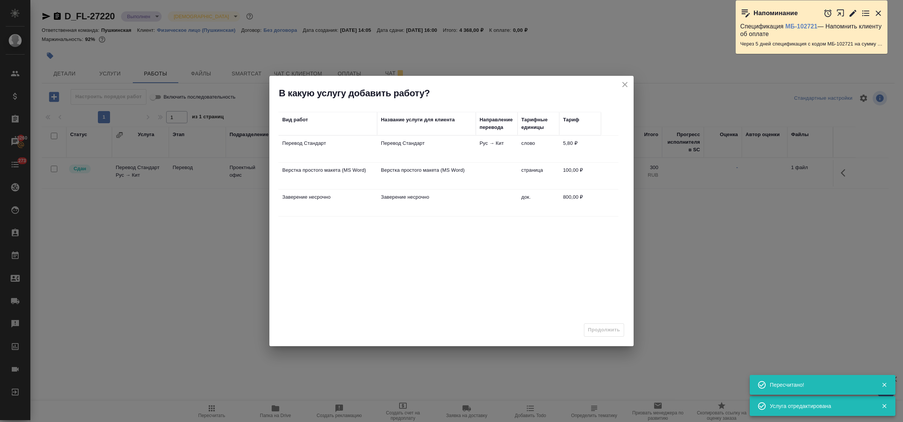
click at [396, 162] on td "Заверение несрочно" at bounding box center [426, 149] width 99 height 27
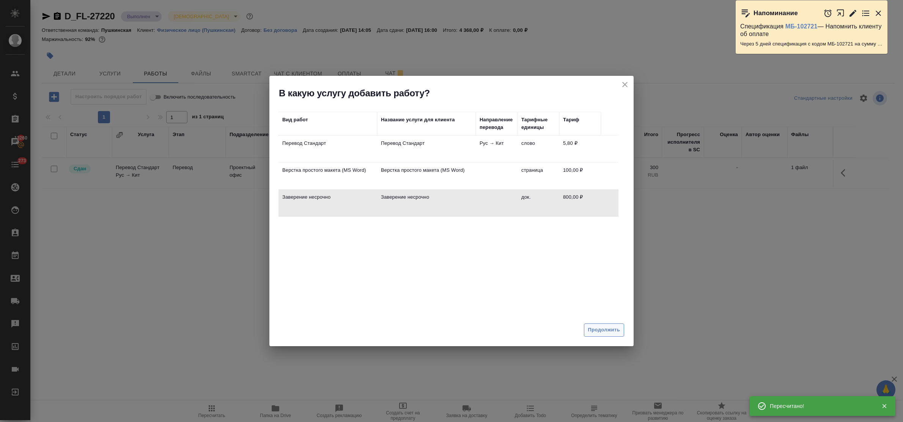
click at [617, 329] on span "Продолжить" at bounding box center [604, 330] width 32 height 9
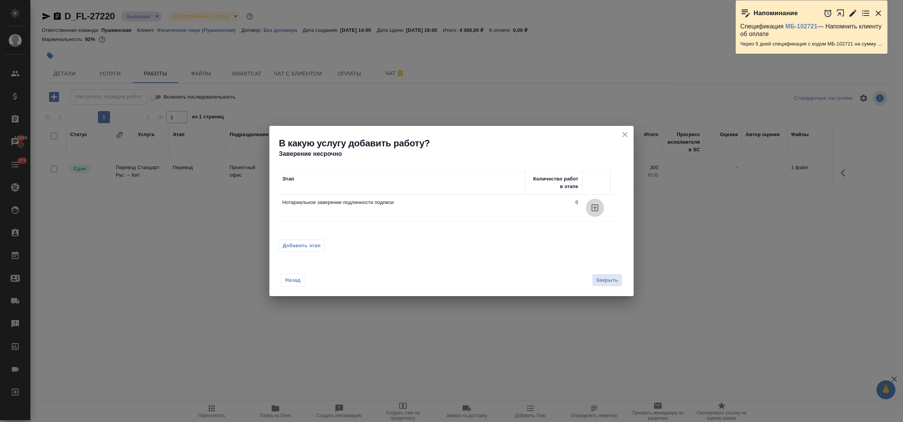
click at [593, 208] on icon "button" at bounding box center [594, 207] width 7 height 7
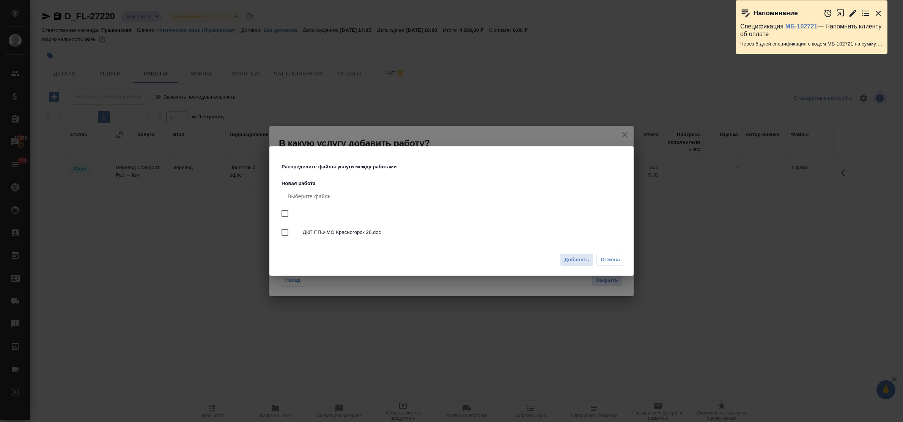
click at [286, 215] on input "checkbox" at bounding box center [285, 214] width 16 height 16
checkbox input "true"
click at [573, 257] on span "Добавить" at bounding box center [576, 260] width 25 height 9
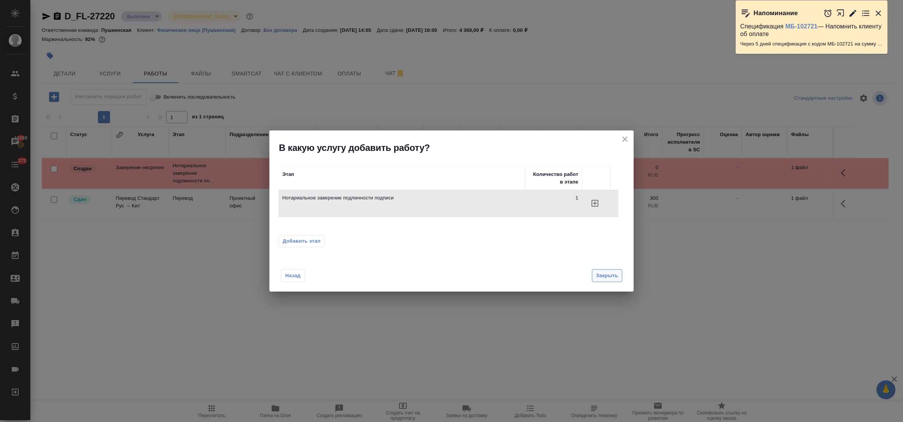
click at [604, 273] on span "Закрыть" at bounding box center [607, 276] width 22 height 9
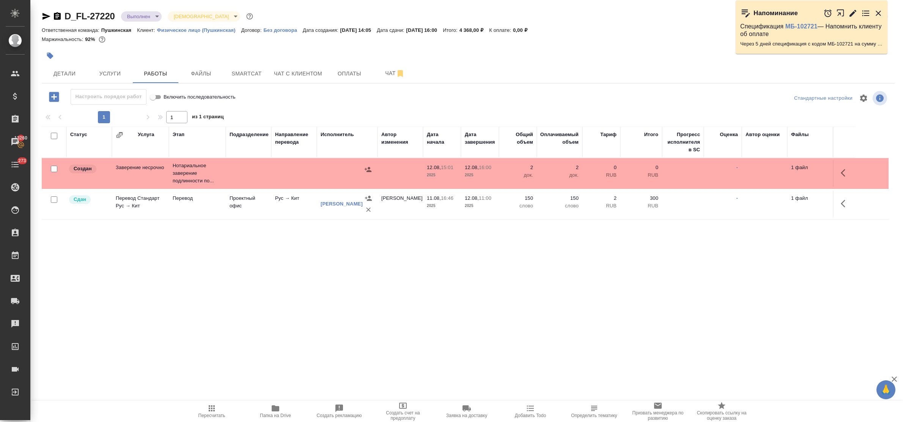
drag, startPoint x: 839, startPoint y: 204, endPoint x: 851, endPoint y: 268, distance: 65.2
click at [851, 268] on div "Статус Услуга Этап Подразделение Направление перевода Исполнитель Автор изменен…" at bounding box center [465, 212] width 846 height 171
click at [842, 167] on button "button" at bounding box center [845, 173] width 18 height 18
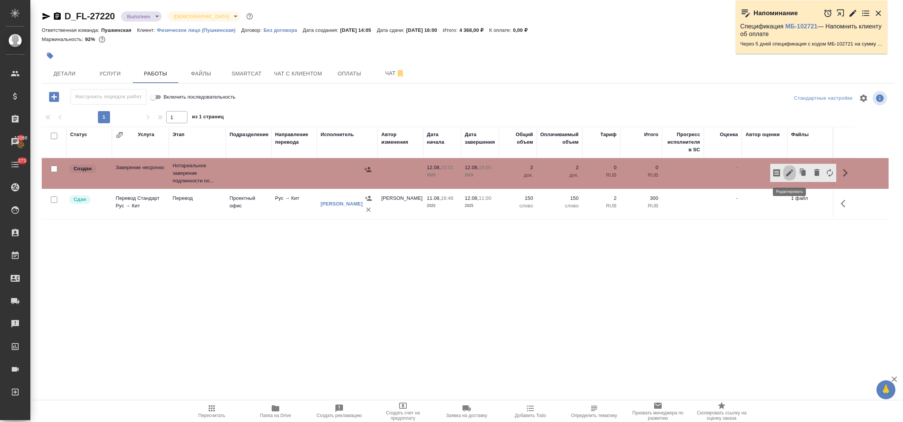
click at [786, 170] on icon "button" at bounding box center [789, 172] width 9 height 9
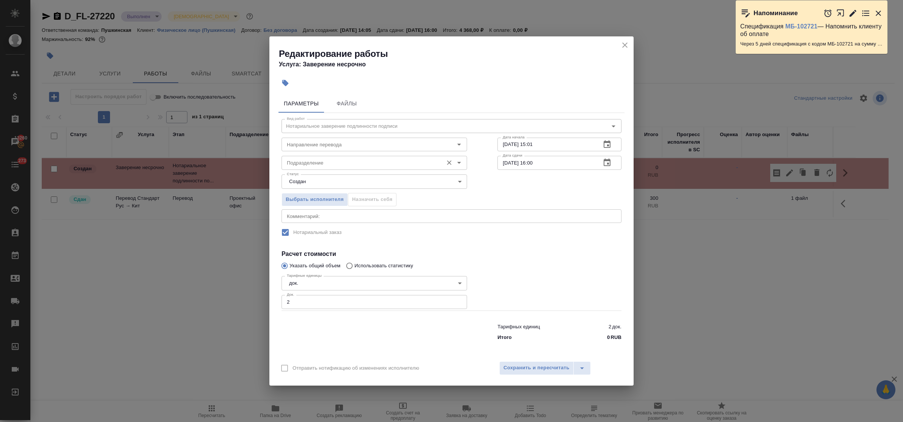
click at [328, 165] on input "Подразделение" at bounding box center [361, 162] width 155 height 9
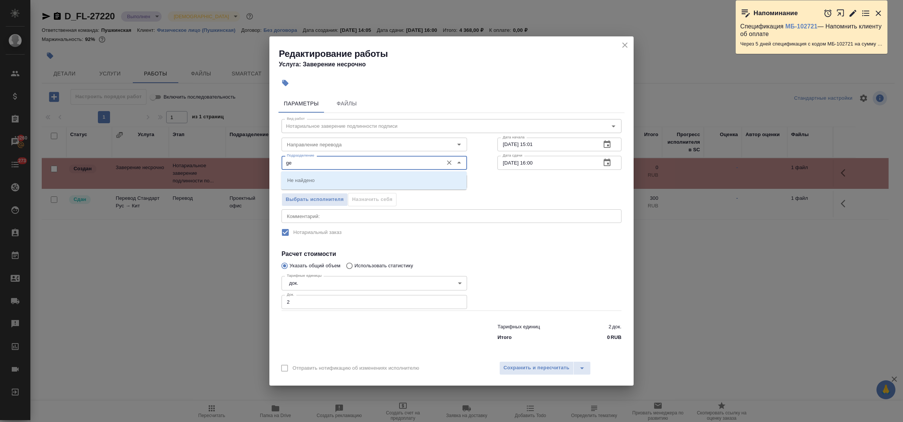
type input "g"
click at [331, 179] on li "Пушкинская" at bounding box center [373, 180] width 185 height 14
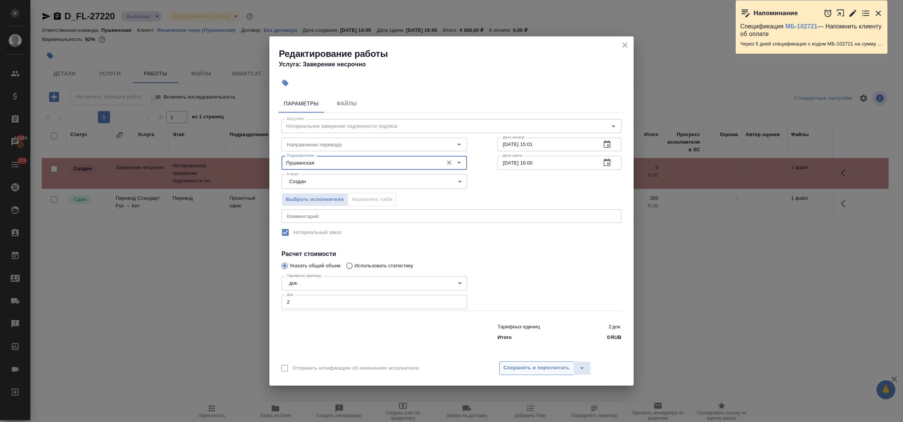
type input "Пушкинская"
click at [535, 371] on span "Сохранить и пересчитать" at bounding box center [536, 368] width 66 height 9
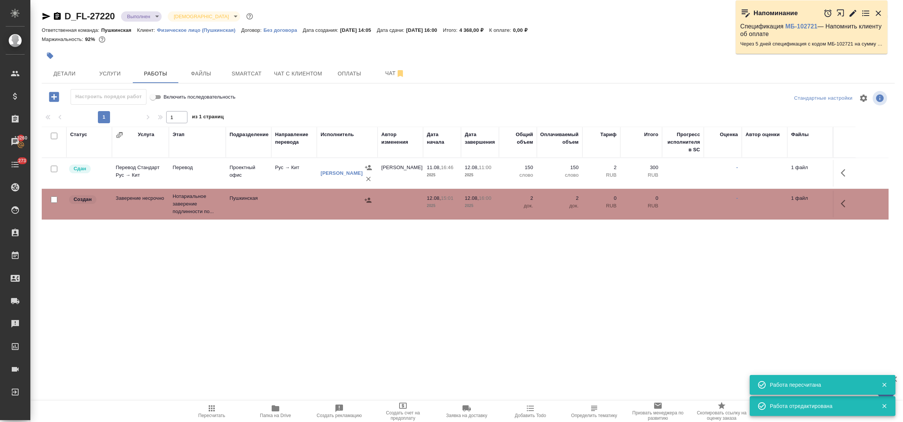
click at [370, 199] on icon "button" at bounding box center [367, 200] width 7 height 5
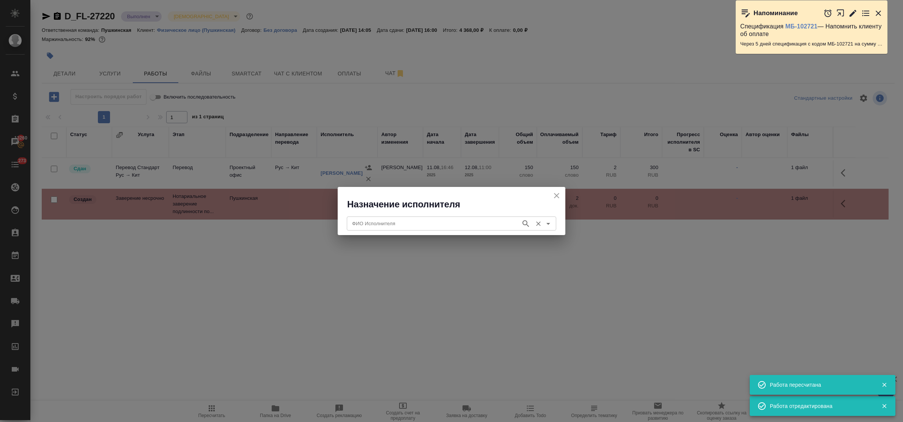
click at [393, 226] on input "ФИО Исполнителя" at bounding box center [433, 223] width 168 height 9
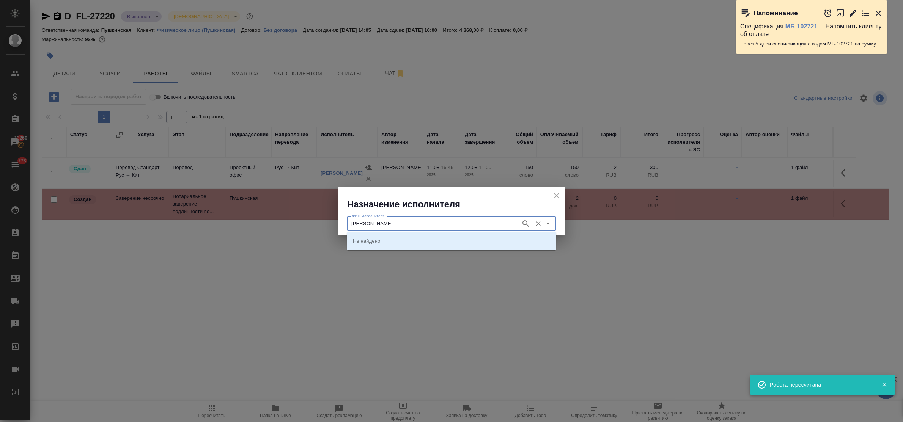
type input "федорченко"
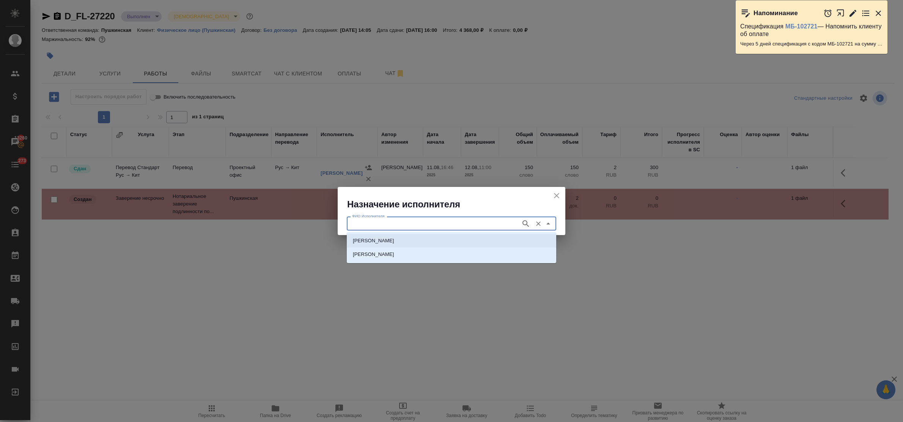
click at [394, 237] on p "НОТАРИУС Федорченко Александр Вячеславович" at bounding box center [373, 241] width 41 height 8
type input "НОТАРИУС Федорченко Александр Вячеславович"
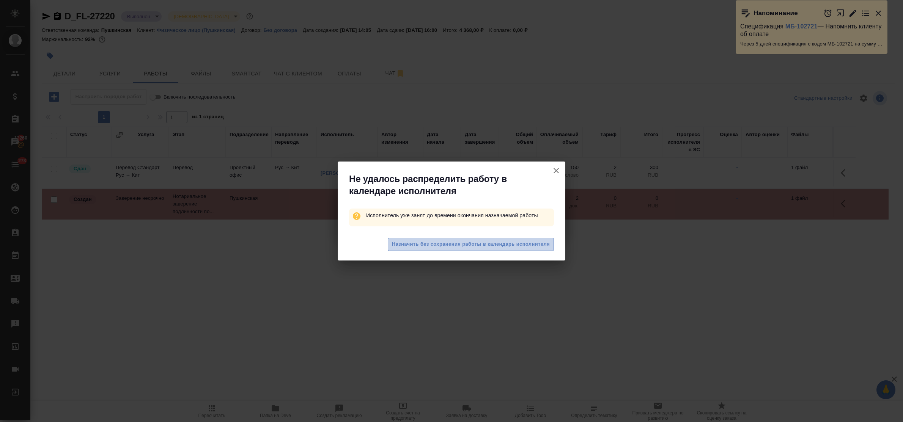
click at [451, 242] on span "Назначить без сохранения работы в календарь исполнителя" at bounding box center [471, 244] width 158 height 9
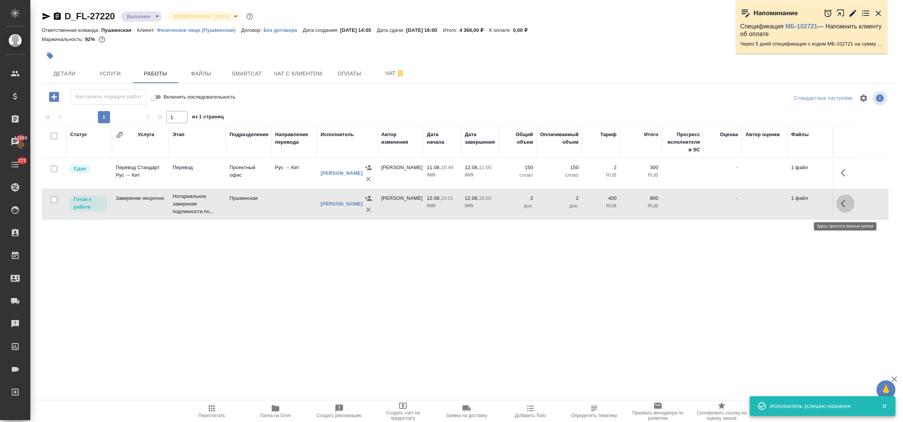
click at [840, 207] on icon "button" at bounding box center [844, 203] width 9 height 9
click at [795, 204] on button "button" at bounding box center [789, 204] width 13 height 18
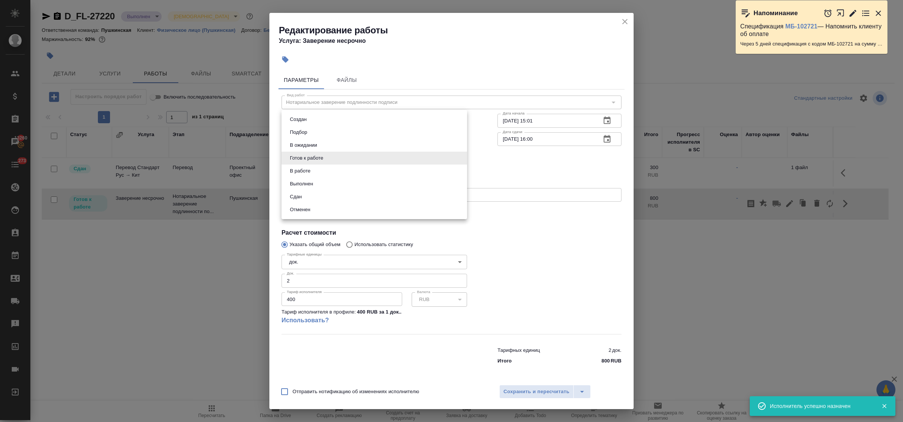
click at [376, 160] on body "🙏 .cls-1 fill:#fff; AWATERA Bulakhova Elena Клиенты Спецификации Заказы 13260 Ч…" at bounding box center [451, 211] width 903 height 422
click at [344, 198] on li "Сдан" at bounding box center [373, 196] width 185 height 13
type input "closed"
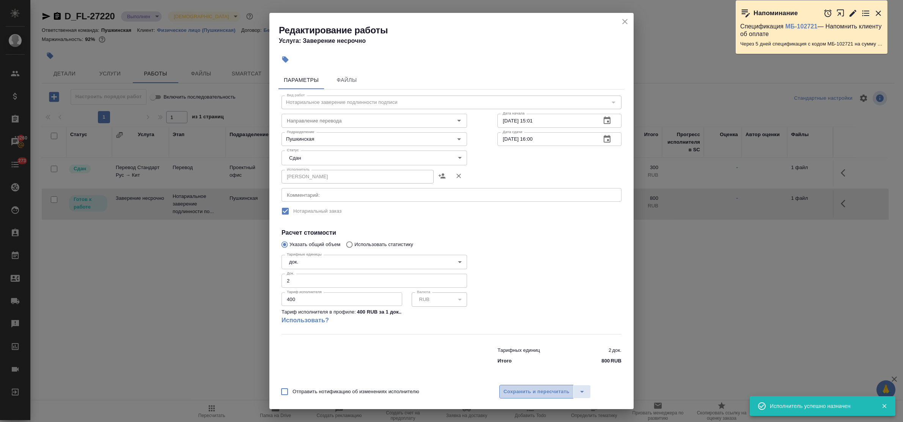
click at [533, 391] on span "Сохранить и пересчитать" at bounding box center [536, 392] width 66 height 9
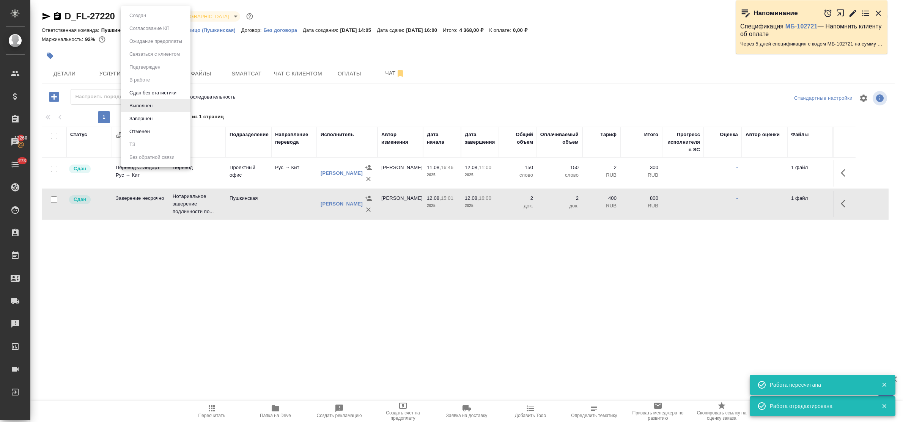
click at [151, 17] on body "🙏 .cls-1 fill:#fff; AWATERA Bulakhova Elena Клиенты Спецификации Заказы 13260 Ч…" at bounding box center [451, 211] width 903 height 422
click at [163, 119] on li "Завершен" at bounding box center [155, 118] width 69 height 13
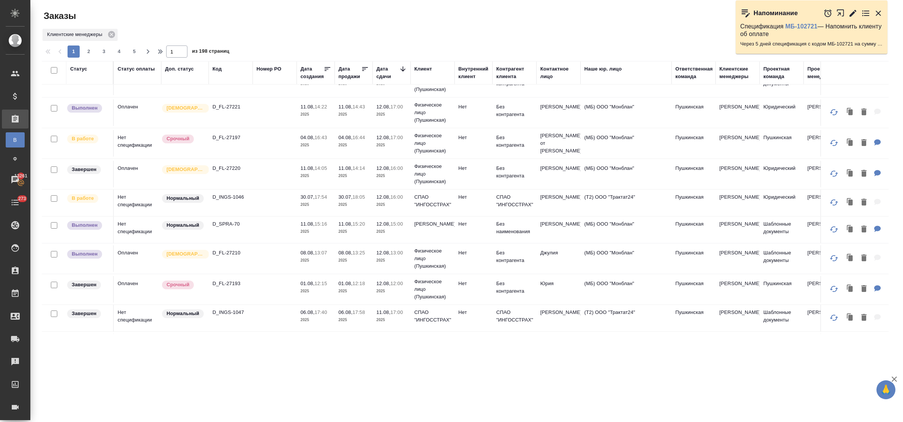
scroll to position [332, 0]
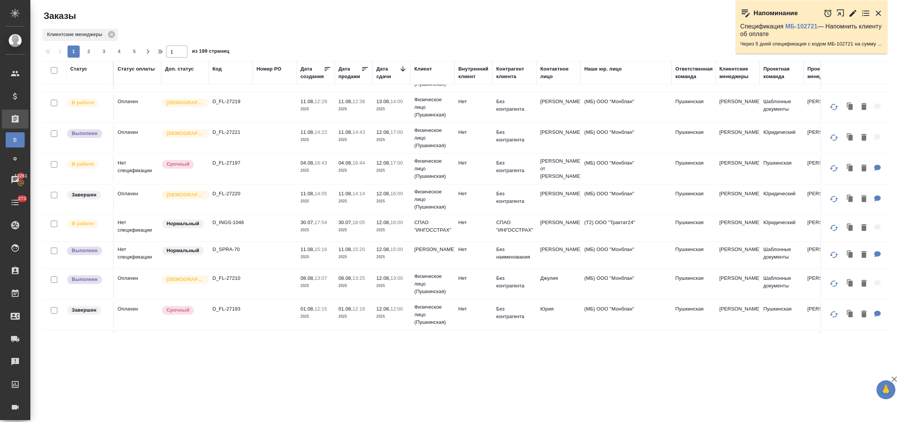
scroll to position [284, 0]
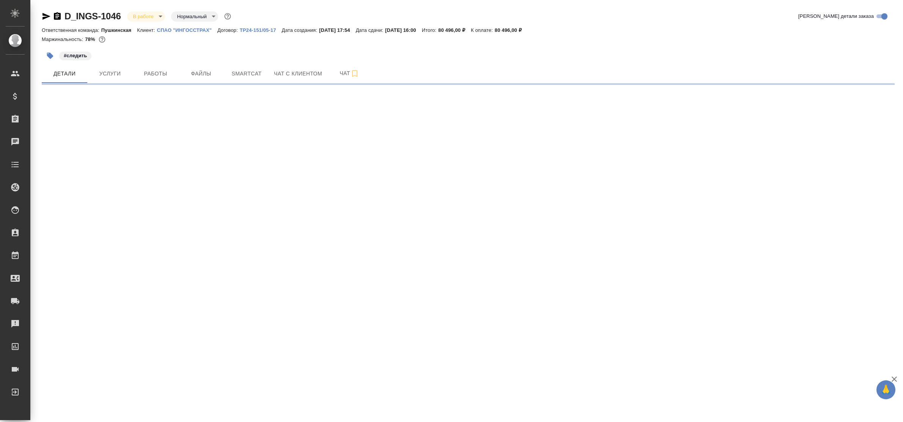
select select "RU"
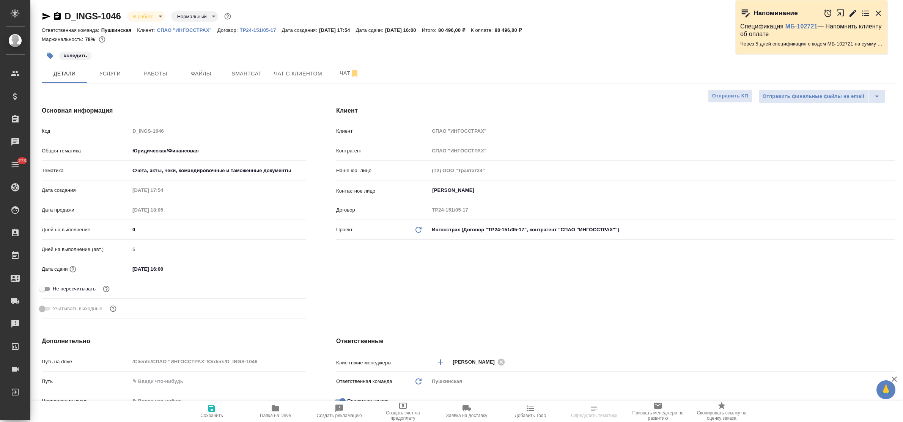
type textarea "x"
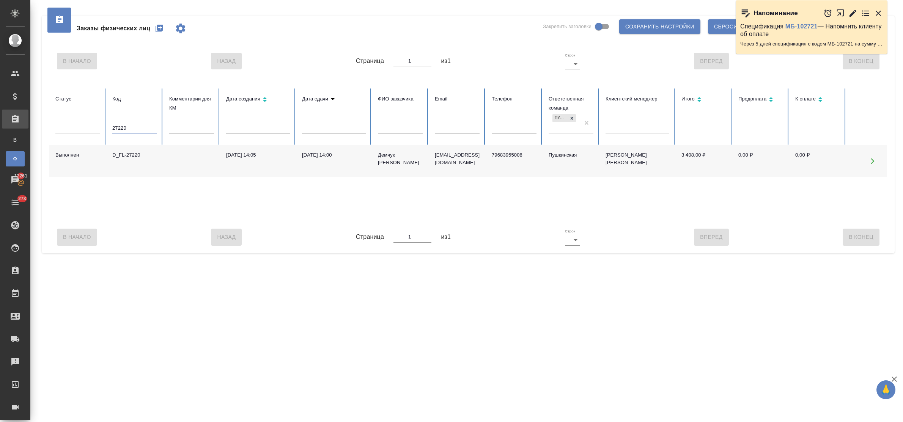
click at [135, 123] on input "27220" at bounding box center [134, 128] width 45 height 11
type input "27217"
drag, startPoint x: 131, startPoint y: 128, endPoint x: 98, endPoint y: 127, distance: 33.4
click at [98, 127] on tr "Статус Код 27217 Комментарии для КМ Дата создания Дата сдачи ФИО заказчика Emai…" at bounding box center [475, 116] width 853 height 57
